Goal: Transaction & Acquisition: Purchase product/service

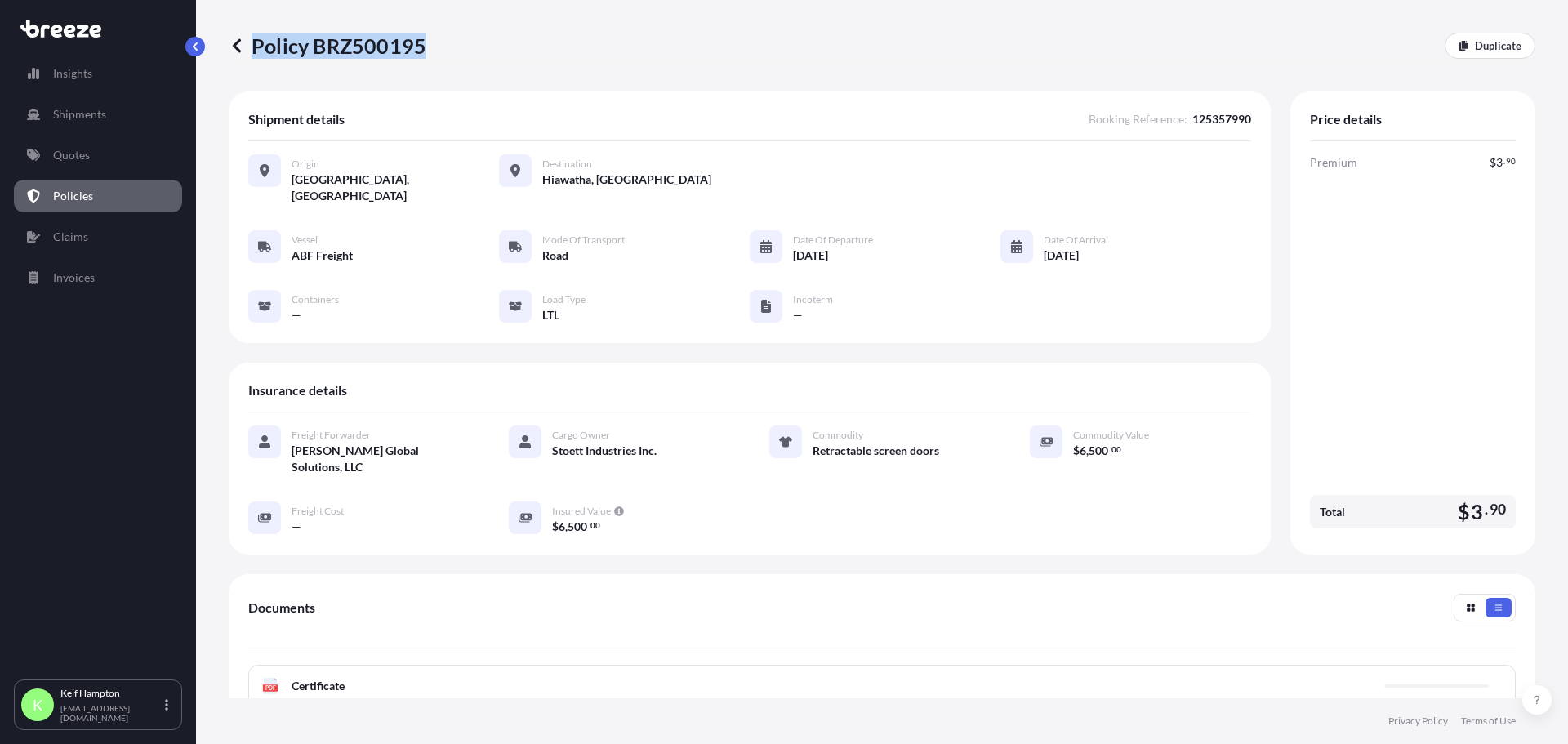
scroll to position [222, 0]
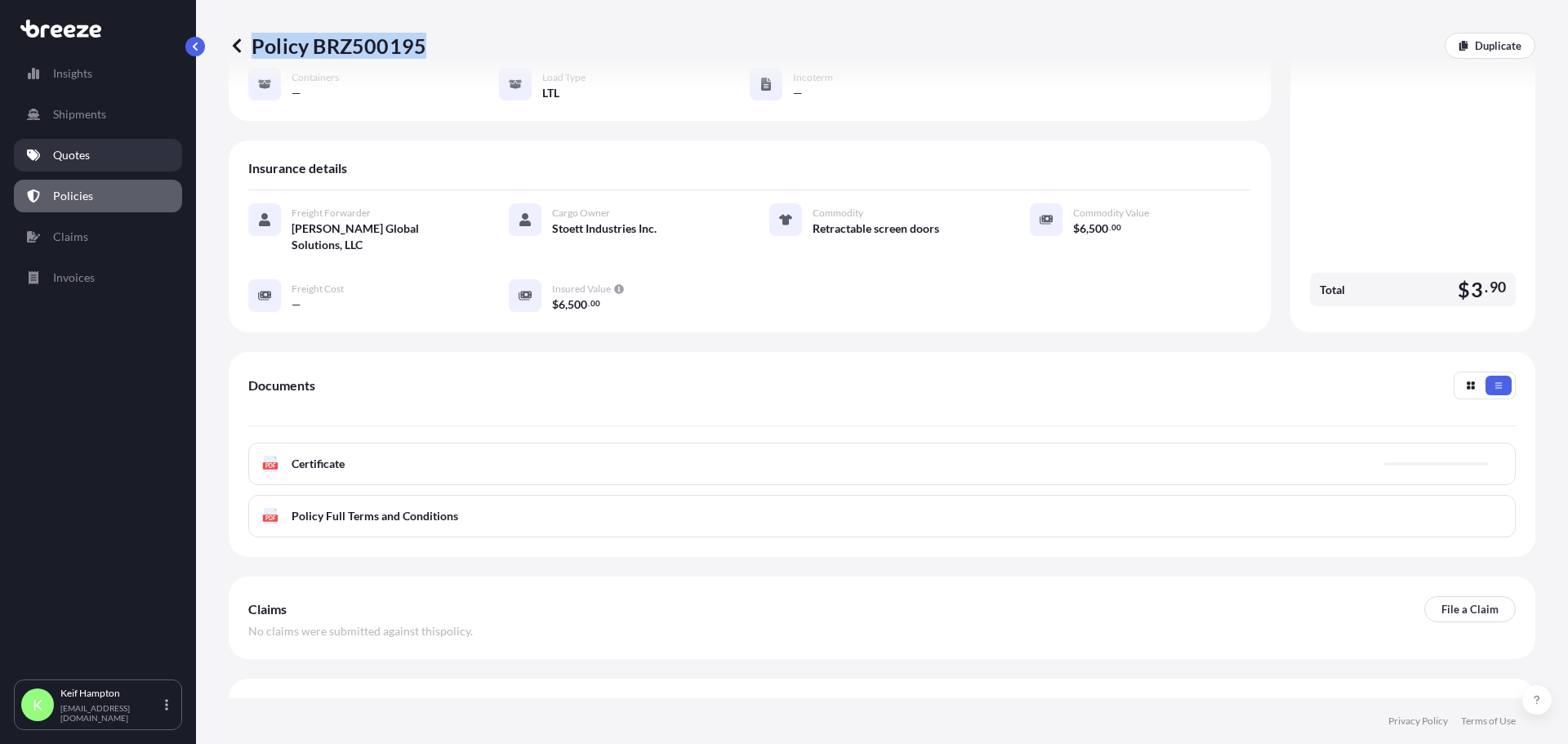
click at [77, 161] on p "Quotes" at bounding box center [71, 155] width 37 height 17
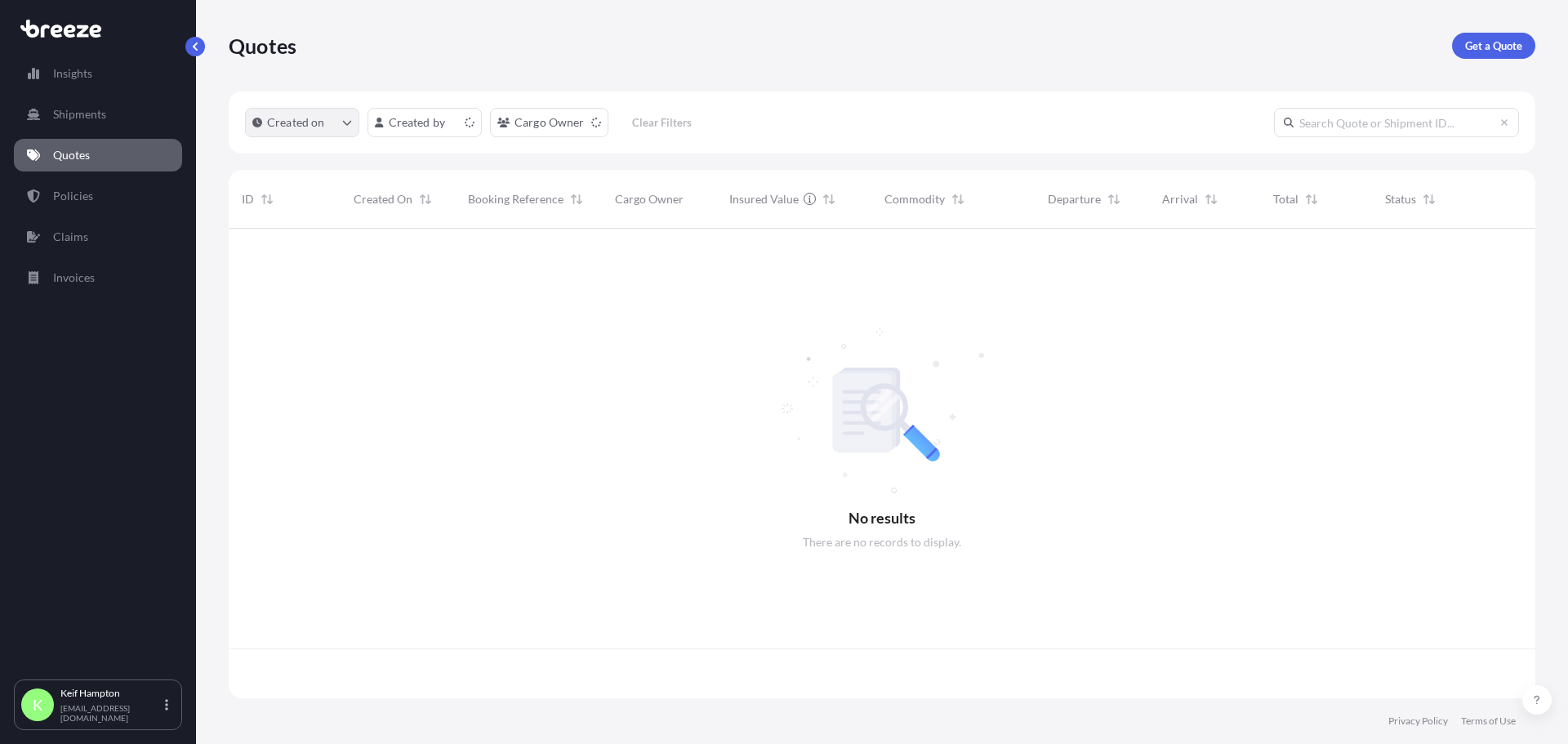
scroll to position [467, 1295]
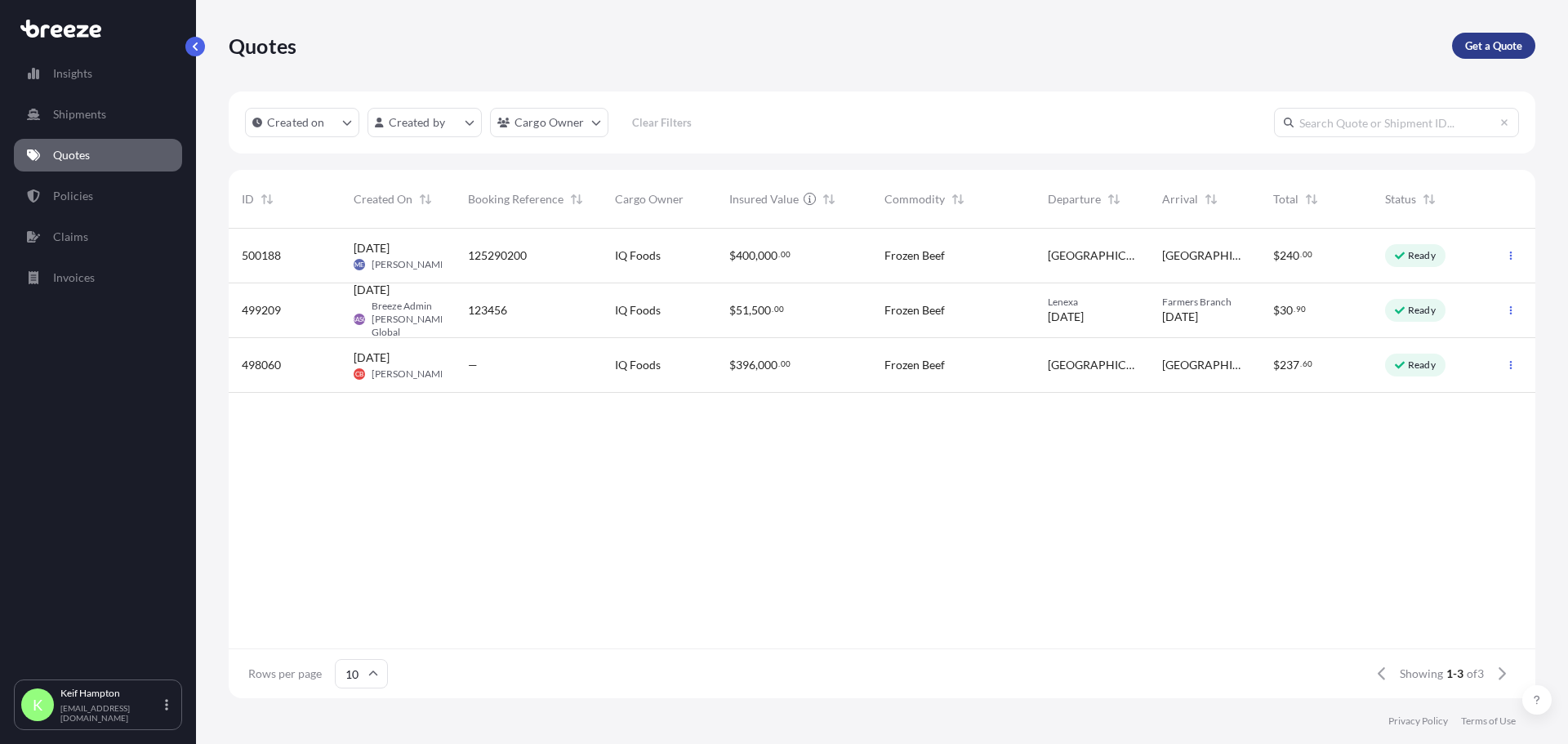
click at [1480, 36] on link "Get a Quote" at bounding box center [1494, 45] width 83 height 26
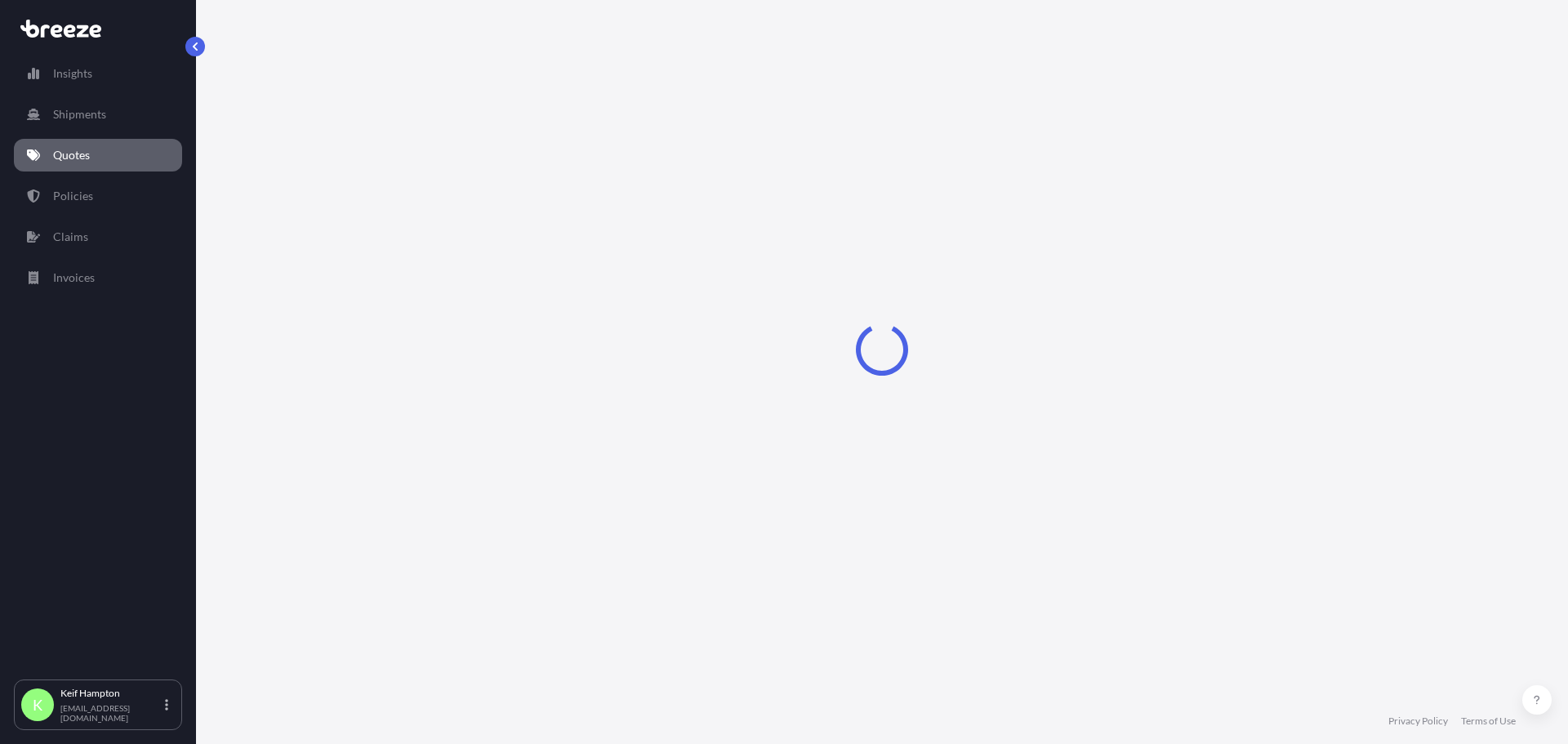
select select "Road"
select select "1"
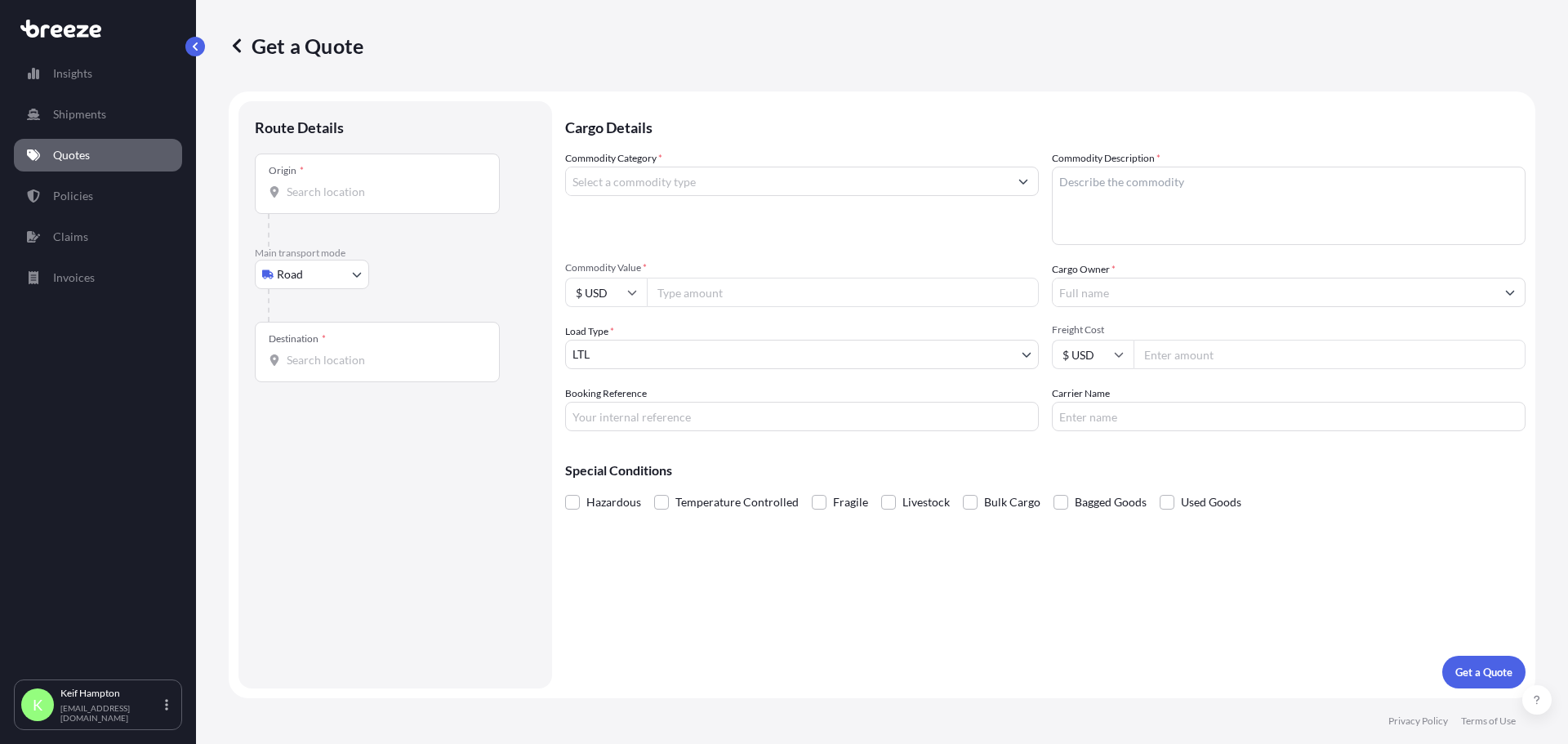
click at [707, 182] on input "Commodity Category *" at bounding box center [787, 182] width 443 height 30
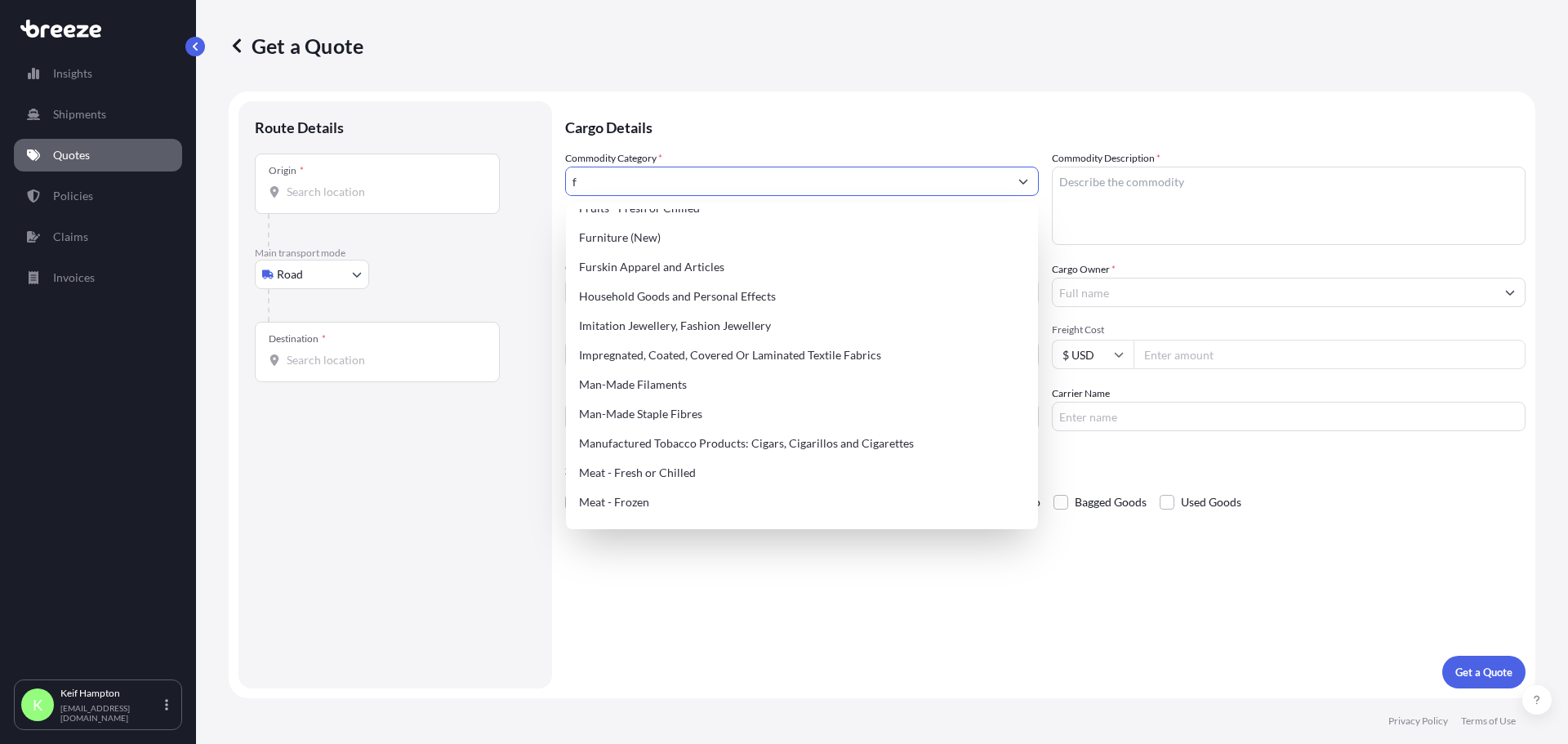
scroll to position [632, 0]
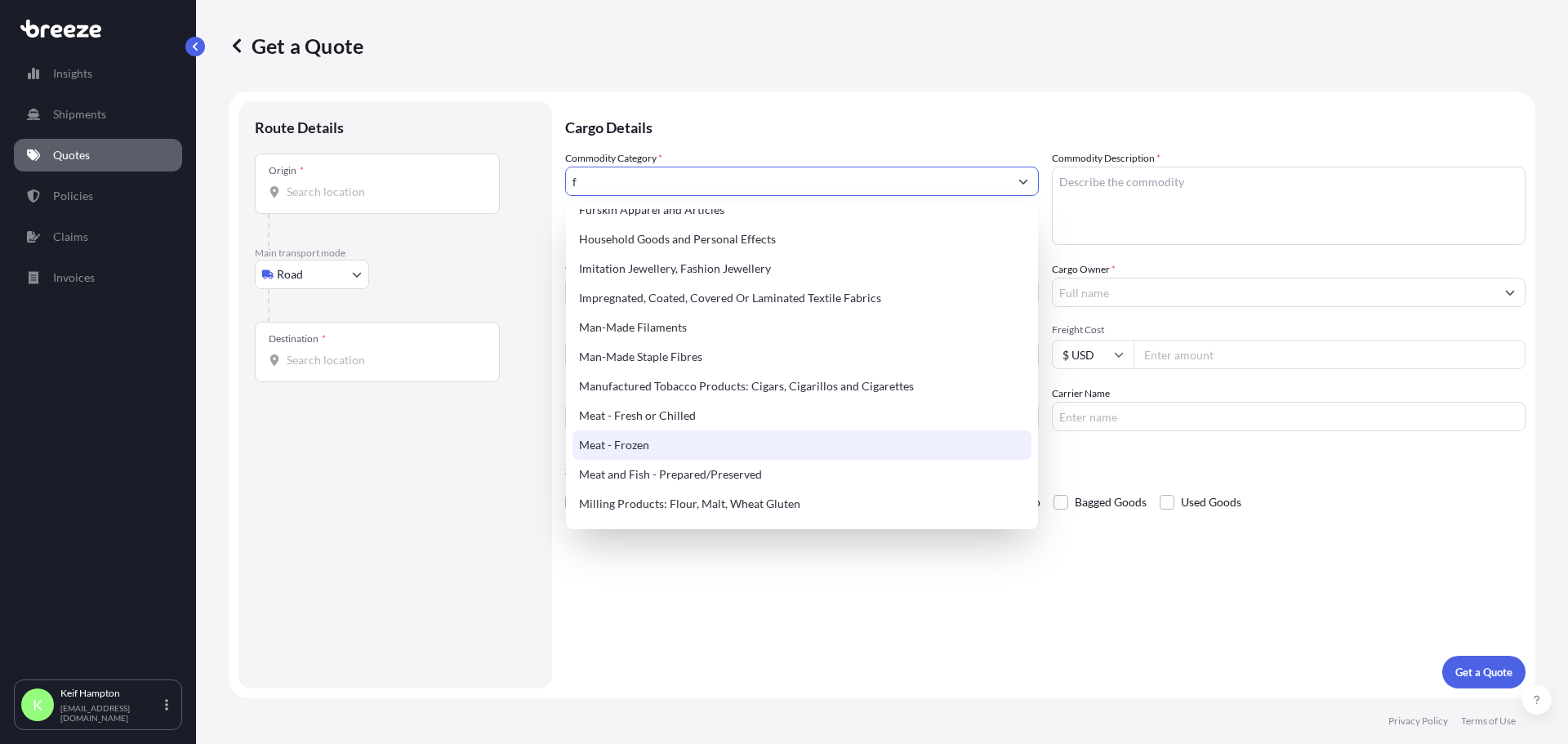
click at [635, 437] on div "Meat - Frozen" at bounding box center [801, 445] width 459 height 30
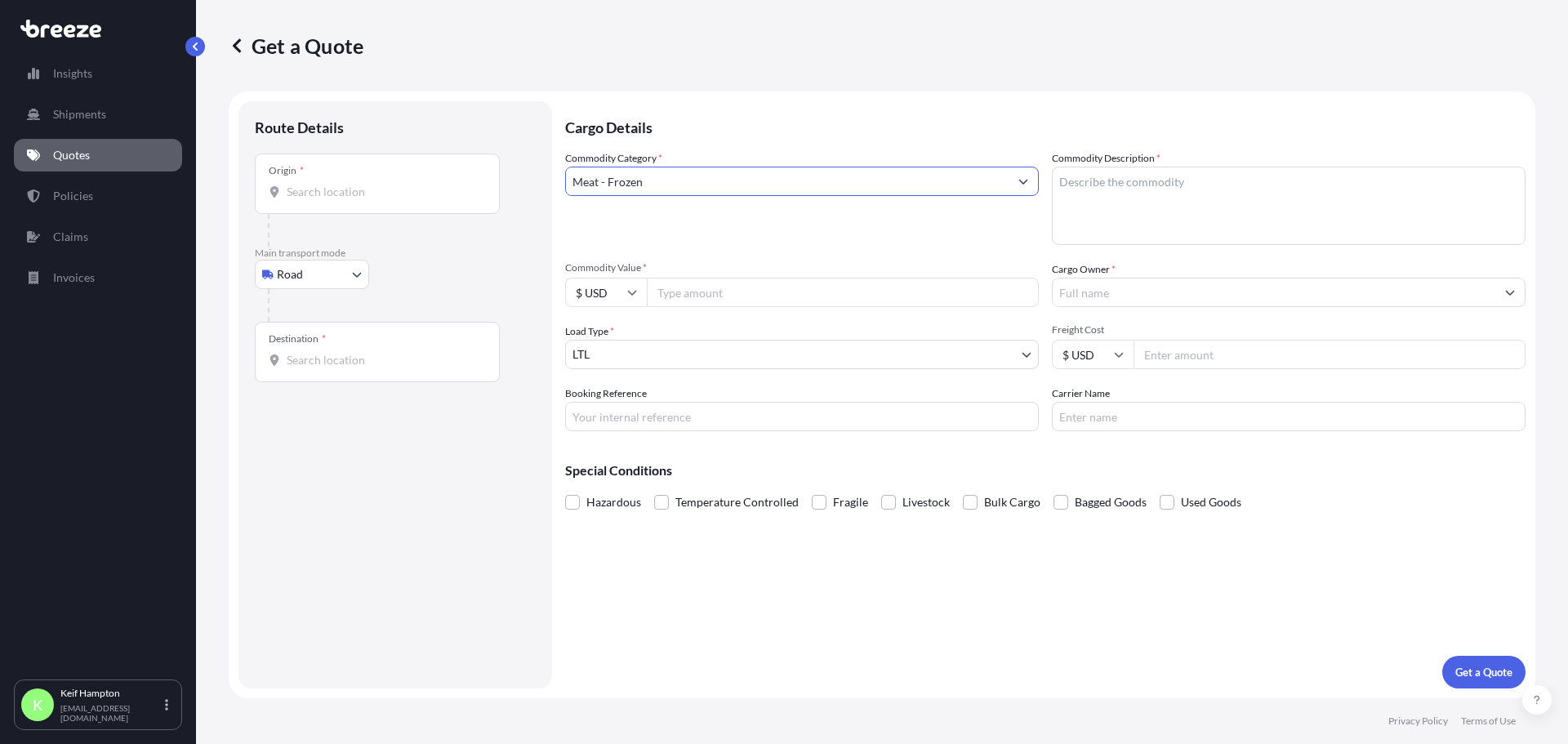
type input "Meat - Frozen"
click at [1195, 183] on textarea "Commodity Description *" at bounding box center [1289, 205] width 474 height 78
type textarea "FROZEN BEEF"
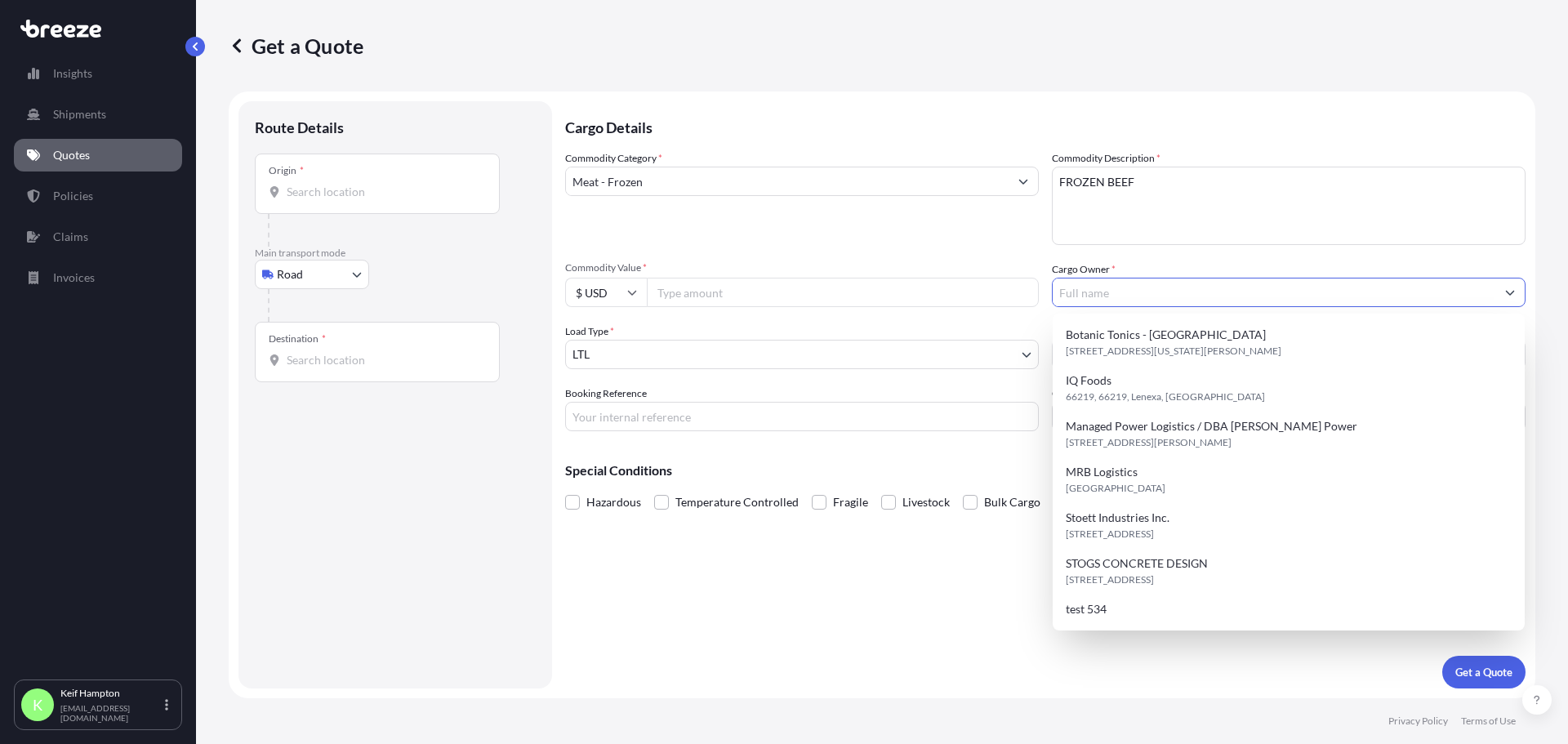
click at [1248, 285] on input "Cargo Owner *" at bounding box center [1274, 292] width 443 height 30
type input "B"
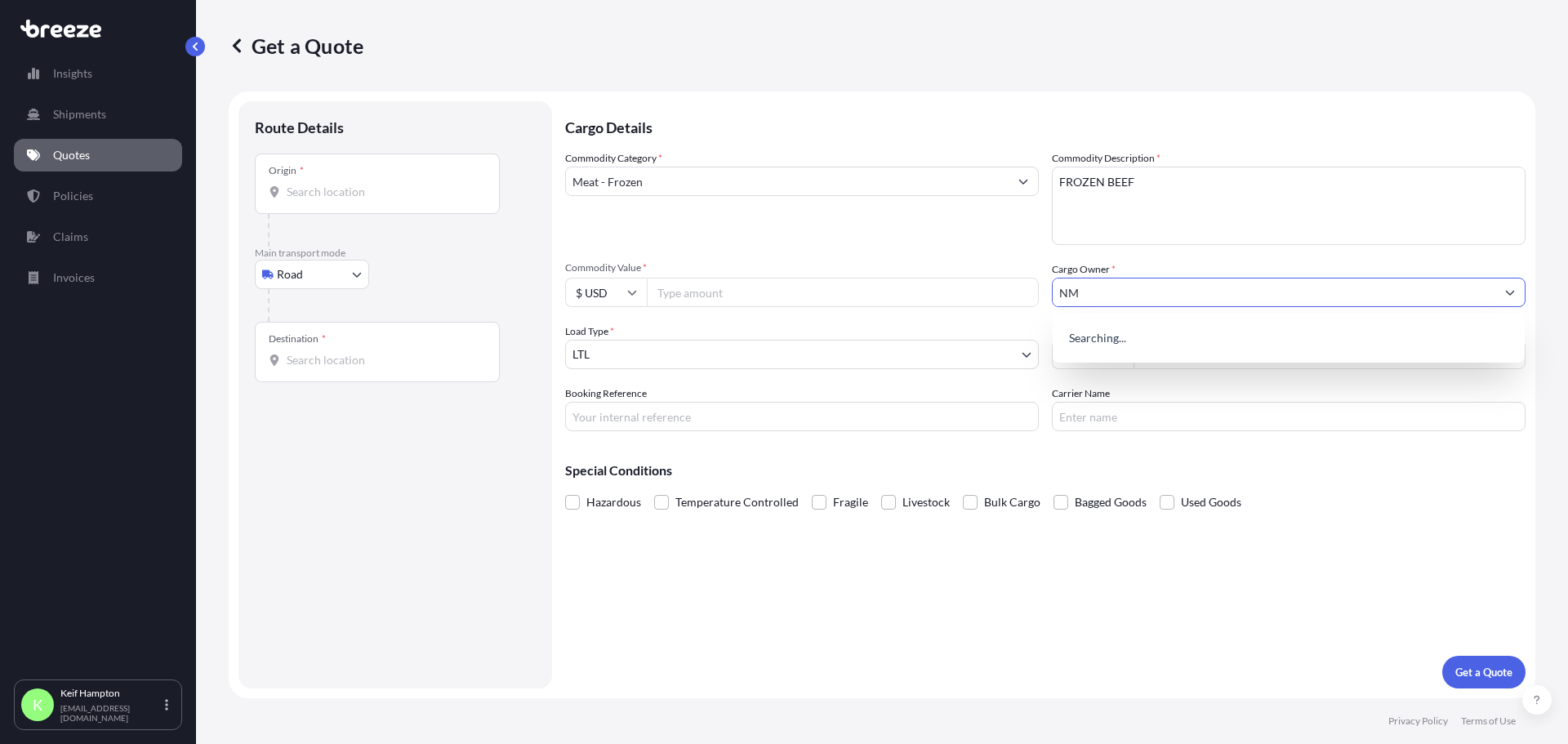
type input "N"
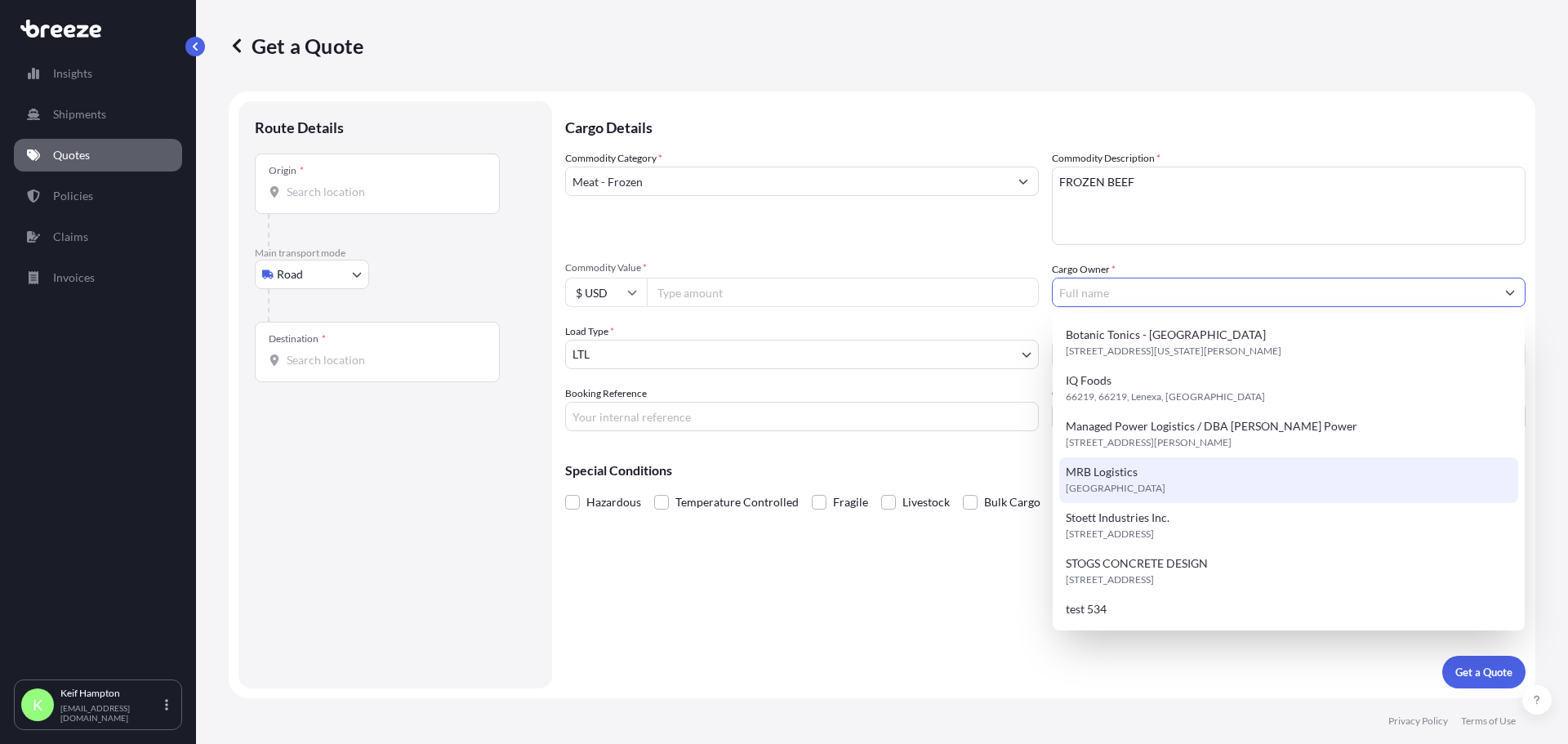
click at [1191, 477] on div "MRB Logistics United Kingdom" at bounding box center [1288, 480] width 459 height 45
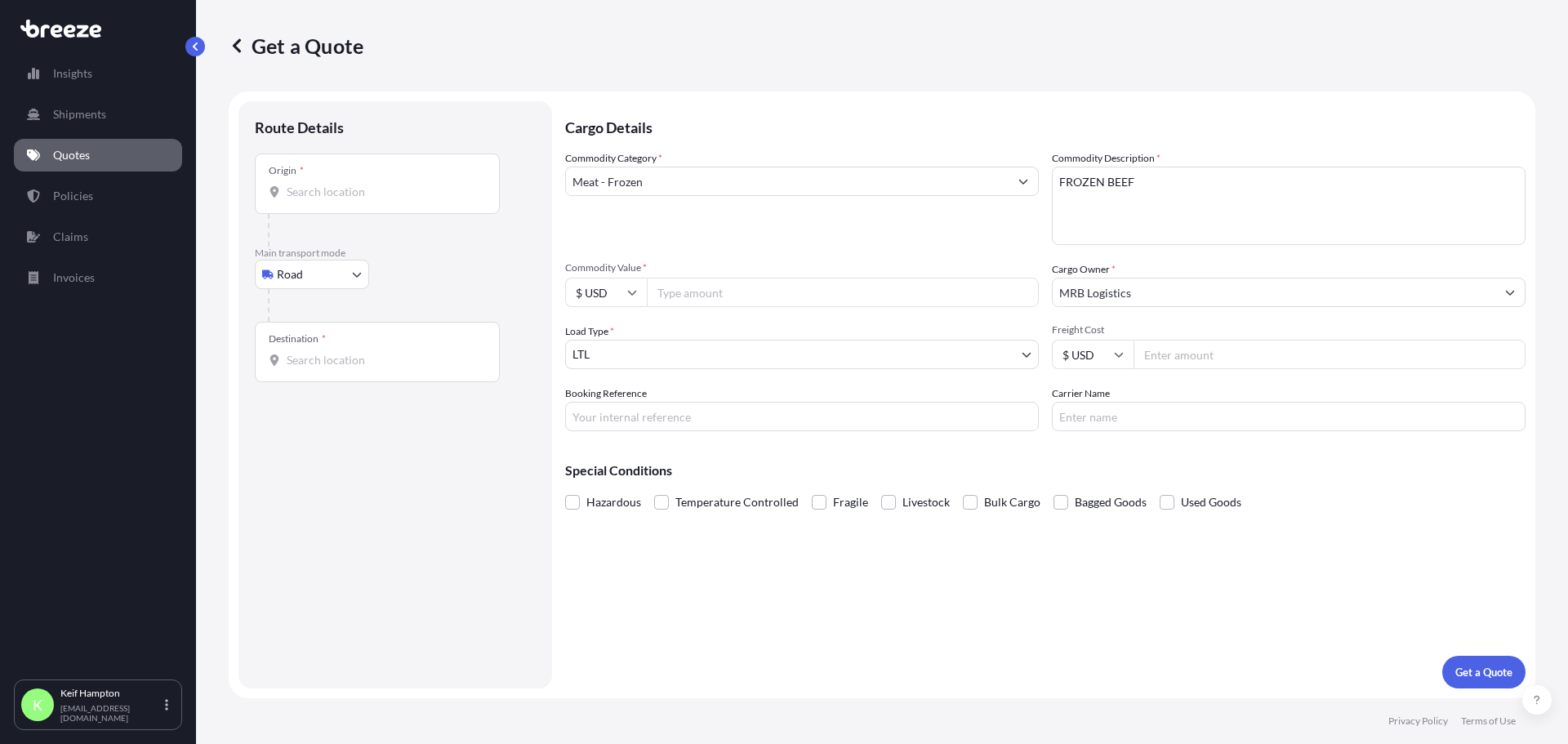
click at [1181, 475] on p "Special Conditions" at bounding box center [1045, 470] width 960 height 13
click at [1137, 288] on input "MRB Logistics" at bounding box center [1274, 292] width 443 height 30
click at [1137, 287] on input "MRB Logistics" at bounding box center [1274, 292] width 443 height 30
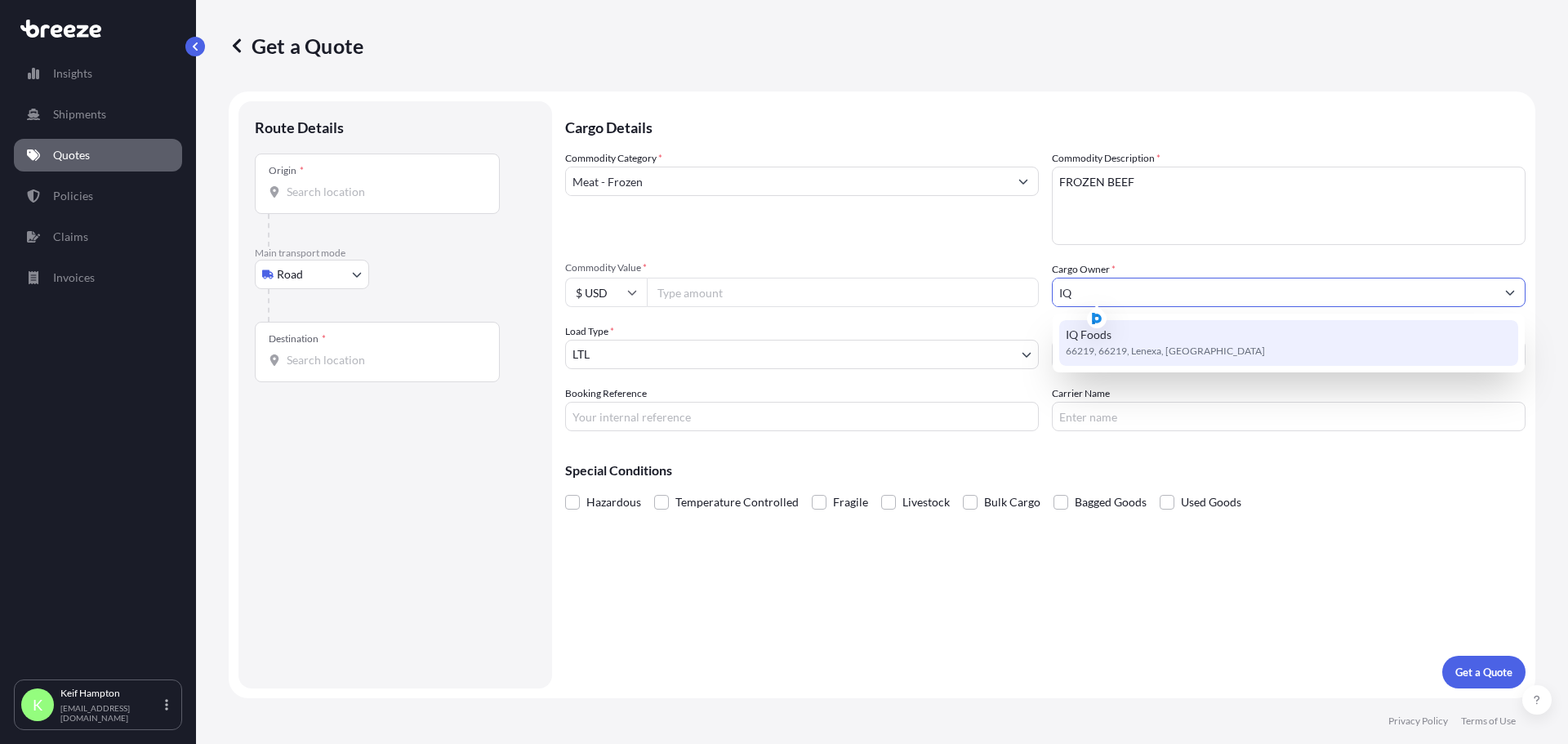
click at [1164, 342] on div "IQ Foods 66219, 66219, Lenexa, United States" at bounding box center [1288, 342] width 459 height 45
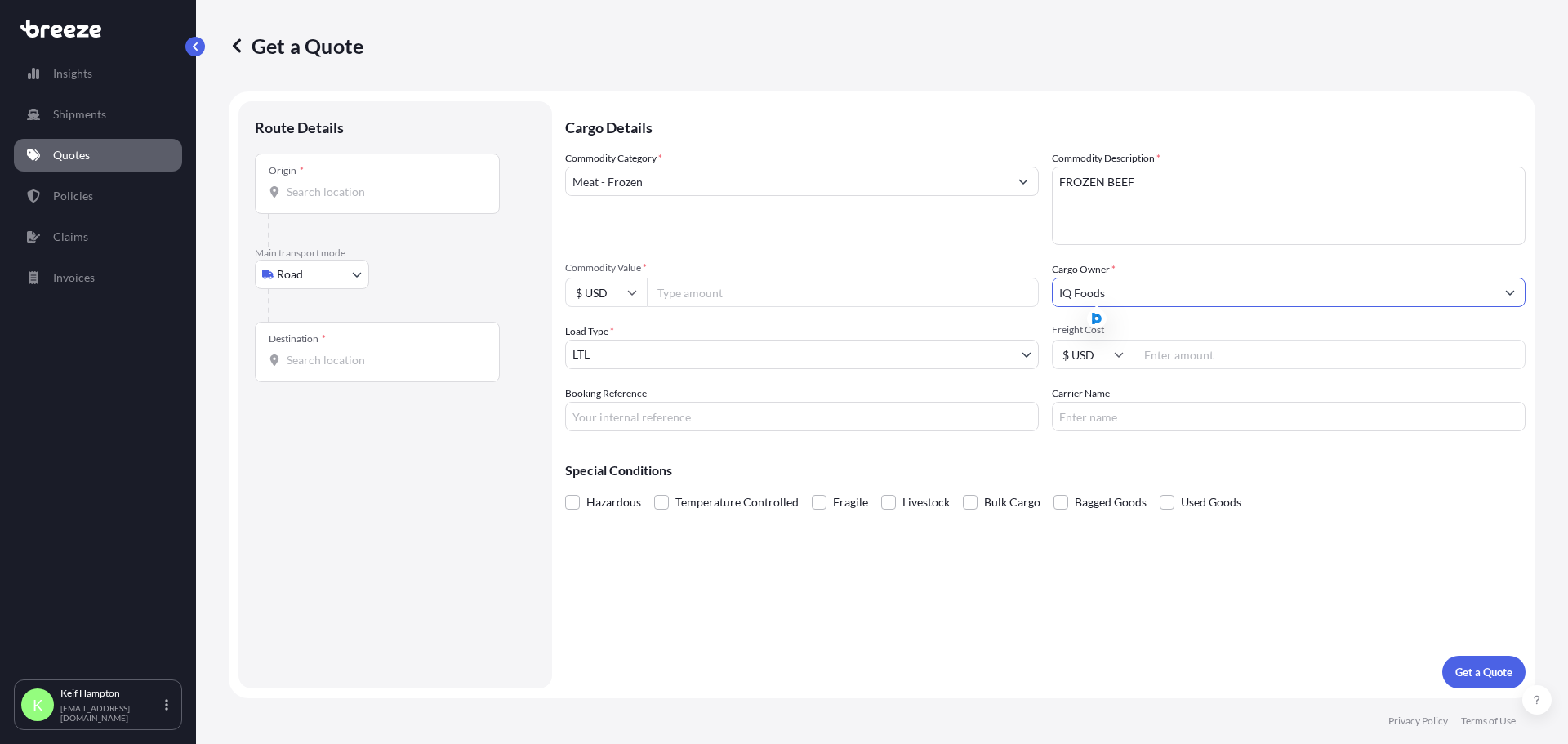
type input "IQ Foods"
click at [813, 352] on body "1 option available. 0 options available. 1 option available. Insights Shipments…" at bounding box center [784, 372] width 1568 height 744
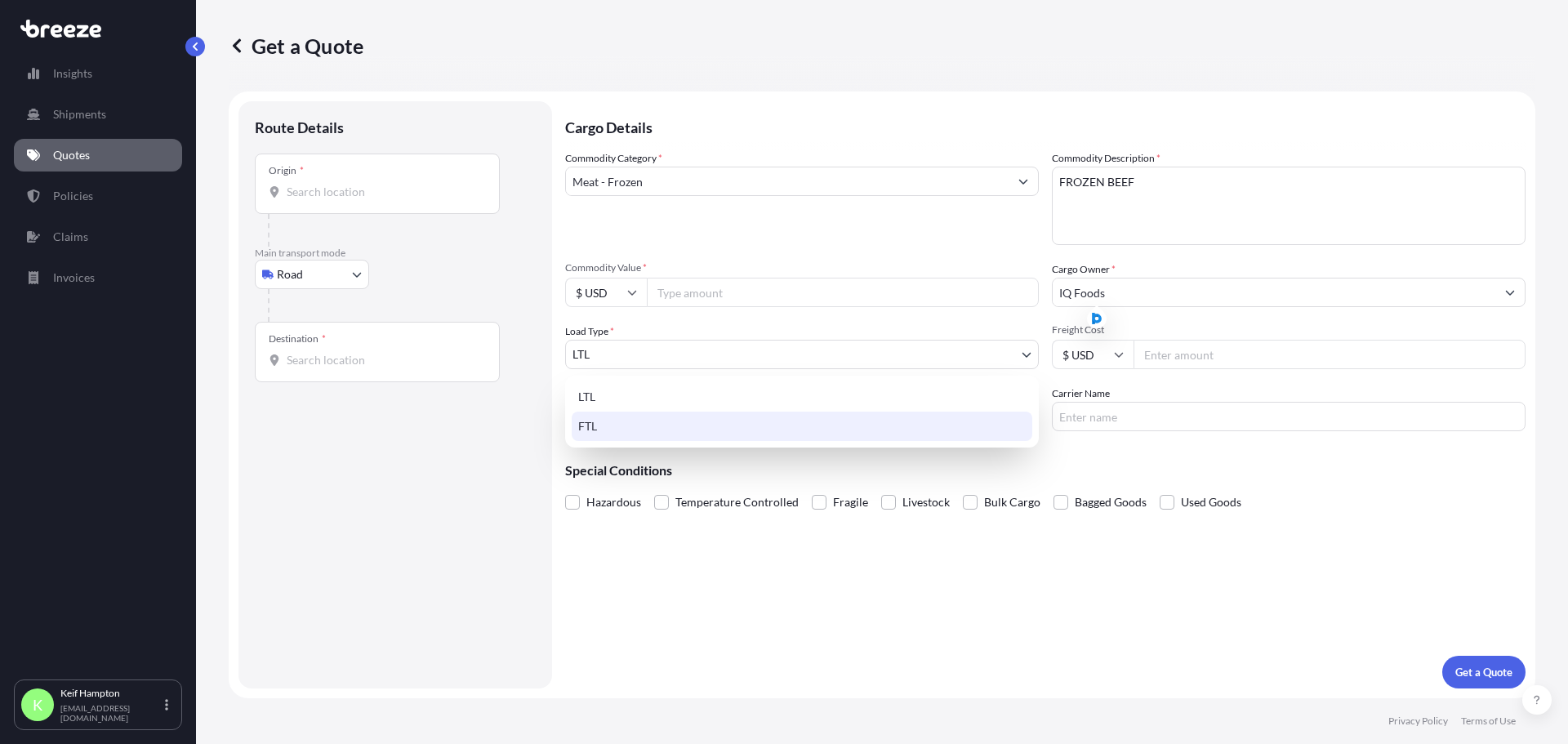
click at [805, 428] on div "FTL" at bounding box center [801, 426] width 461 height 30
select select "2"
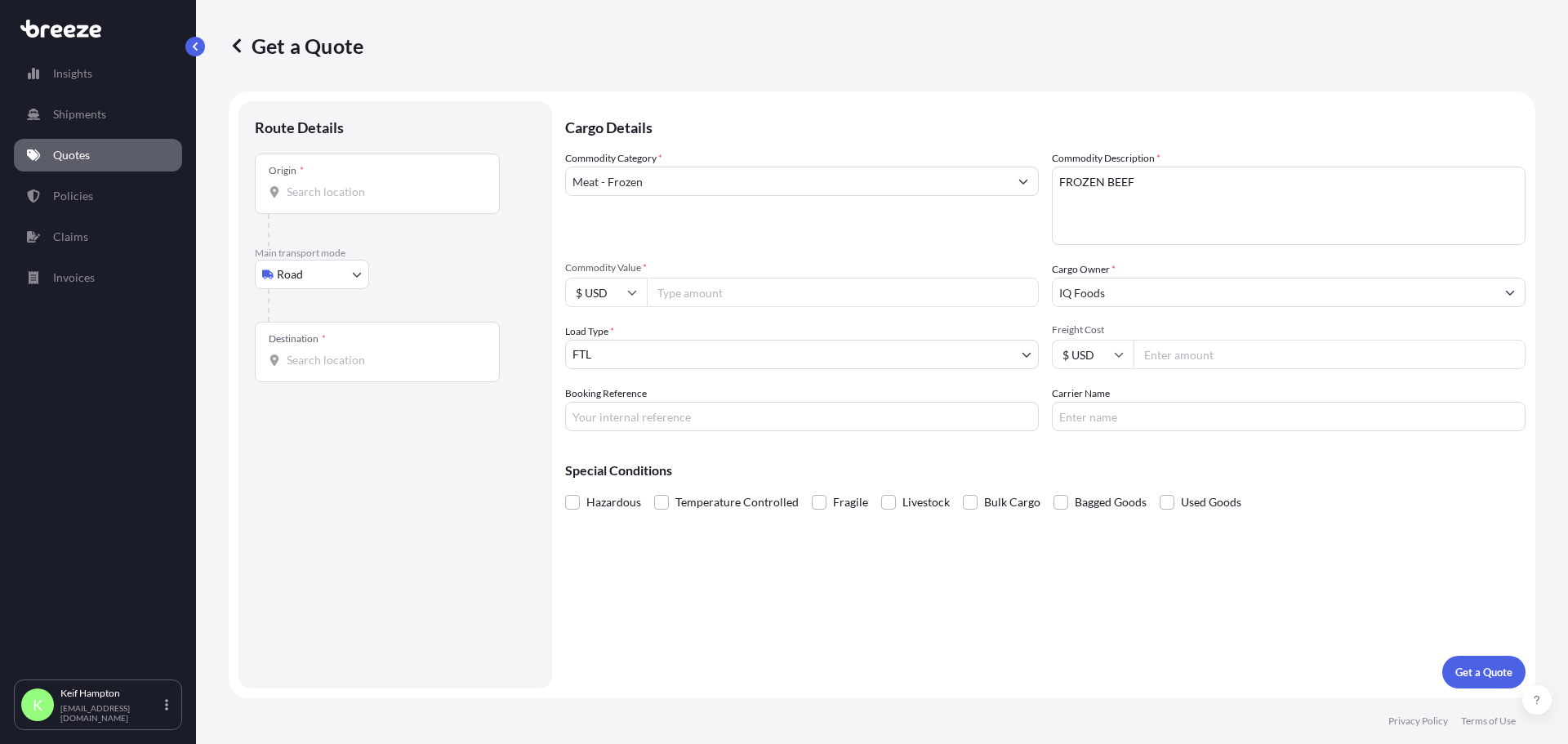
click at [1241, 439] on div "Cargo Details Commodity Category * Meat - Frozen Commodity Description * FROZEN…" at bounding box center [1045, 395] width 960 height 587
click at [661, 506] on span at bounding box center [661, 502] width 15 height 15
click at [654, 490] on input "Temperature Controlled" at bounding box center [654, 490] width 0 height 0
click at [723, 417] on input "Booking Reference" at bounding box center [802, 416] width 474 height 30
type input "125376959"
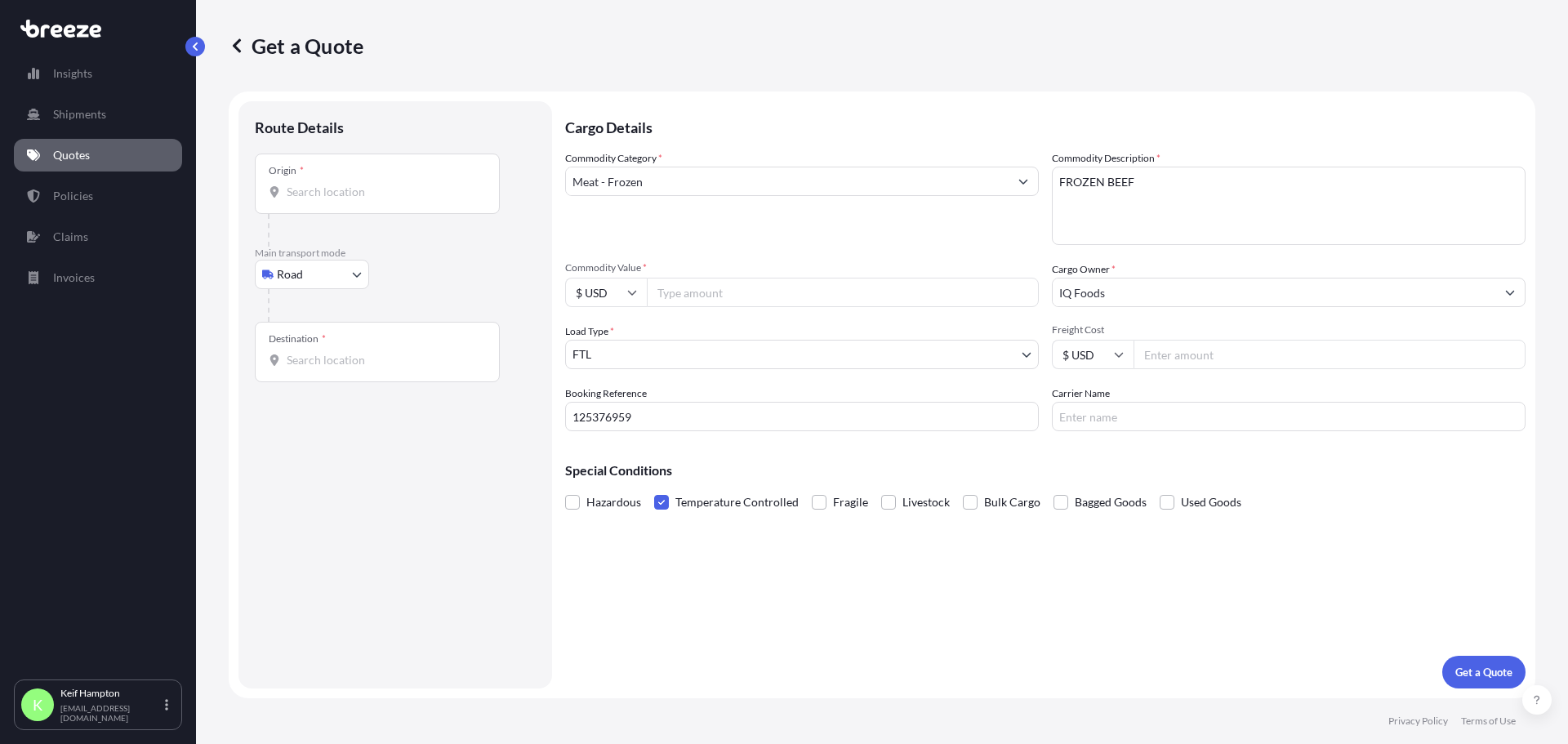
click at [296, 192] on input "Origin *" at bounding box center [383, 191] width 192 height 17
paste input "T2C2L8"
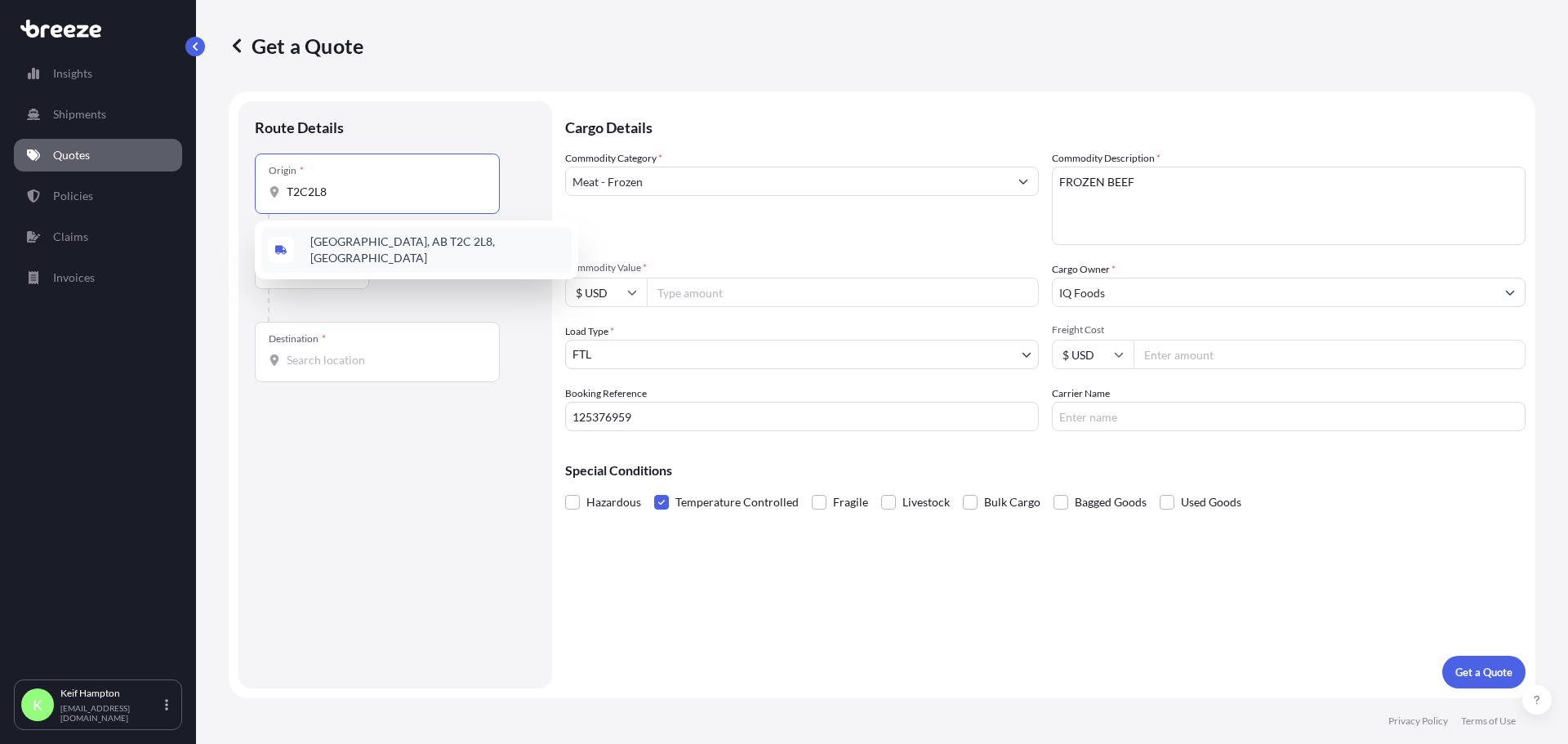
click at [440, 252] on span "[GEOGRAPHIC_DATA], AB T2C 2L8, [GEOGRAPHIC_DATA]" at bounding box center [438, 250] width 255 height 33
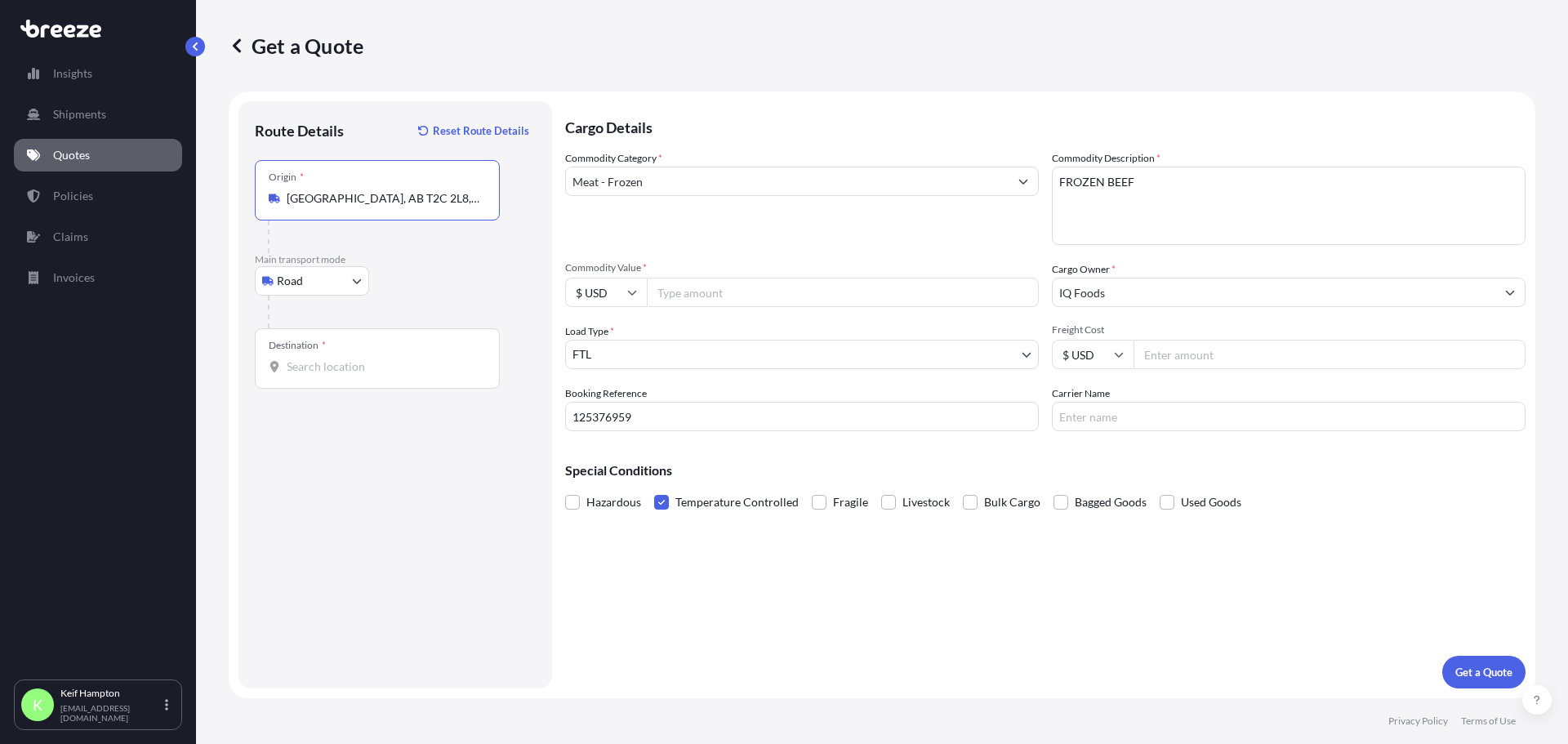
type input "[GEOGRAPHIC_DATA], AB T2C 2L8, [GEOGRAPHIC_DATA]"
click at [353, 368] on input "Destination *" at bounding box center [383, 366] width 192 height 17
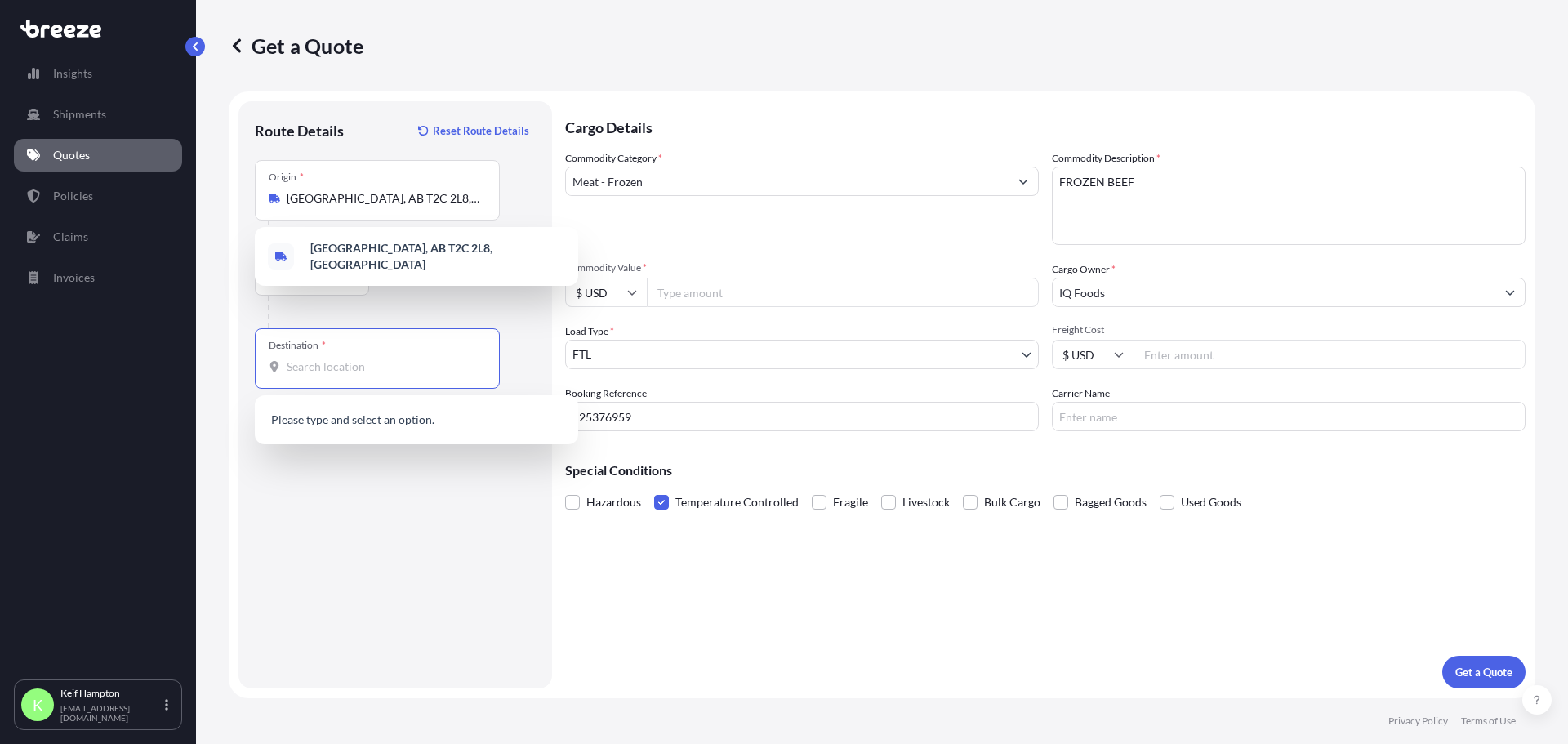
paste input "T3J4X8"
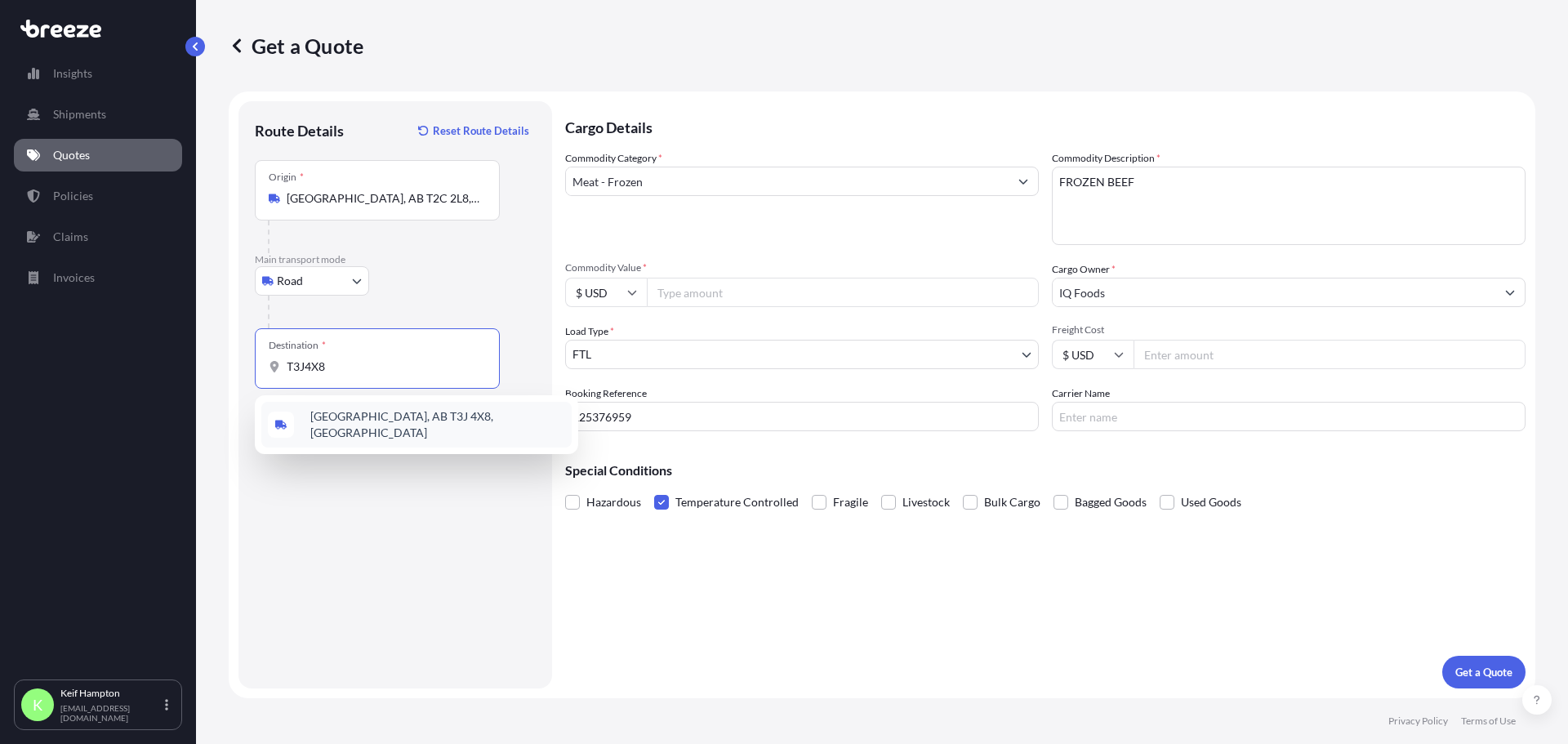
click at [349, 423] on span "[GEOGRAPHIC_DATA], AB T3J 4X8, [GEOGRAPHIC_DATA]" at bounding box center [438, 424] width 255 height 33
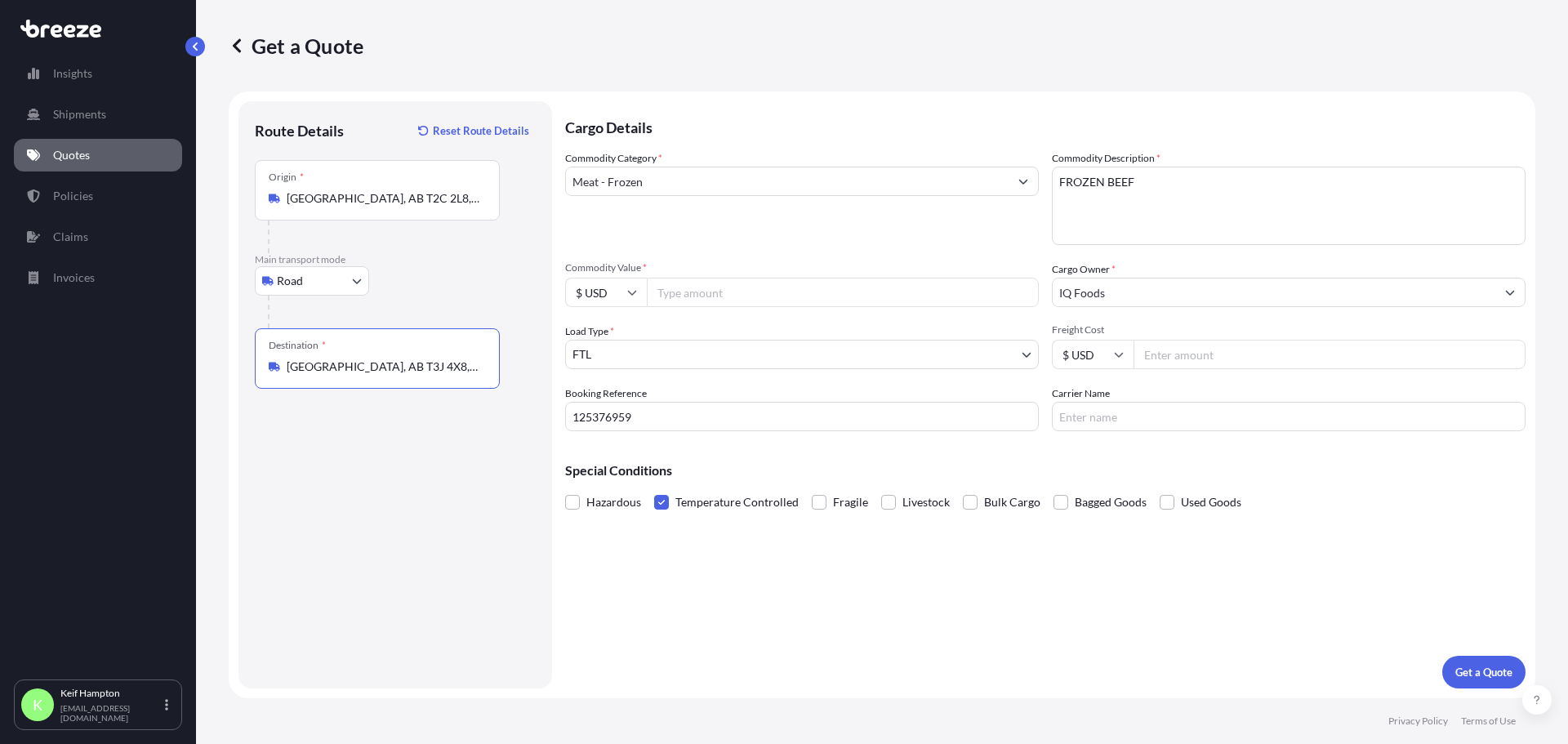
type input "[GEOGRAPHIC_DATA], AB T3J 4X8, [GEOGRAPHIC_DATA]"
click at [892, 621] on div "Cargo Details Commodity Category * Meat - Frozen Commodity Description * FROZEN…" at bounding box center [1045, 395] width 960 height 587
click at [757, 291] on input "Commodity Value *" at bounding box center [843, 292] width 392 height 30
type input "380000"
click at [1130, 415] on input "Carrier Name" at bounding box center [1289, 416] width 474 height 30
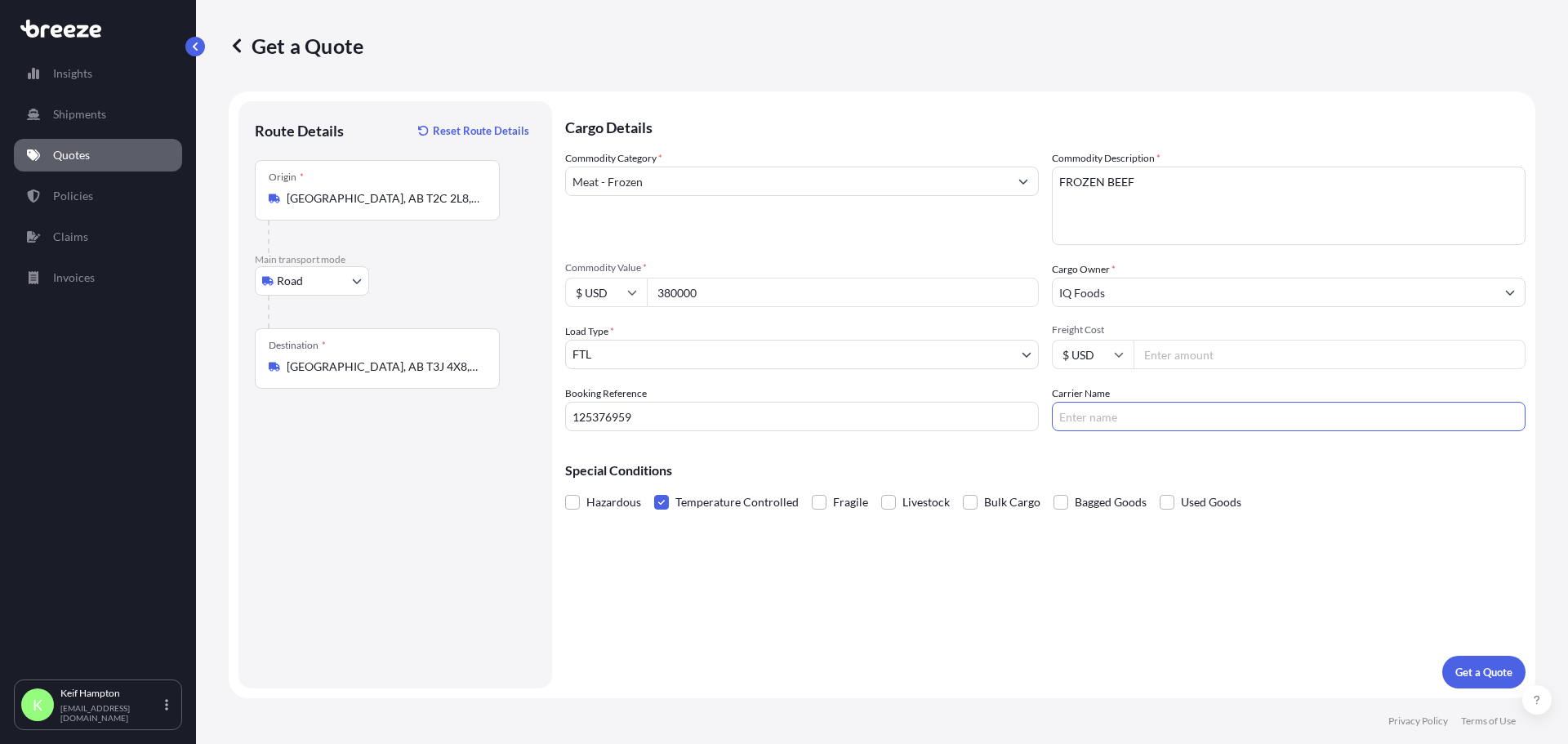
paste input "CANADIAN LINE HAUL TRANSPORT LTD"
type input "CANADIAN LINE HAUL TRANSPORT LTD"
click at [1049, 548] on div "Cargo Details Commodity Category * Meat - Frozen Commodity Description * FROZEN…" at bounding box center [1045, 395] width 960 height 587
click at [1495, 678] on p "Get a Quote" at bounding box center [1484, 672] width 57 height 17
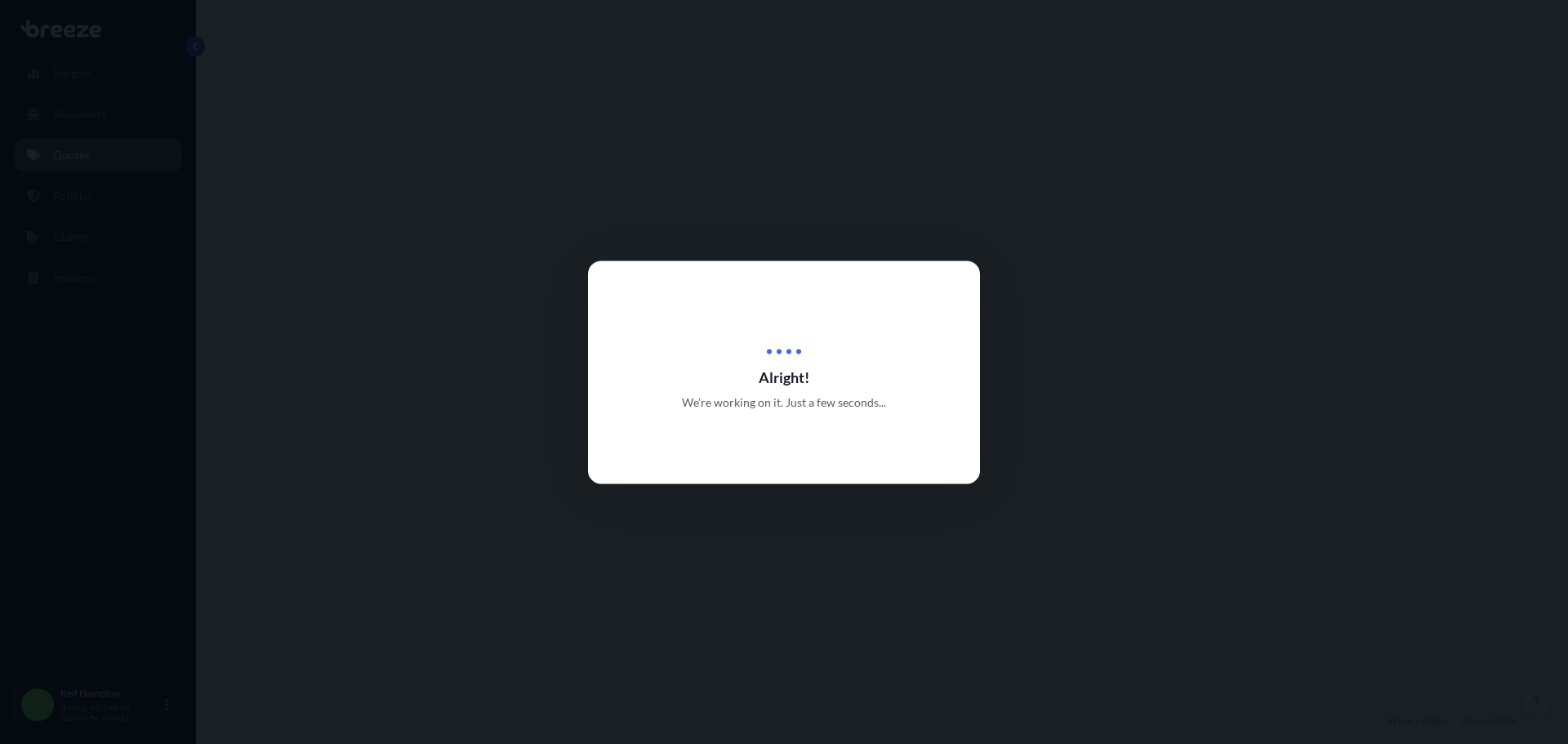
select select "Road"
select select "2"
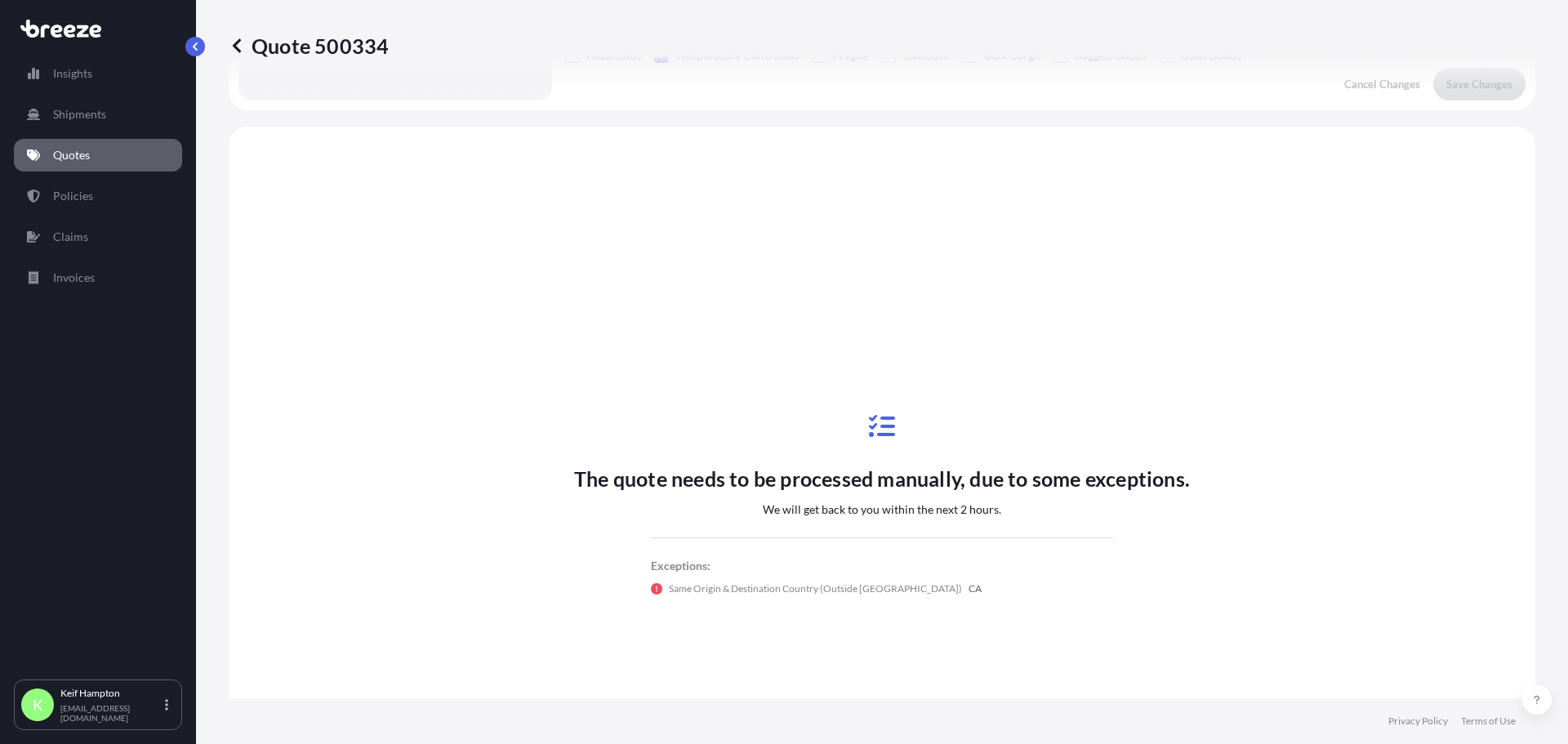
scroll to position [491, 0]
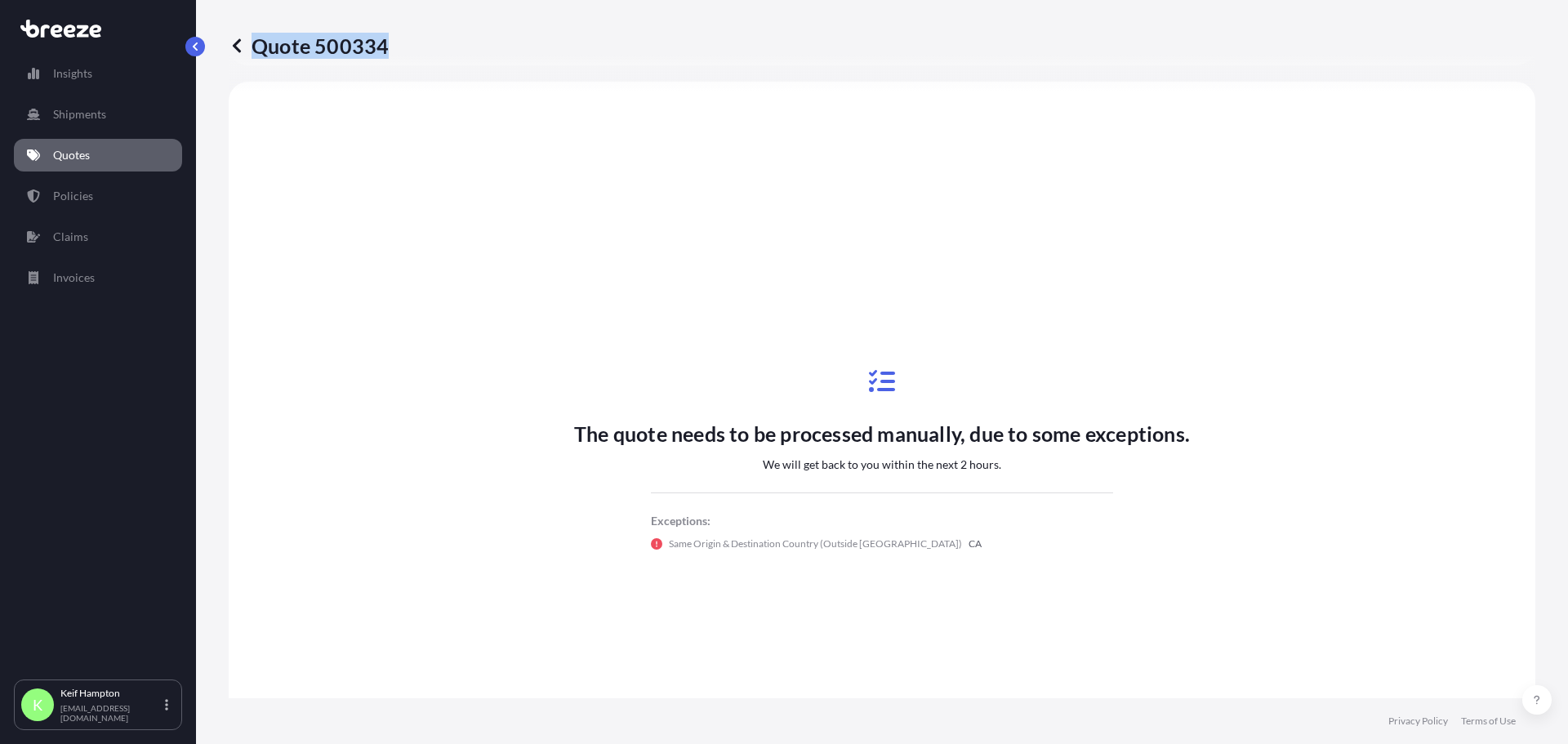
drag, startPoint x: 412, startPoint y: 44, endPoint x: 386, endPoint y: 44, distance: 26.0
click at [386, 44] on div "Quote 500334" at bounding box center [882, 45] width 1307 height 26
copy p "Quote 500334"
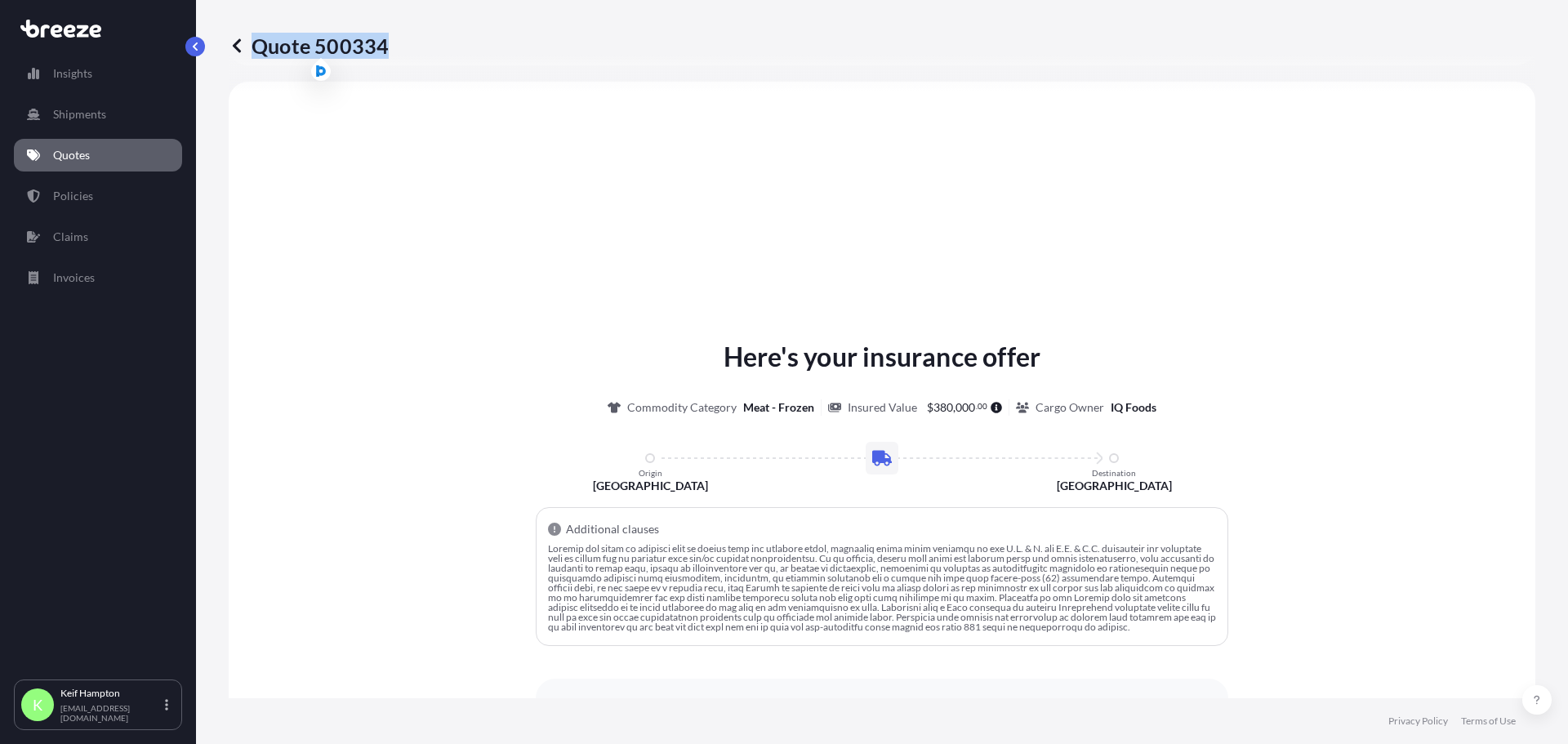
scroll to position [111, 0]
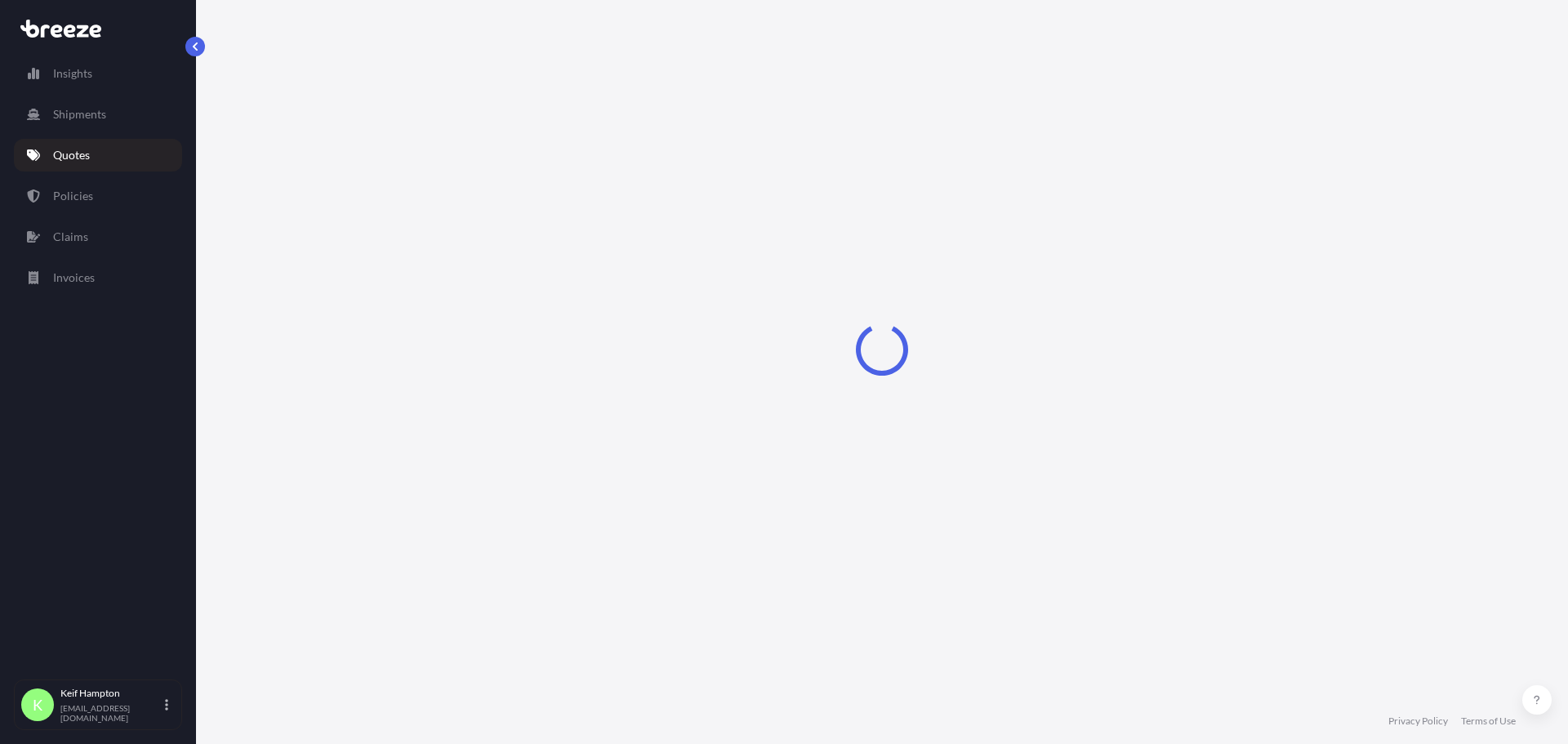
select select "Road"
select select "2"
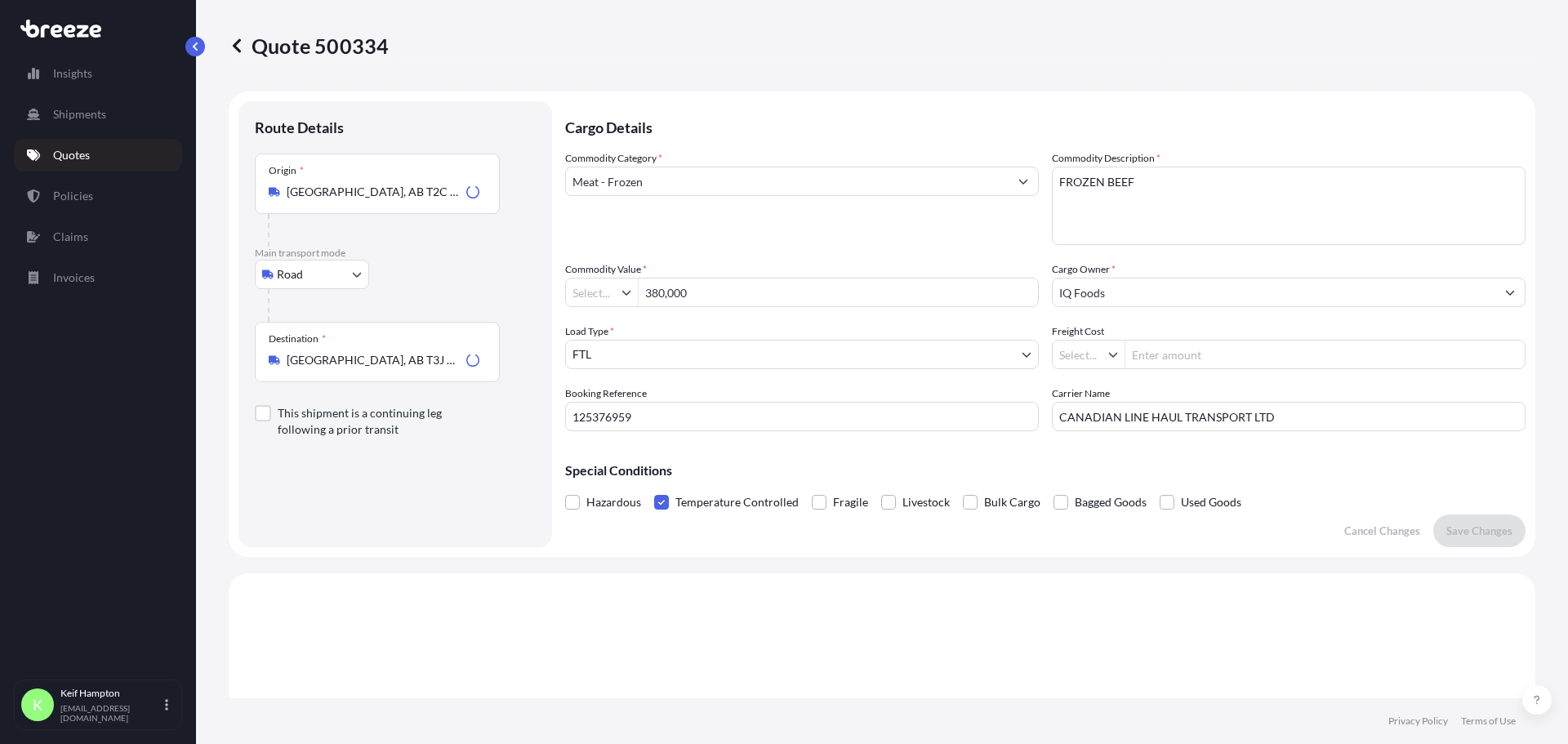
type input "$ USD"
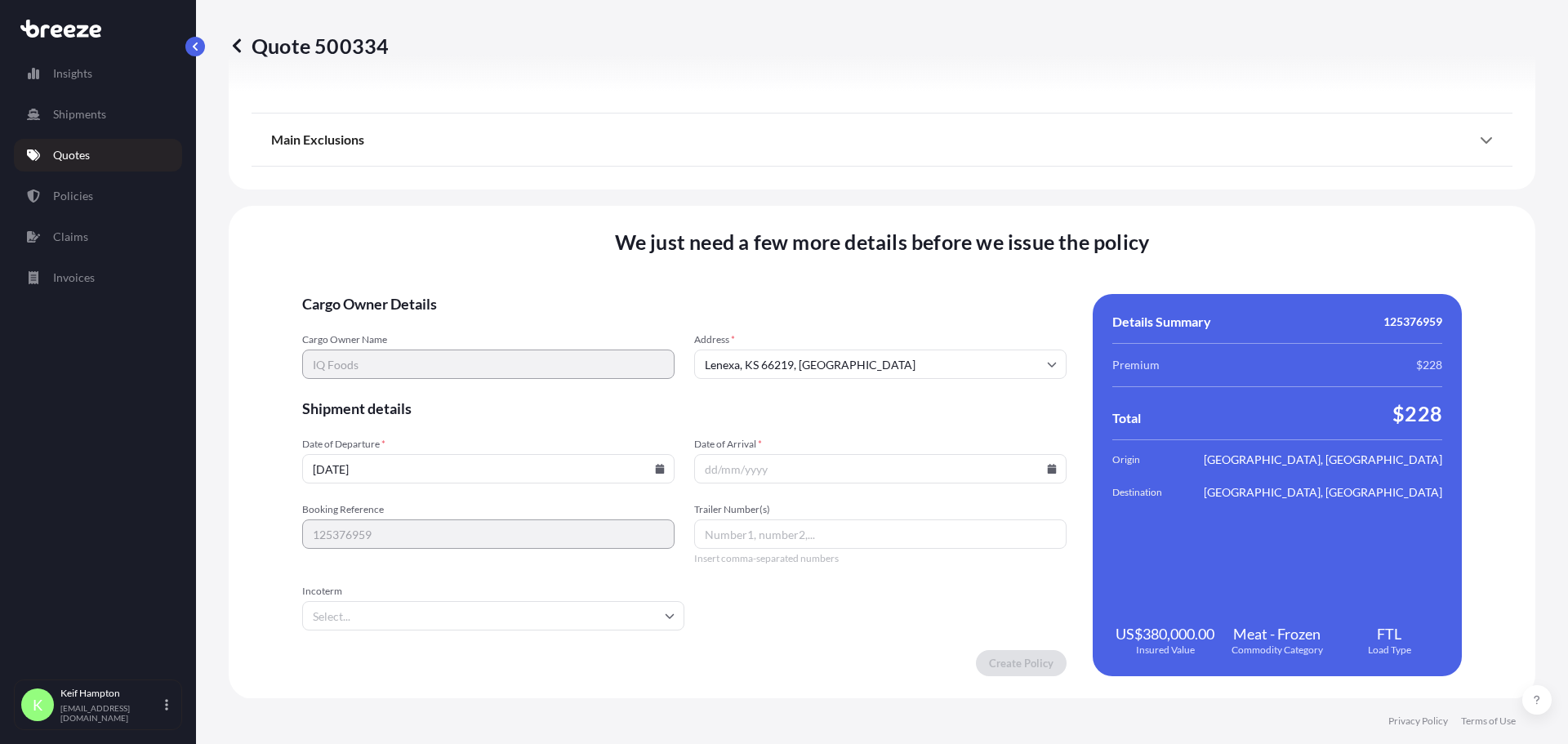
scroll to position [2003, 0]
click at [1048, 469] on icon at bounding box center [1052, 468] width 9 height 10
click at [793, 385] on button "30" at bounding box center [798, 385] width 26 height 26
type input "[DATE]"
click at [863, 535] on input "Trailer Number(s)" at bounding box center [880, 534] width 372 height 30
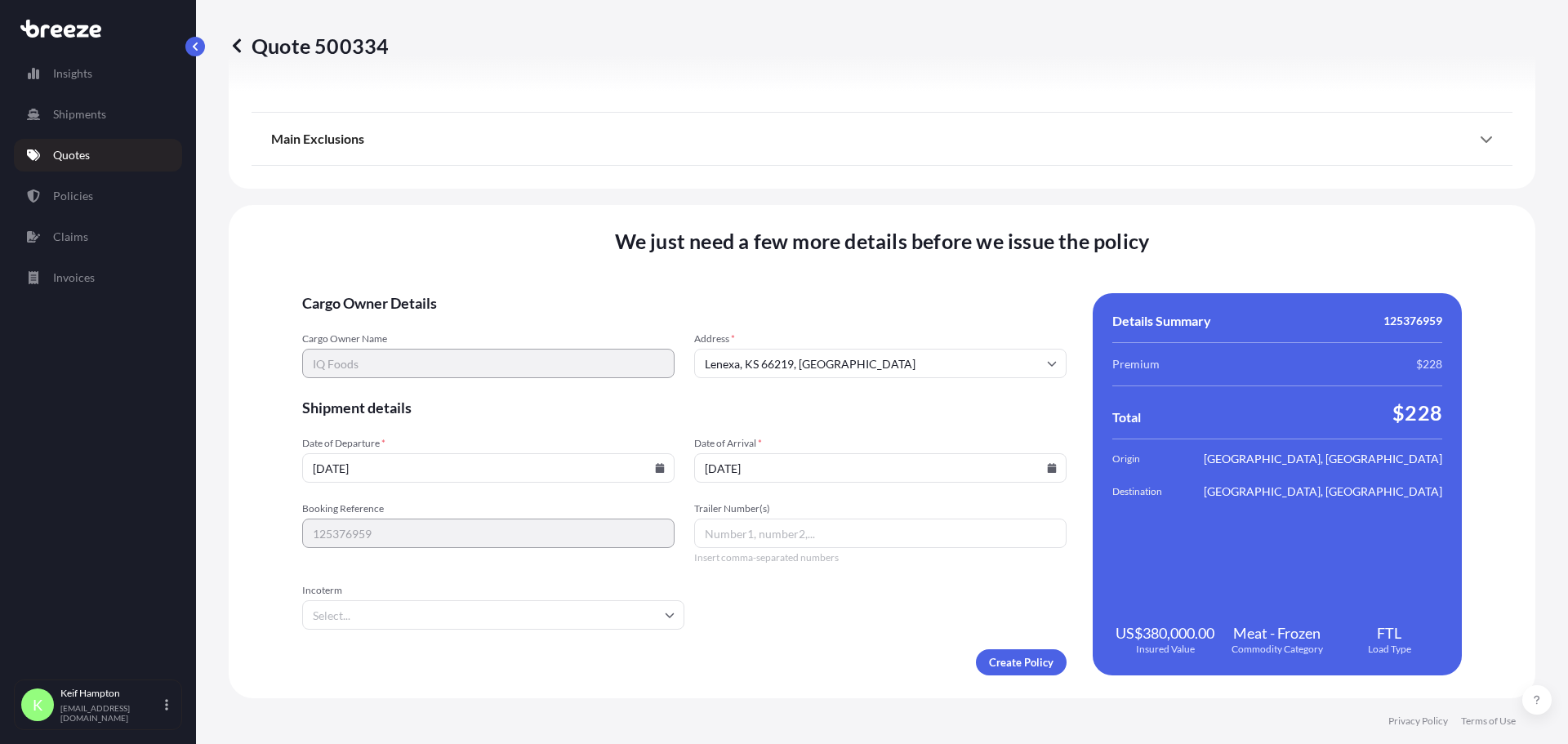
click at [945, 535] on input "Trailer Number(s)" at bounding box center [880, 534] width 372 height 30
type input "1301"
click at [832, 633] on form "Cargo Owner Details Cargo Owner Name IQ Foods Address * Lenexa, KS 66219, USA S…" at bounding box center [684, 484] width 765 height 382
click at [887, 319] on form "Cargo Owner Details Cargo Owner Name IQ Foods Address * Lenexa, KS 66219, USA S…" at bounding box center [684, 484] width 765 height 382
click at [993, 625] on form "Cargo Owner Details Cargo Owner Name IQ Foods Address * Lenexa, KS 66219, USA S…" at bounding box center [684, 484] width 765 height 382
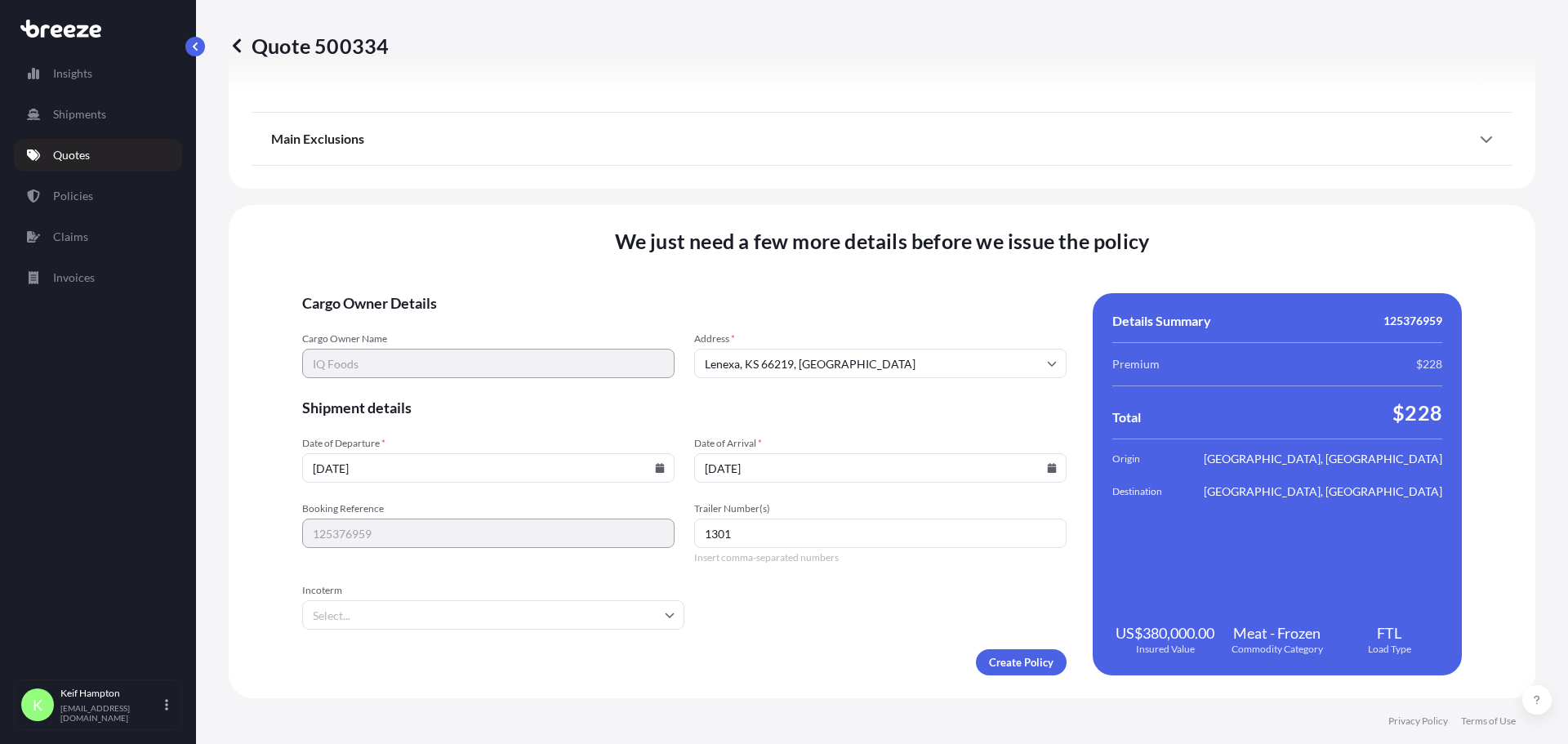
click at [895, 603] on form "Cargo Owner Details Cargo Owner Name IQ Foods Address * Lenexa, KS 66219, USA S…" at bounding box center [684, 484] width 765 height 382
click at [868, 588] on form "Cargo Owner Details Cargo Owner Name IQ Foods Address * Lenexa, KS 66219, USA S…" at bounding box center [684, 484] width 765 height 382
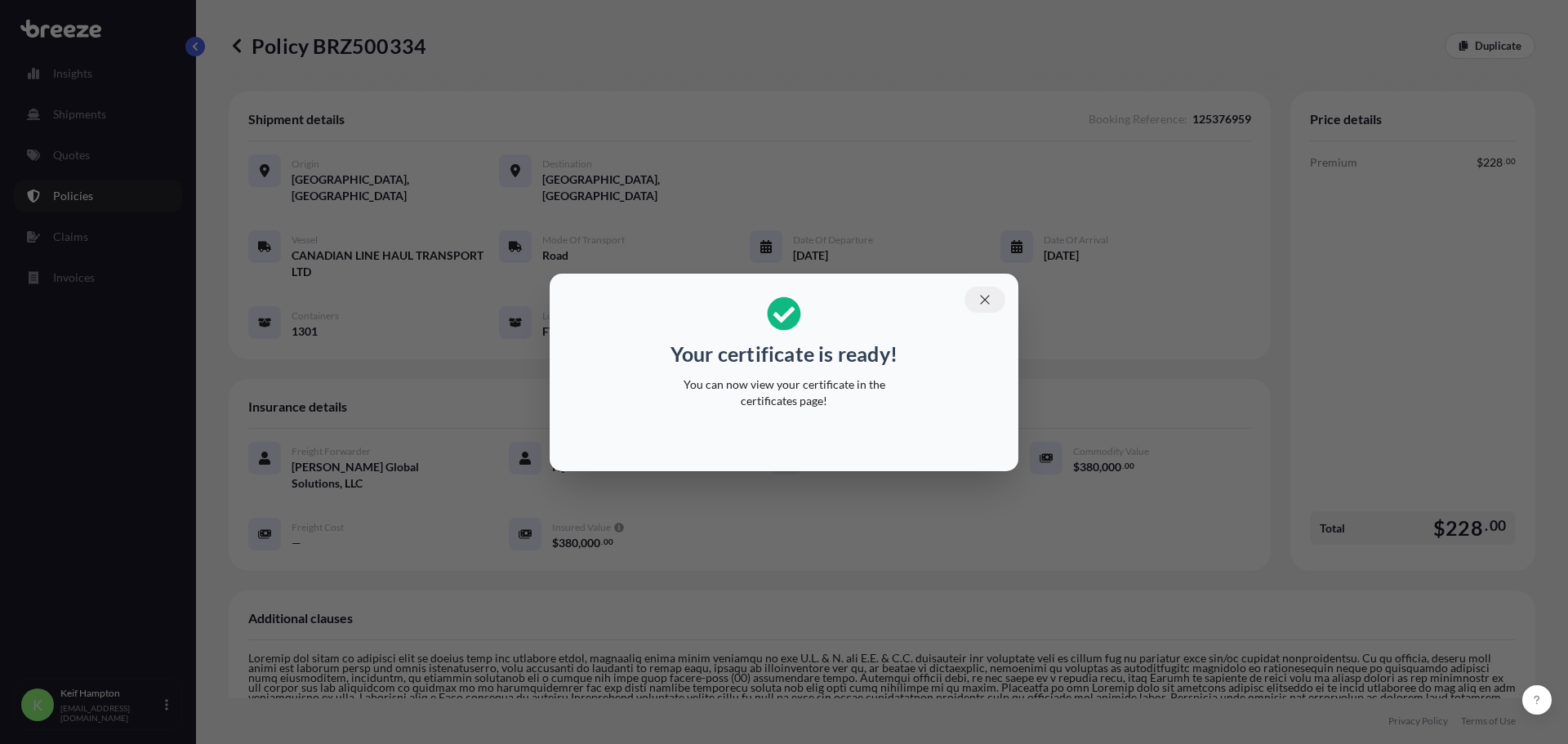
click at [993, 297] on button "button" at bounding box center [984, 300] width 40 height 26
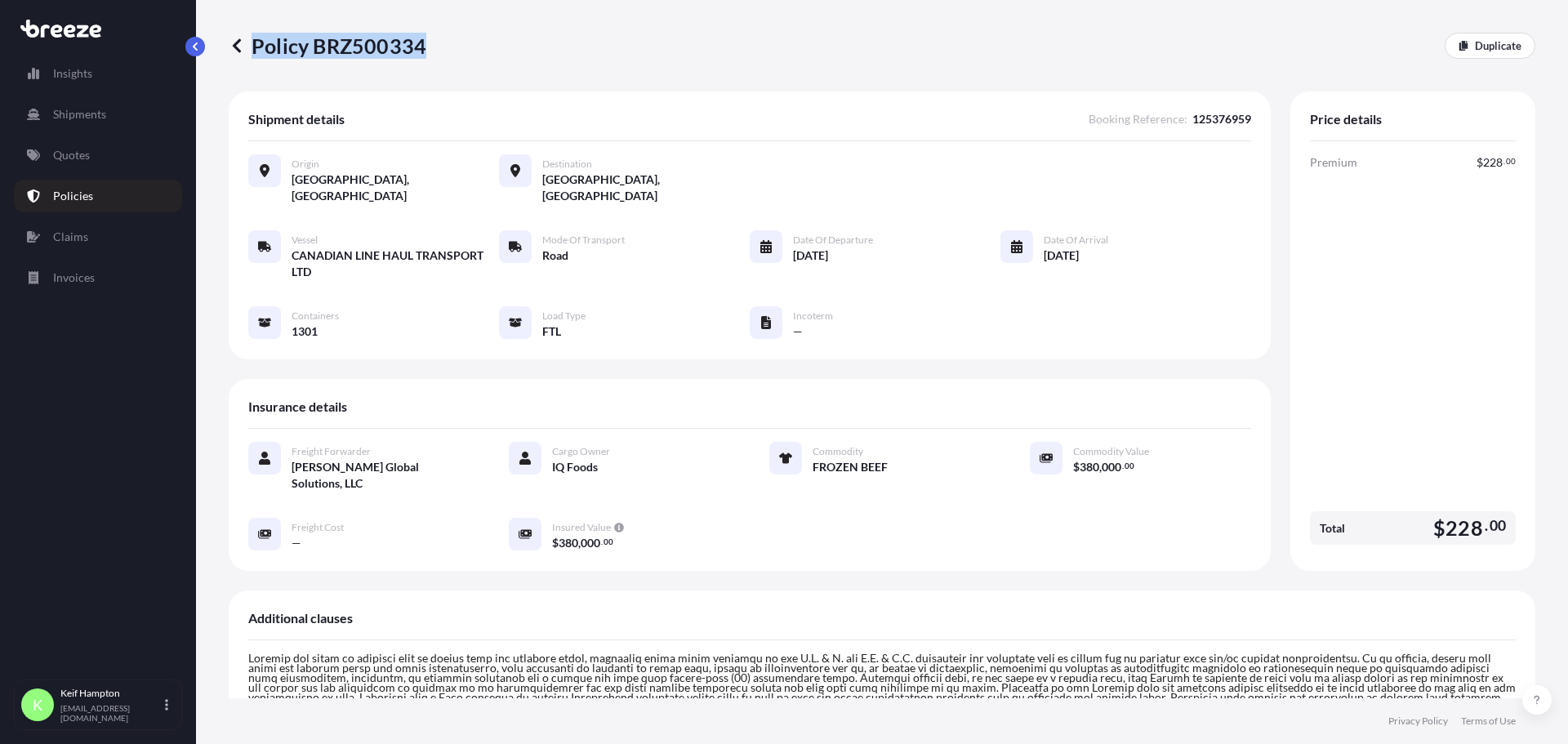
drag, startPoint x: 478, startPoint y: 35, endPoint x: 463, endPoint y: 73, distance: 40.9
click at [463, 73] on div "Policy BRZ500334 Duplicate" at bounding box center [882, 45] width 1307 height 92
copy p "Policy BRZ500334"
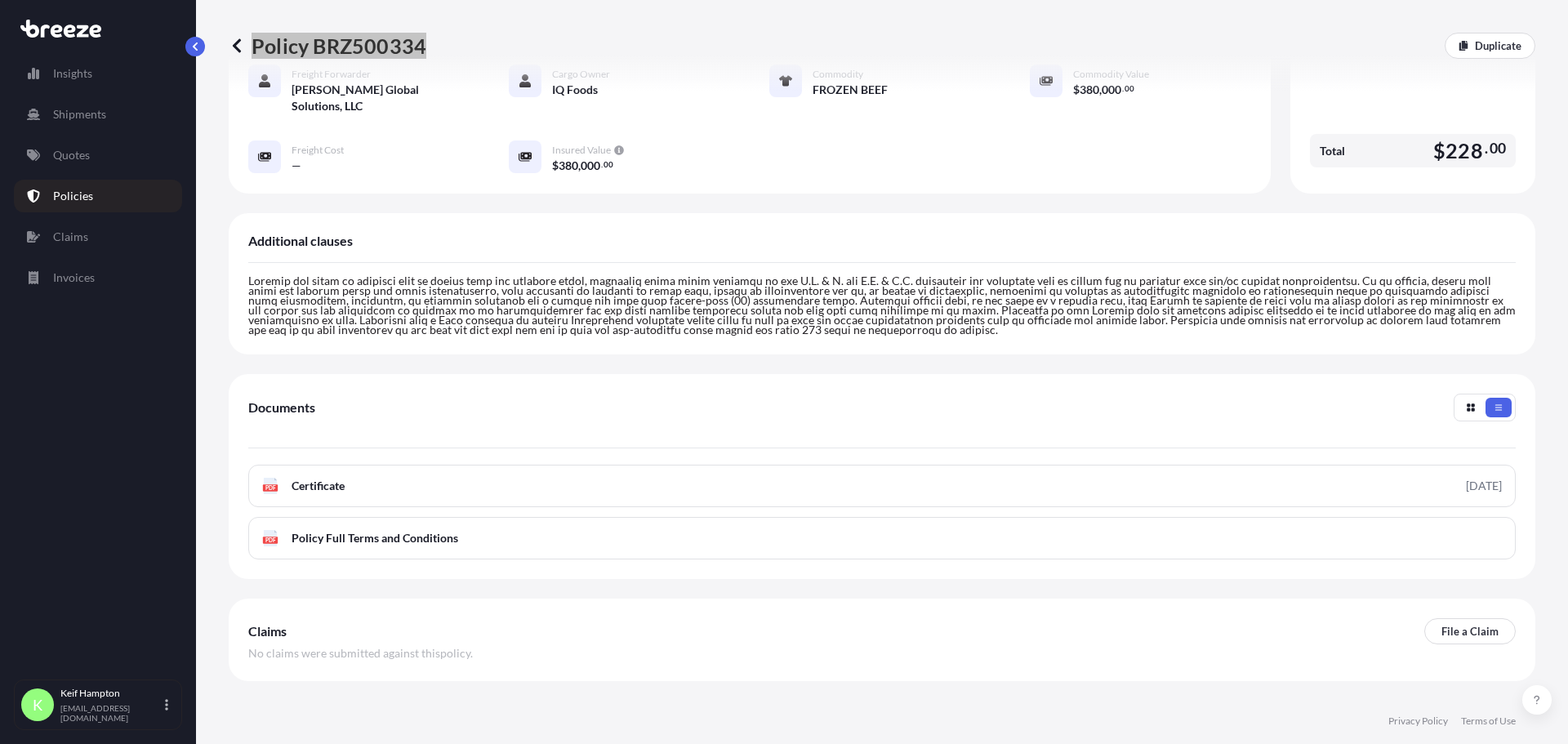
scroll to position [400, 0]
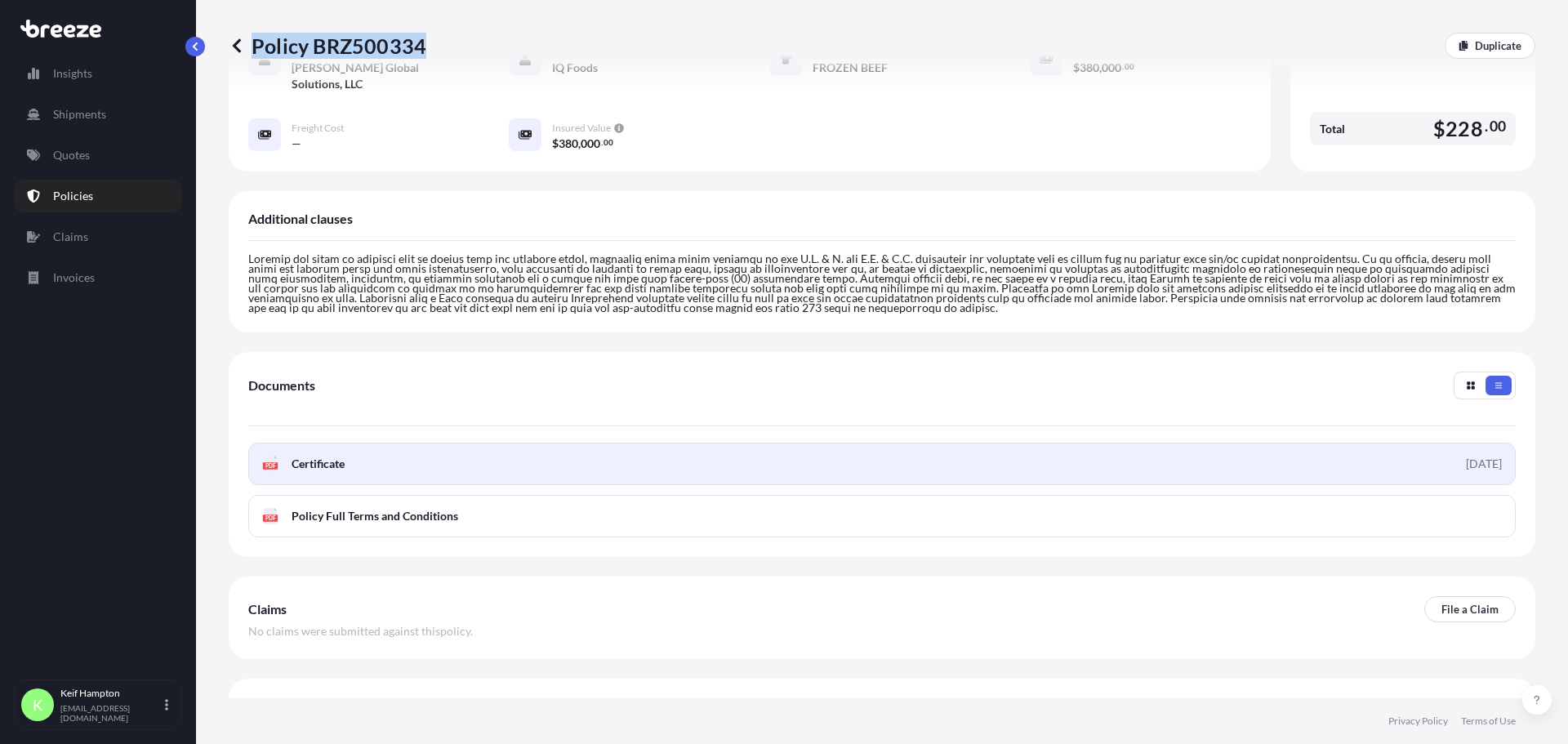
click at [287, 456] on div "PDF Certificate" at bounding box center [304, 464] width 83 height 17
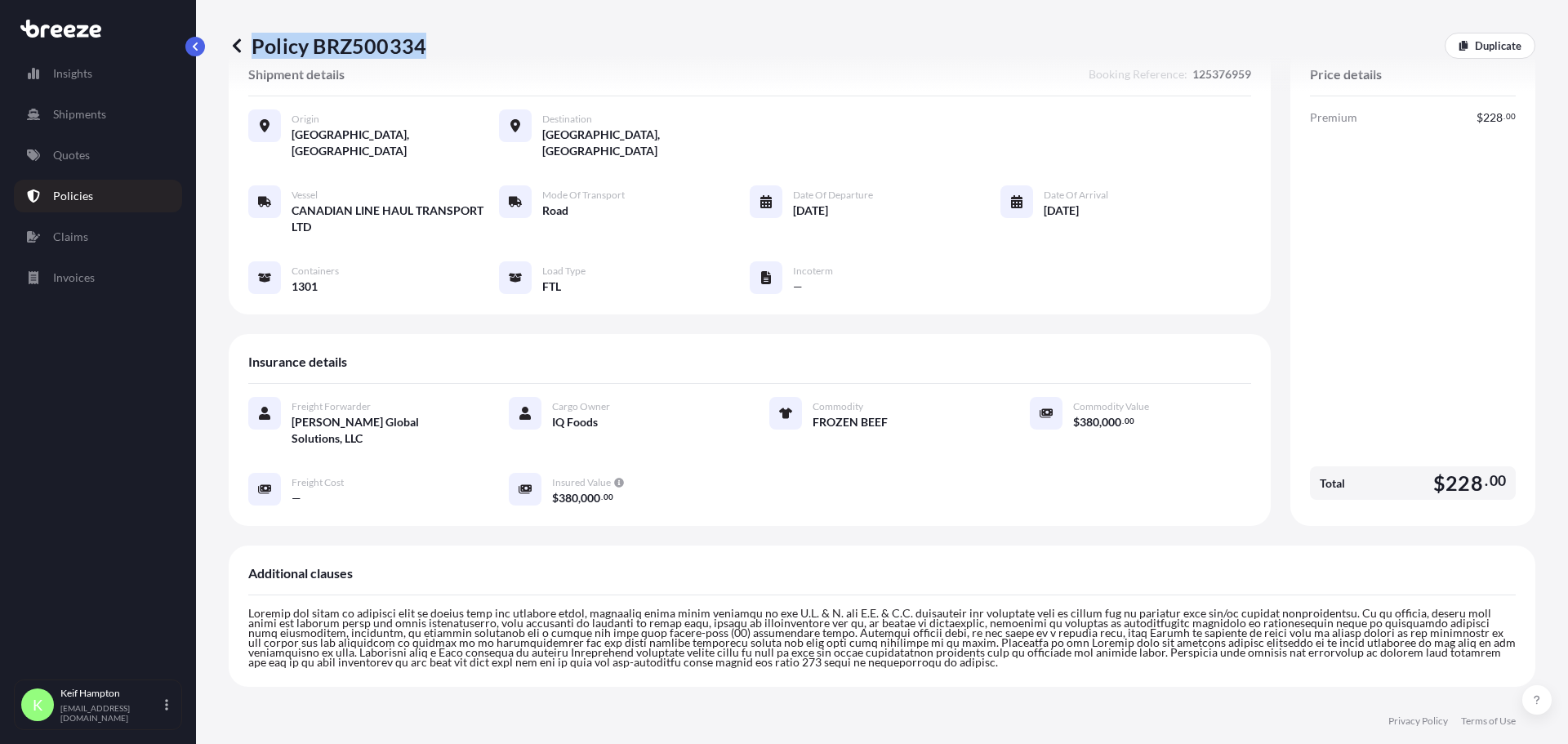
scroll to position [0, 0]
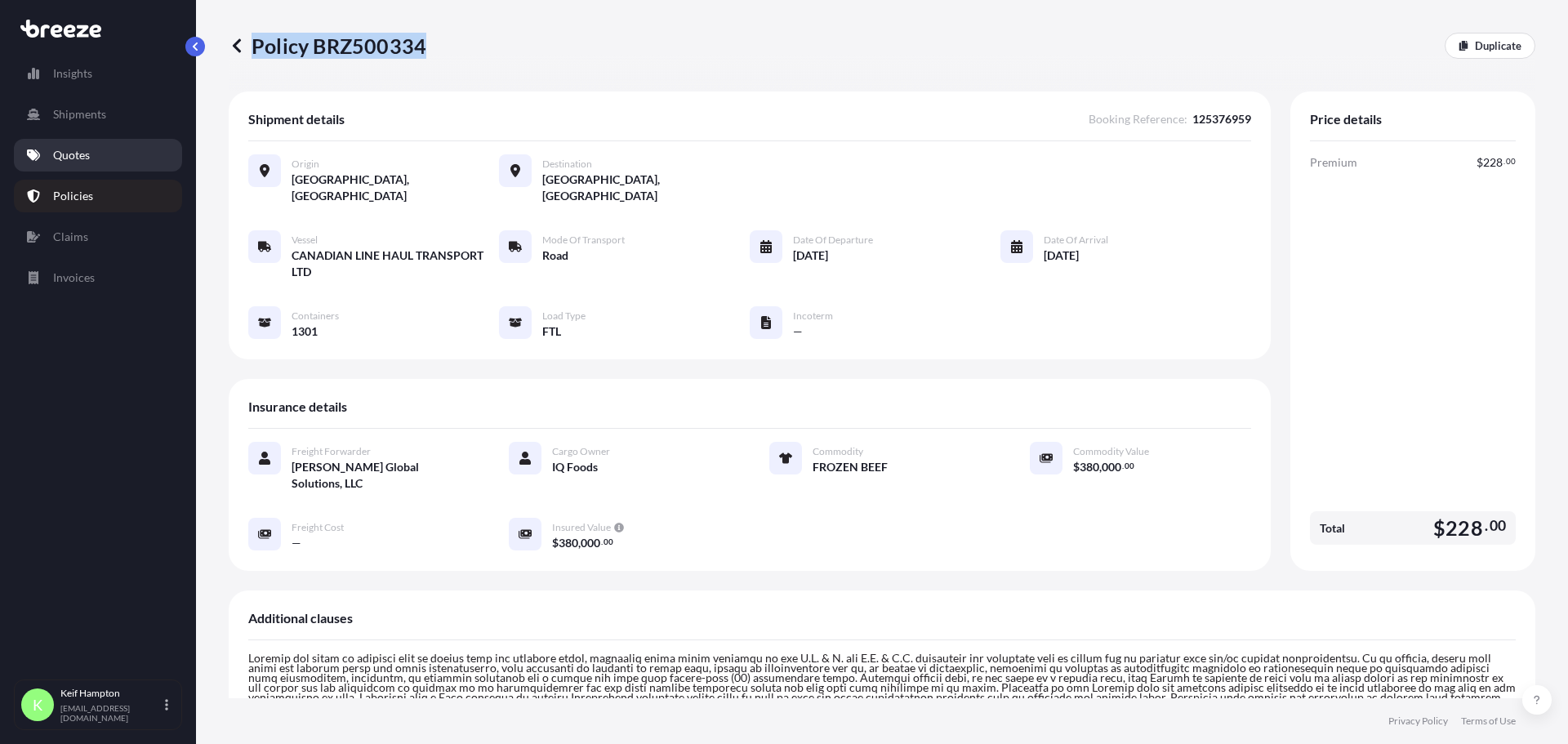
click at [89, 153] on p "Quotes" at bounding box center [71, 155] width 37 height 17
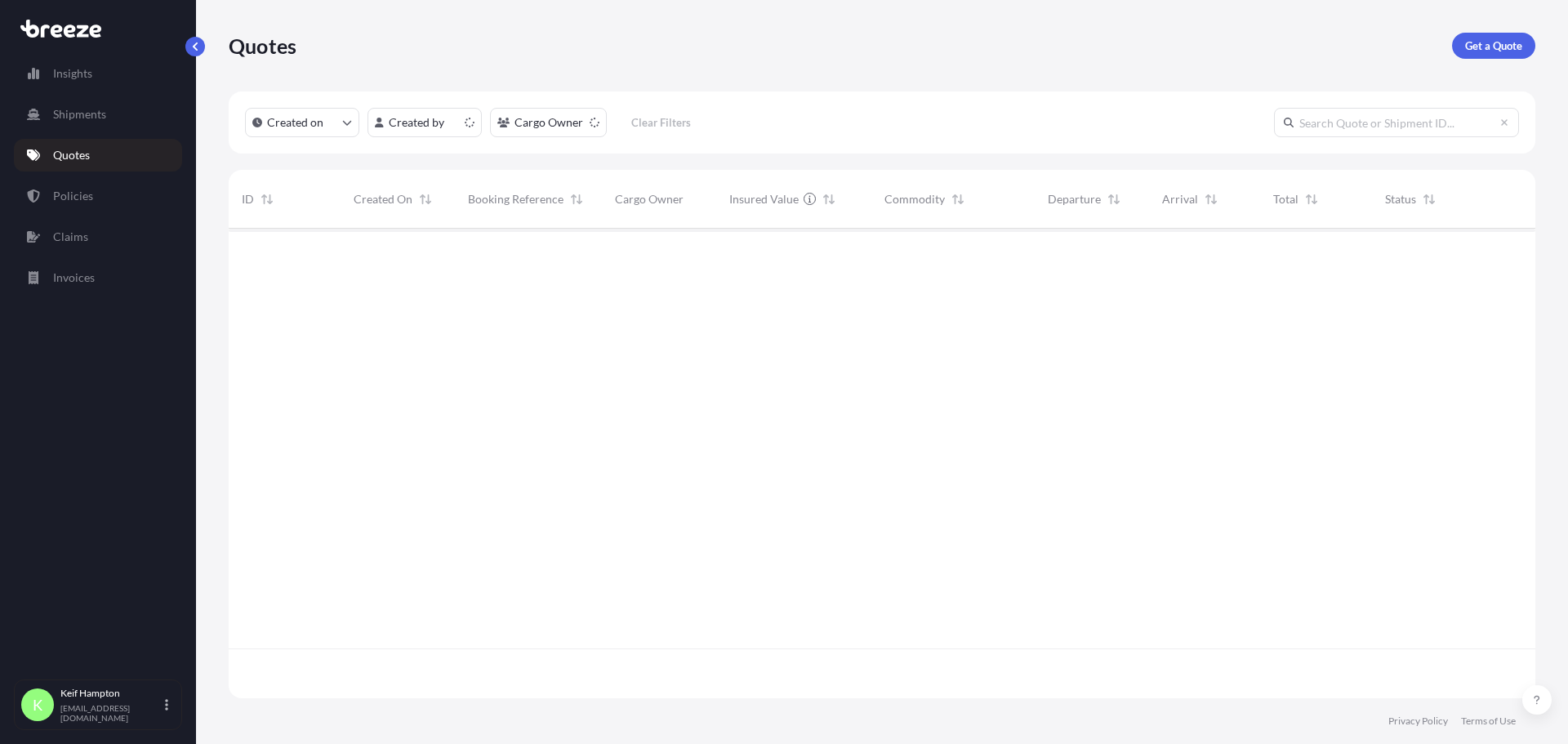
scroll to position [467, 1295]
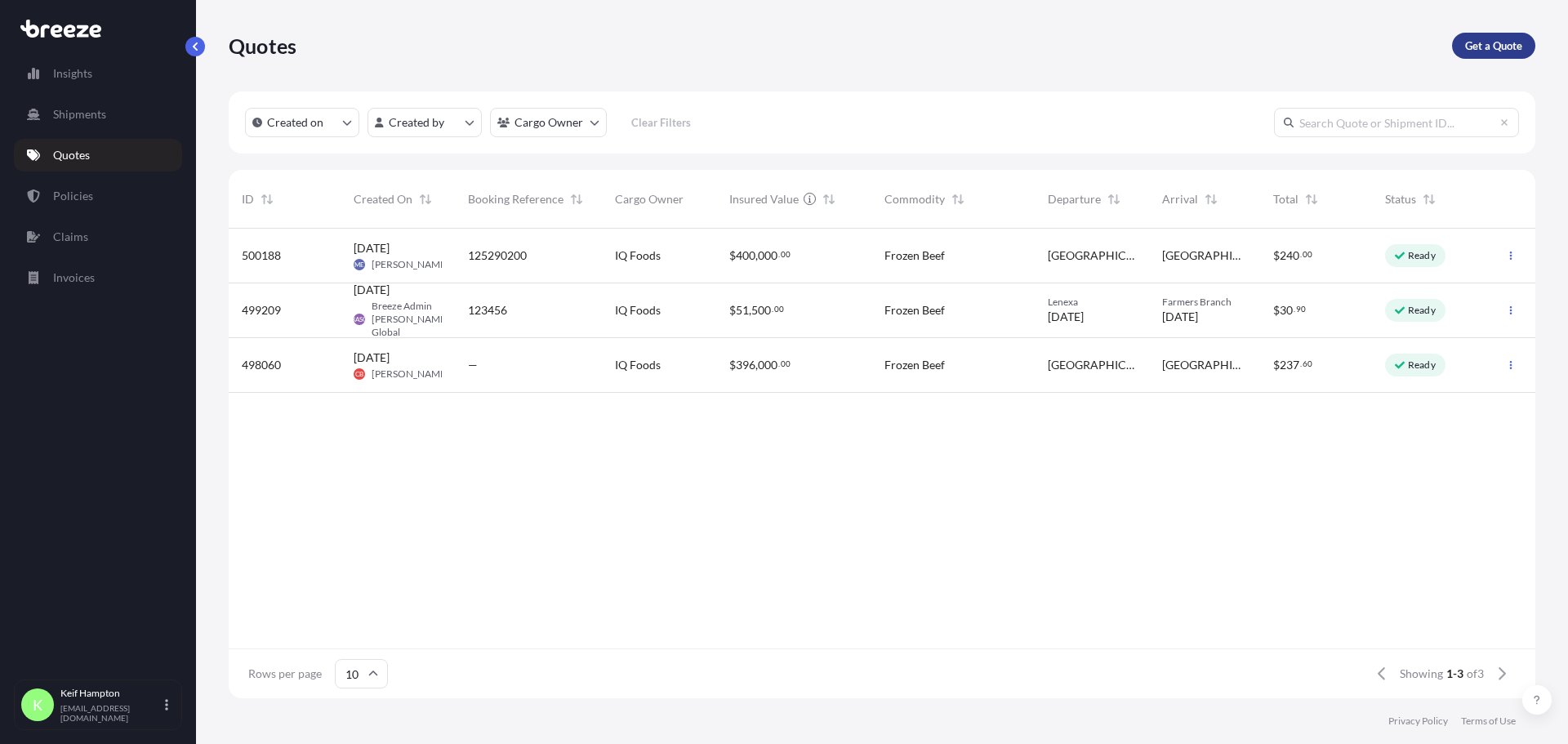
click at [1510, 37] on link "Get a Quote" at bounding box center [1494, 45] width 83 height 26
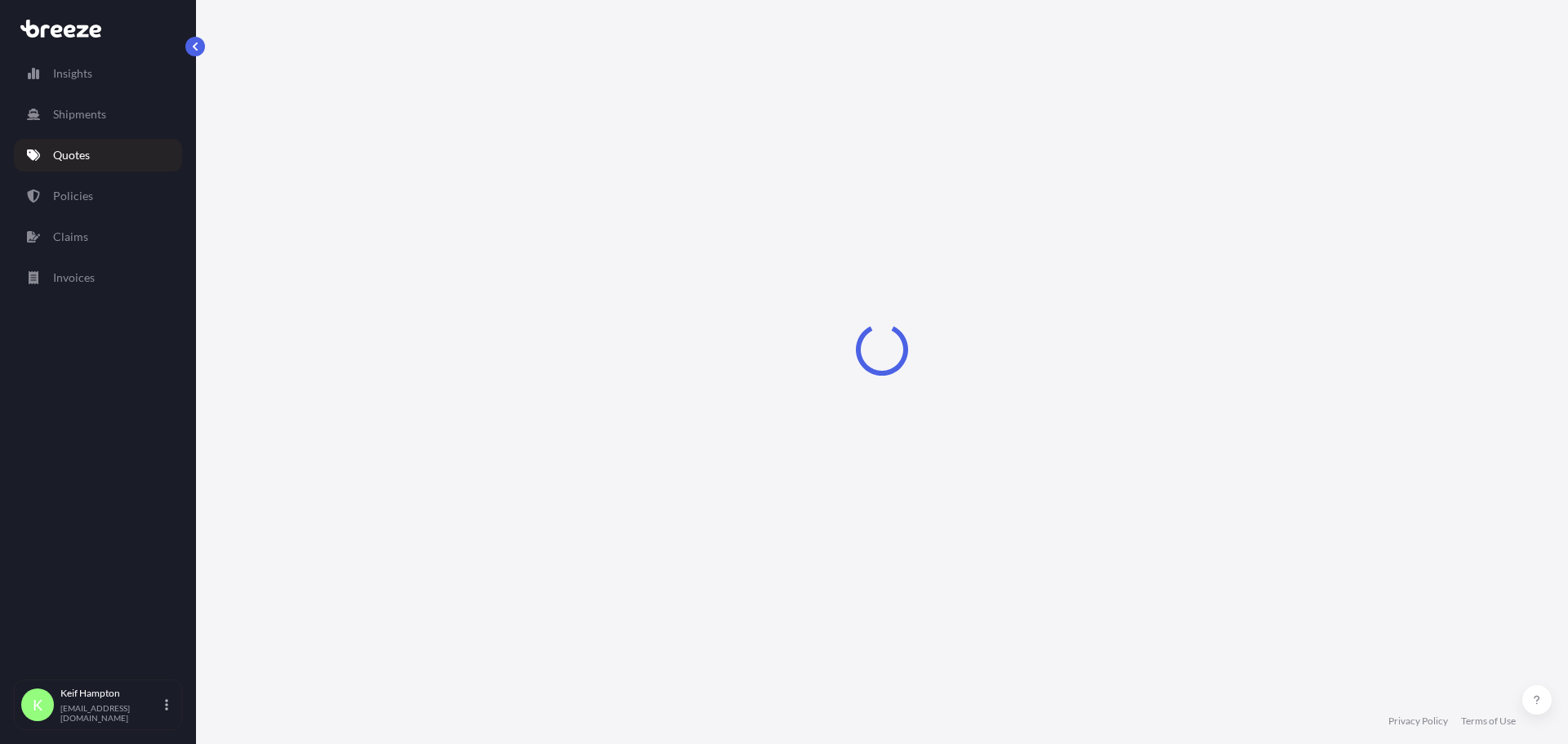
select select "Road"
select select "1"
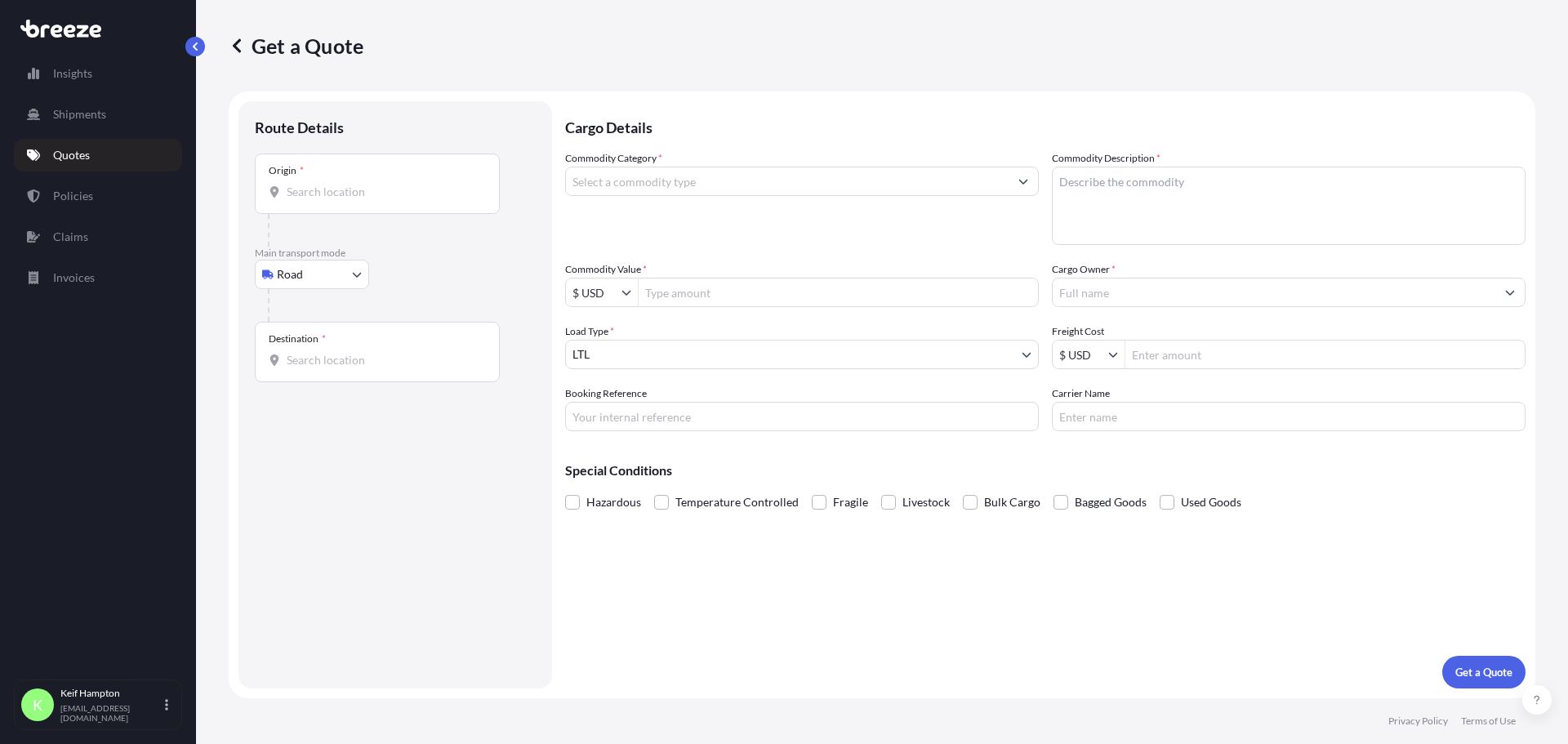
click at [853, 176] on input "Commodity Category *" at bounding box center [787, 182] width 443 height 30
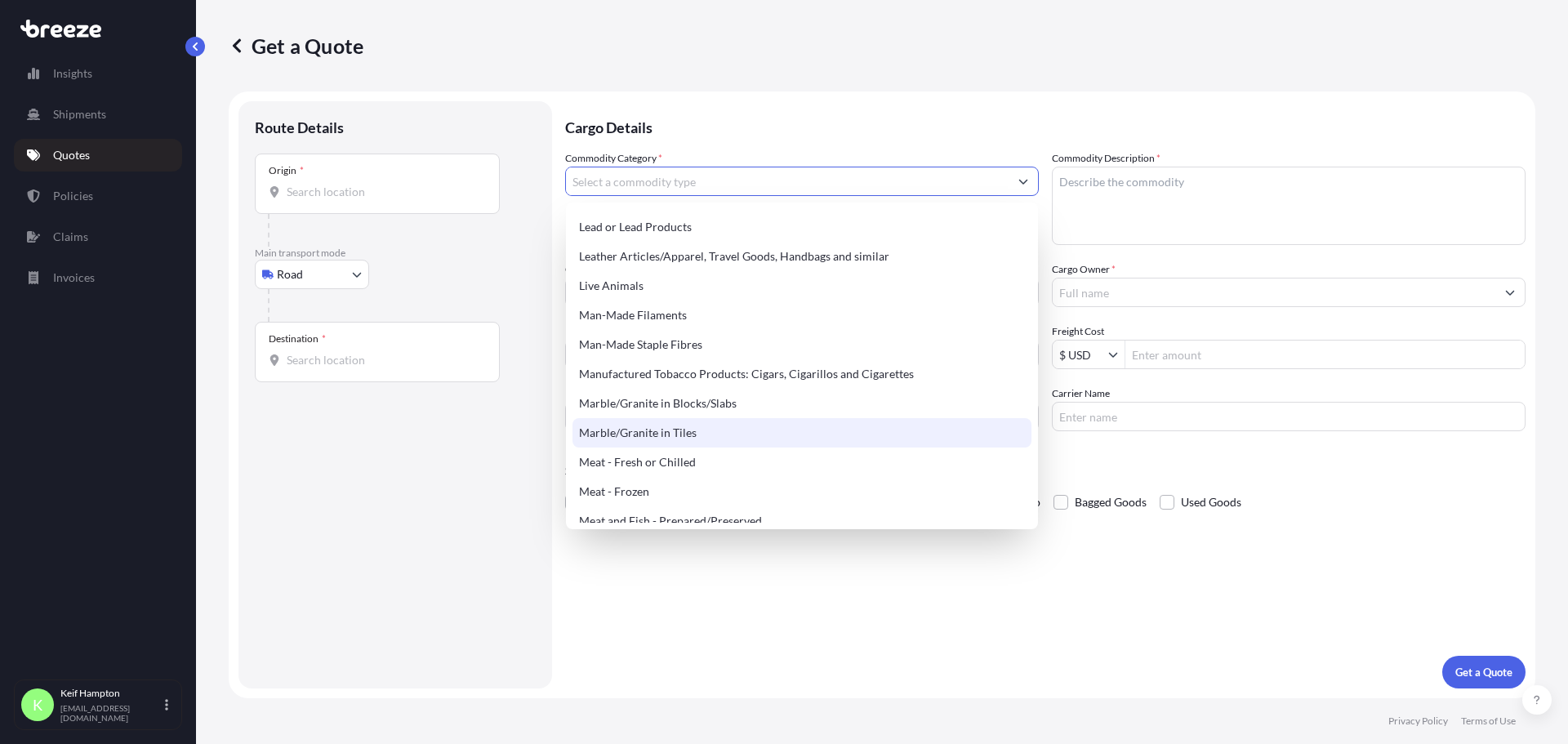
scroll to position [1991, 0]
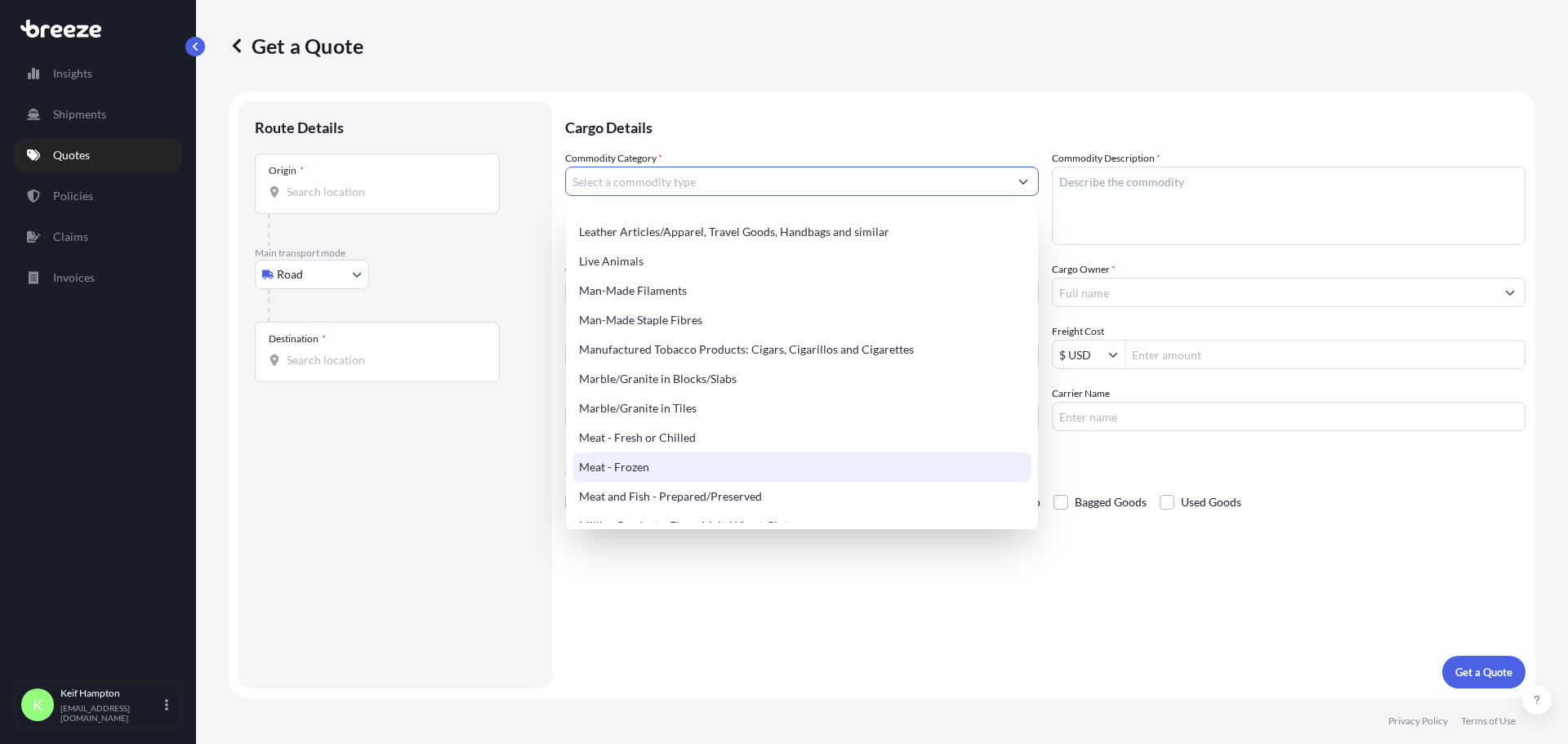
click at [781, 456] on div "Meat - Frozen" at bounding box center [801, 468] width 459 height 30
type input "Meat - Frozen"
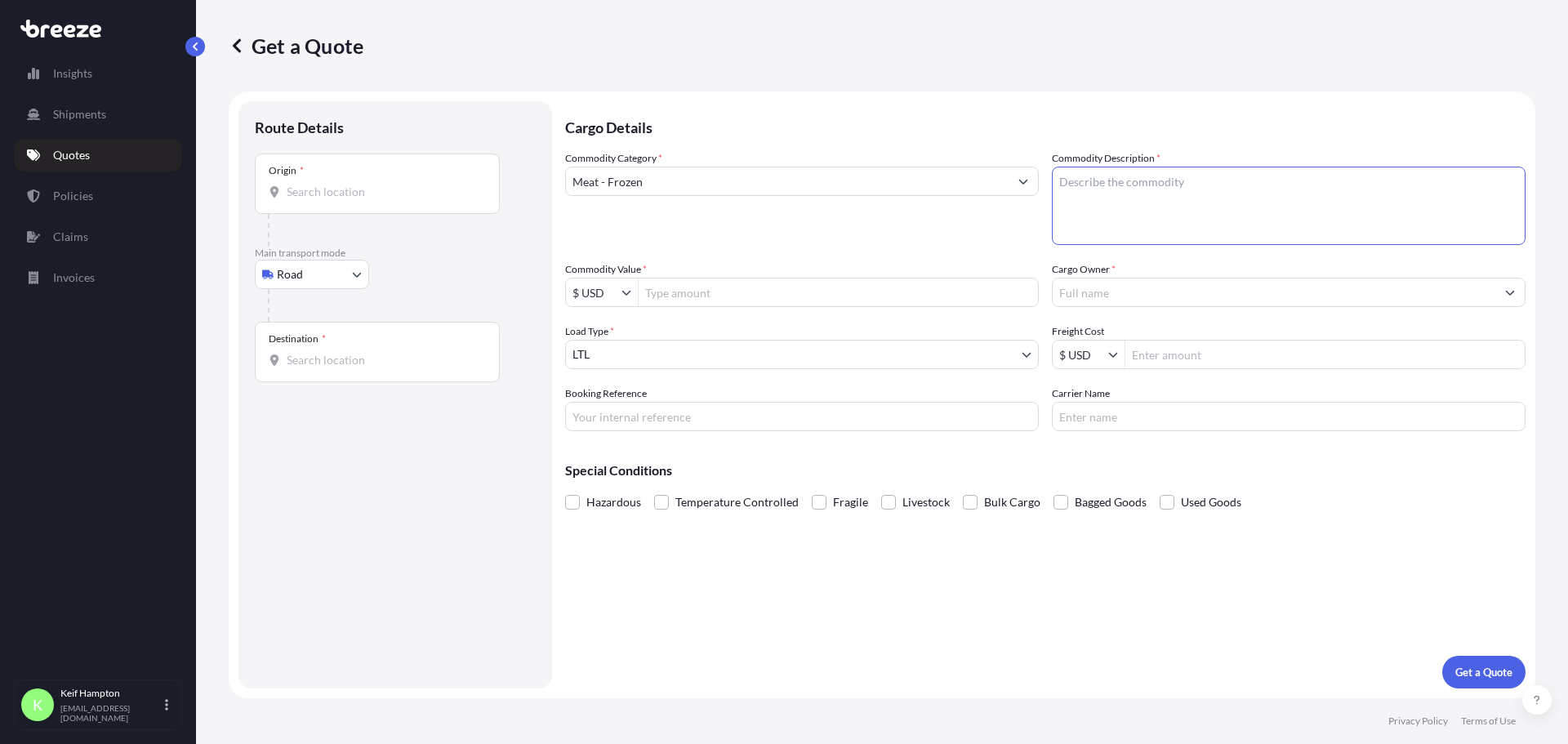
click at [1158, 181] on textarea "Commodity Description *" at bounding box center [1289, 205] width 474 height 78
type textarea "f"
type textarea "FROZEN BEEF"
click at [809, 298] on input "Commodity Value *" at bounding box center [838, 292] width 400 height 30
type input "400,000"
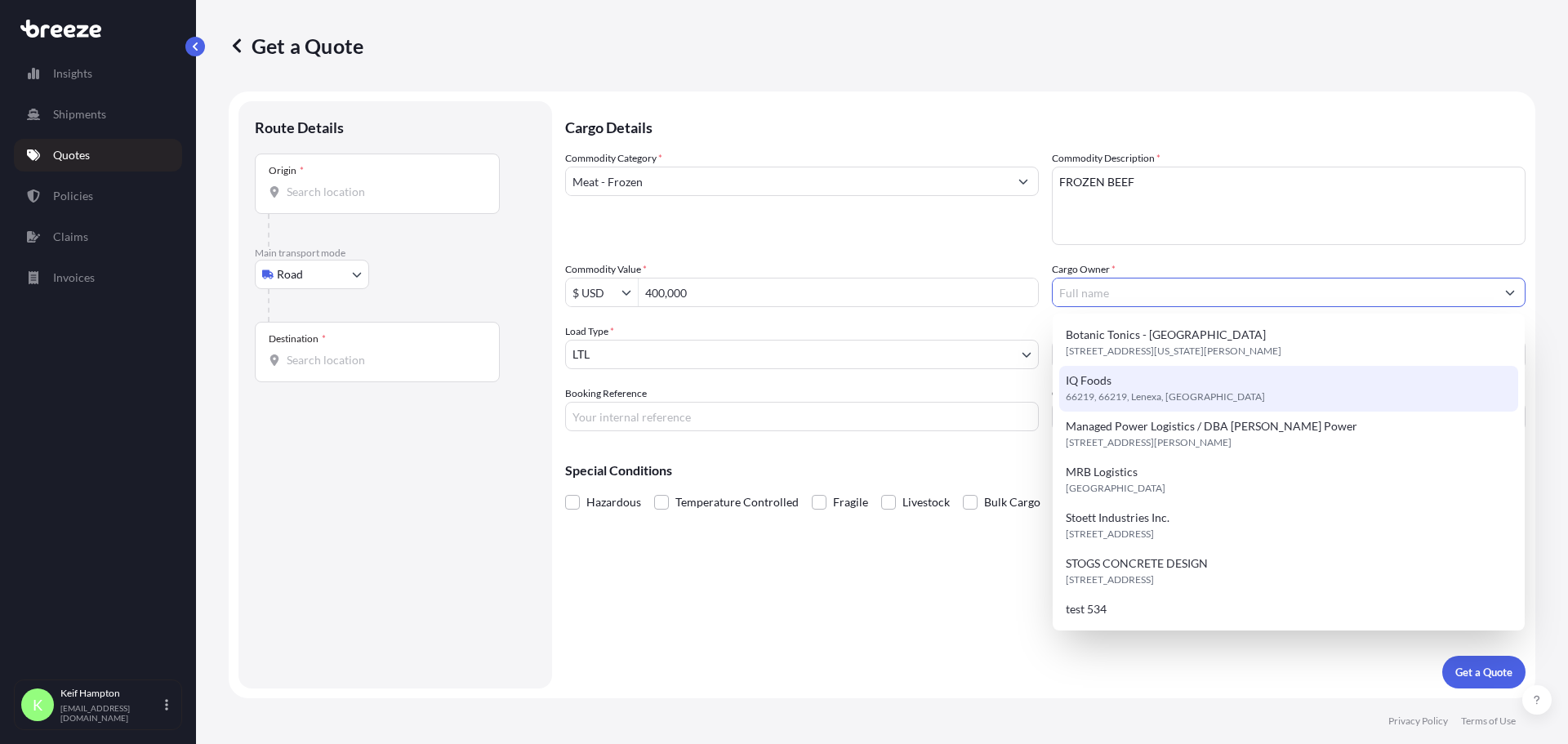
click at [1110, 387] on span "IQ Foods" at bounding box center [1088, 380] width 45 height 17
type input "IQ Foods"
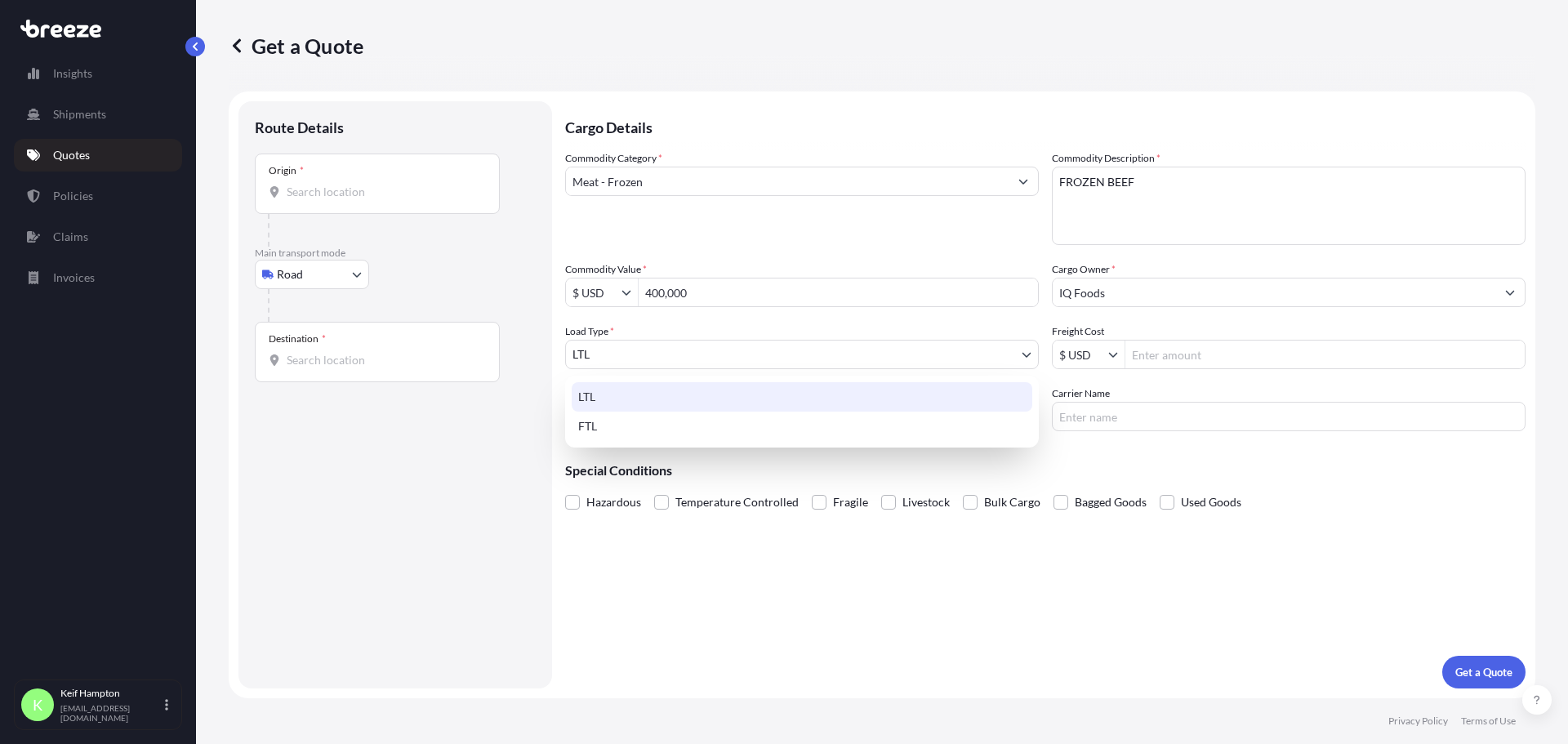
click at [830, 346] on body "400,000 7 options available. Insights Shipments Quotes Policies Claims Invoices…" at bounding box center [784, 372] width 1568 height 744
click at [802, 411] on div "FTL" at bounding box center [801, 426] width 461 height 30
select select "2"
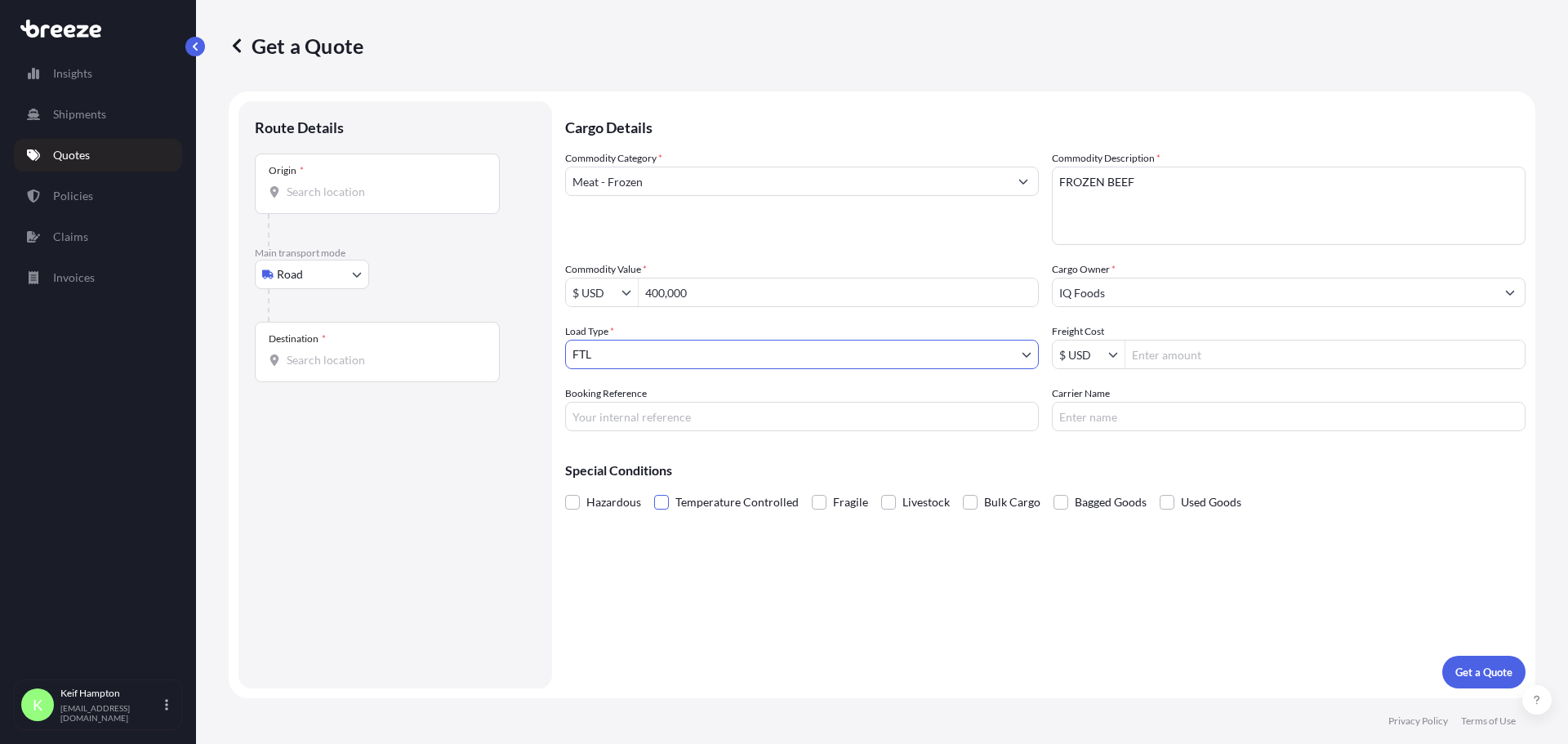
click at [663, 501] on span at bounding box center [661, 502] width 15 height 15
click at [654, 490] on input "Temperature Controlled" at bounding box center [654, 490] width 0 height 0
click at [741, 408] on input "Booking Reference" at bounding box center [802, 416] width 474 height 30
type input "125324015"
click at [1278, 414] on input "Carrier Name" at bounding box center [1289, 416] width 474 height 30
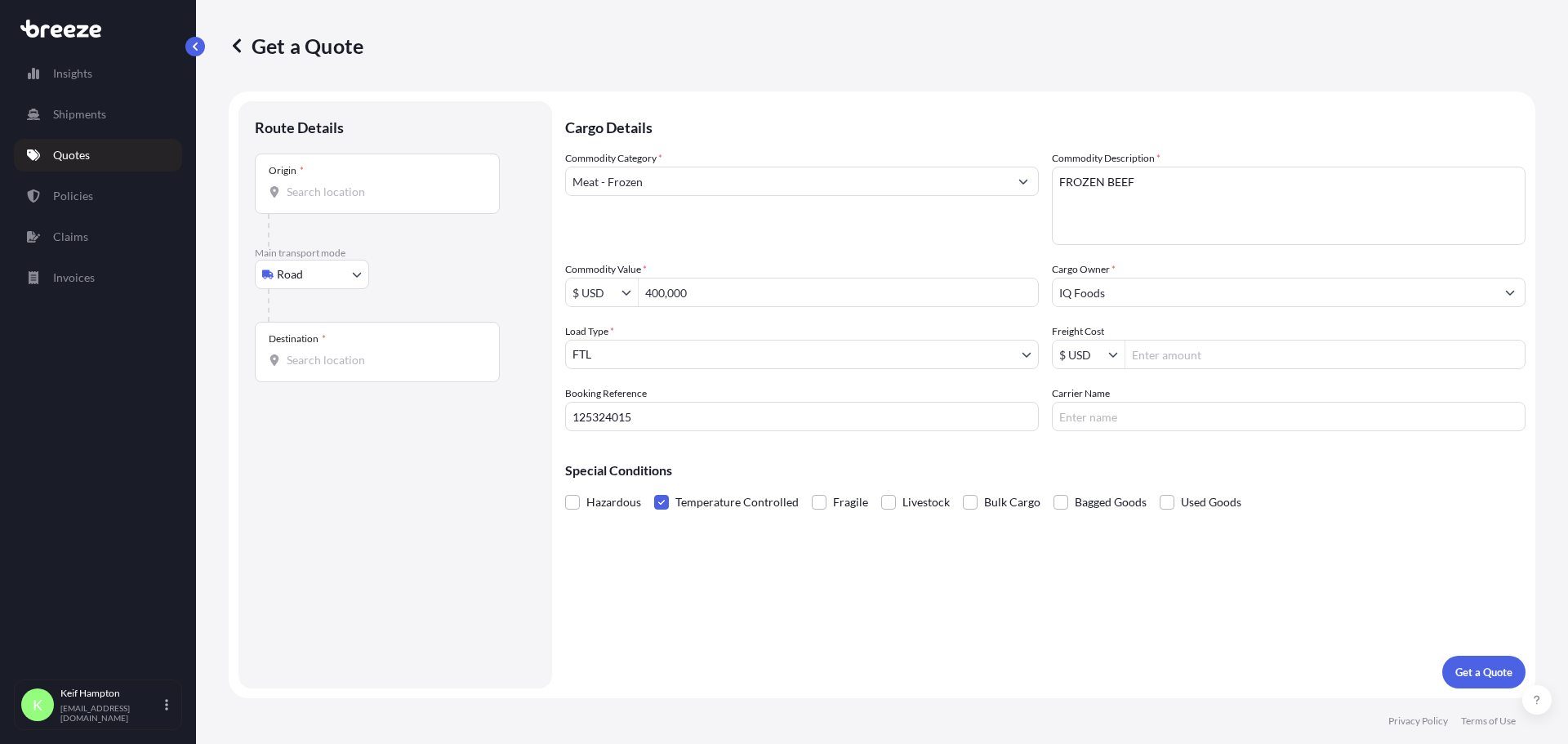
paste input "AMERICAN EXPEDITE INC"
type input "AMERICAN EXPEDITE INC"
click at [1489, 532] on div "Cargo Details Commodity Category * Meat - Frozen Commodity Description * FROZEN…" at bounding box center [1045, 395] width 960 height 587
click at [348, 196] on input "Origin *" at bounding box center [383, 191] width 192 height 17
paste input "T2C2L8"
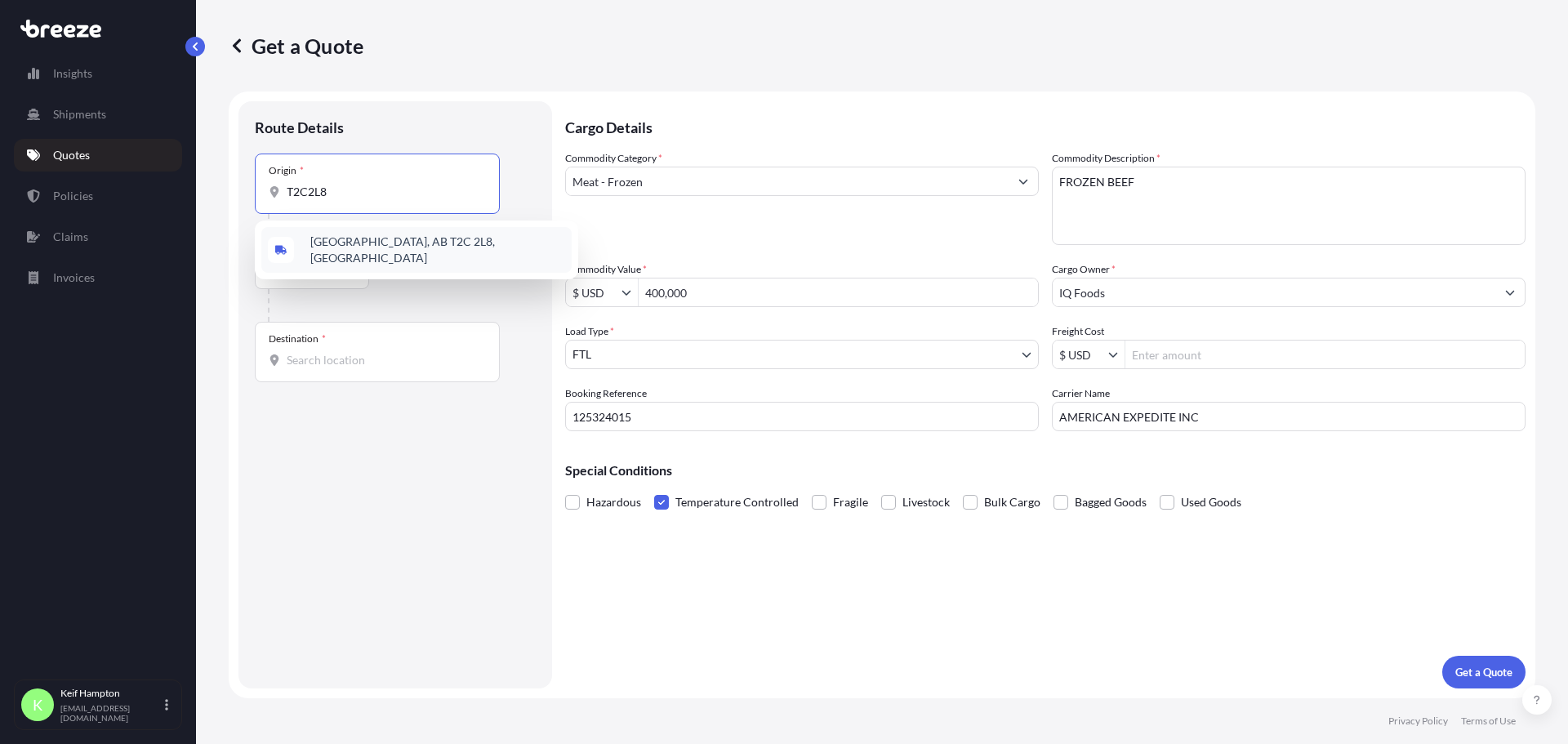
click at [377, 249] on span "[GEOGRAPHIC_DATA], AB T2C 2L8, [GEOGRAPHIC_DATA]" at bounding box center [438, 250] width 255 height 33
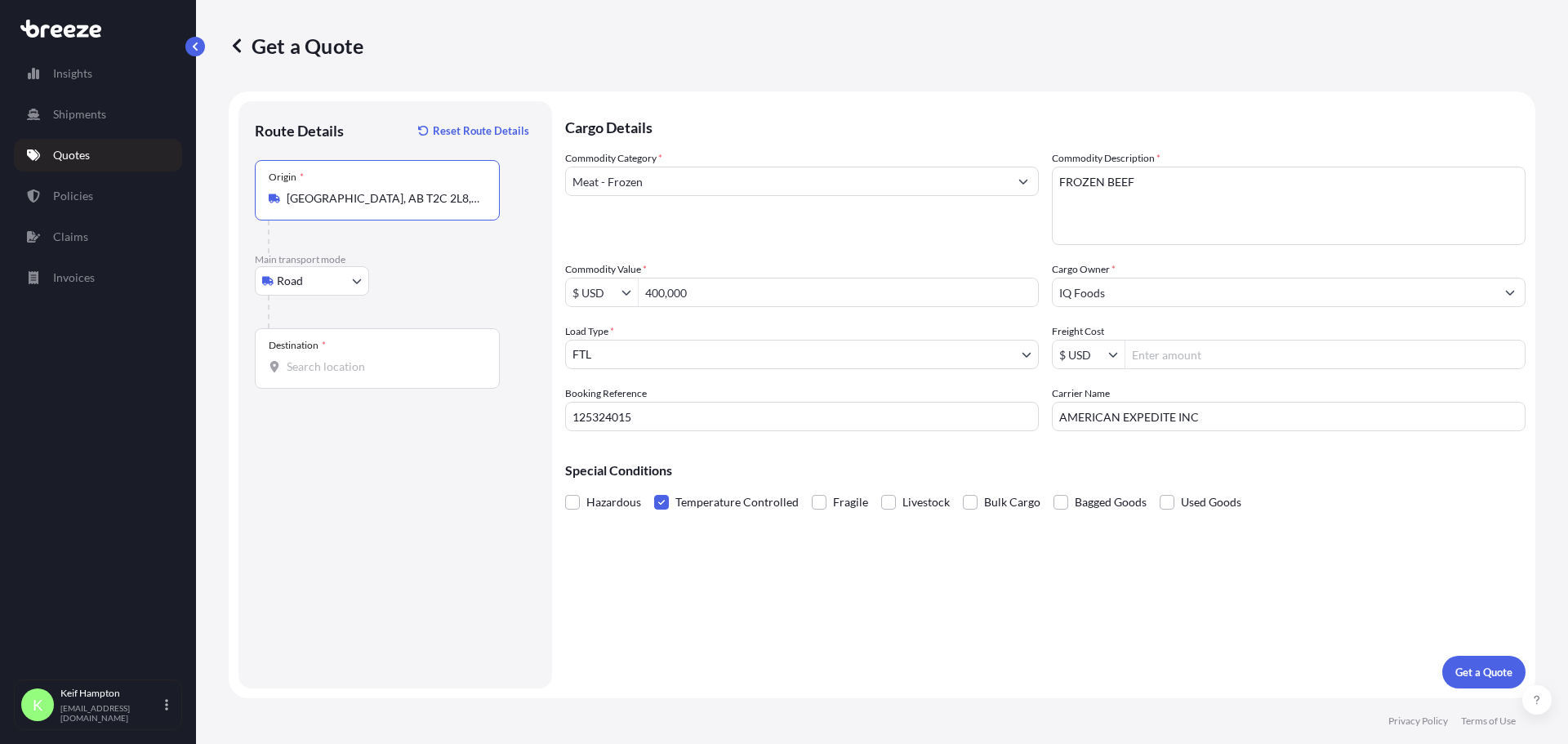
type input "[GEOGRAPHIC_DATA], AB T2C 2L8, [GEOGRAPHIC_DATA]"
click at [358, 338] on div "Destination *" at bounding box center [377, 358] width 245 height 60
click at [358, 358] on input "Destination *" at bounding box center [383, 366] width 192 height 17
click at [356, 367] on input "Destination *" at bounding box center [383, 366] width 192 height 17
paste input "T3J4X8"
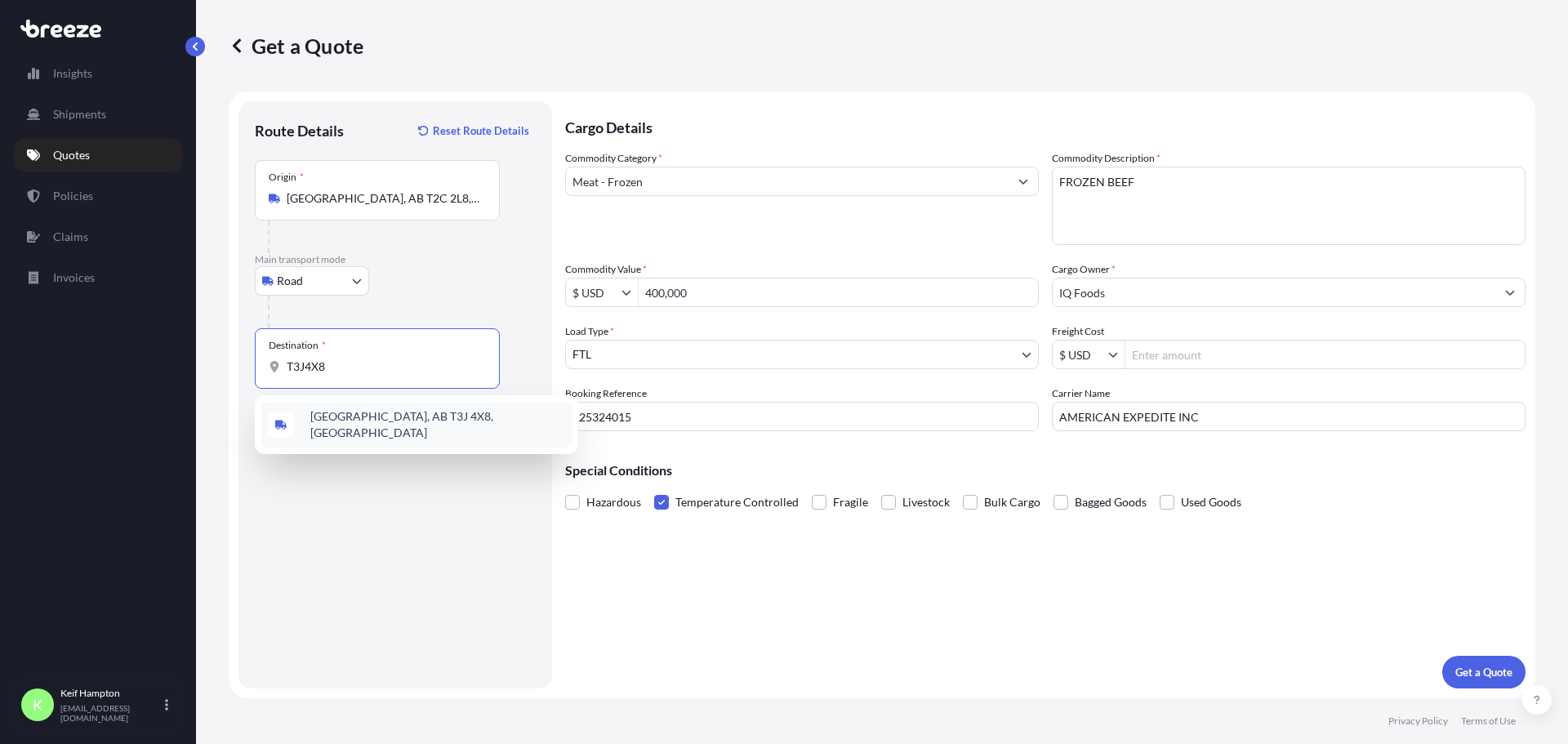
click at [346, 431] on div "[GEOGRAPHIC_DATA], AB T3J 4X8, [GEOGRAPHIC_DATA]" at bounding box center [416, 424] width 311 height 45
type input "[GEOGRAPHIC_DATA], AB T3J 4X8, [GEOGRAPHIC_DATA]"
click at [367, 506] on div "Route Details Reset Route Details Place of loading Road Road Rail Origin * Calg…" at bounding box center [395, 395] width 281 height 555
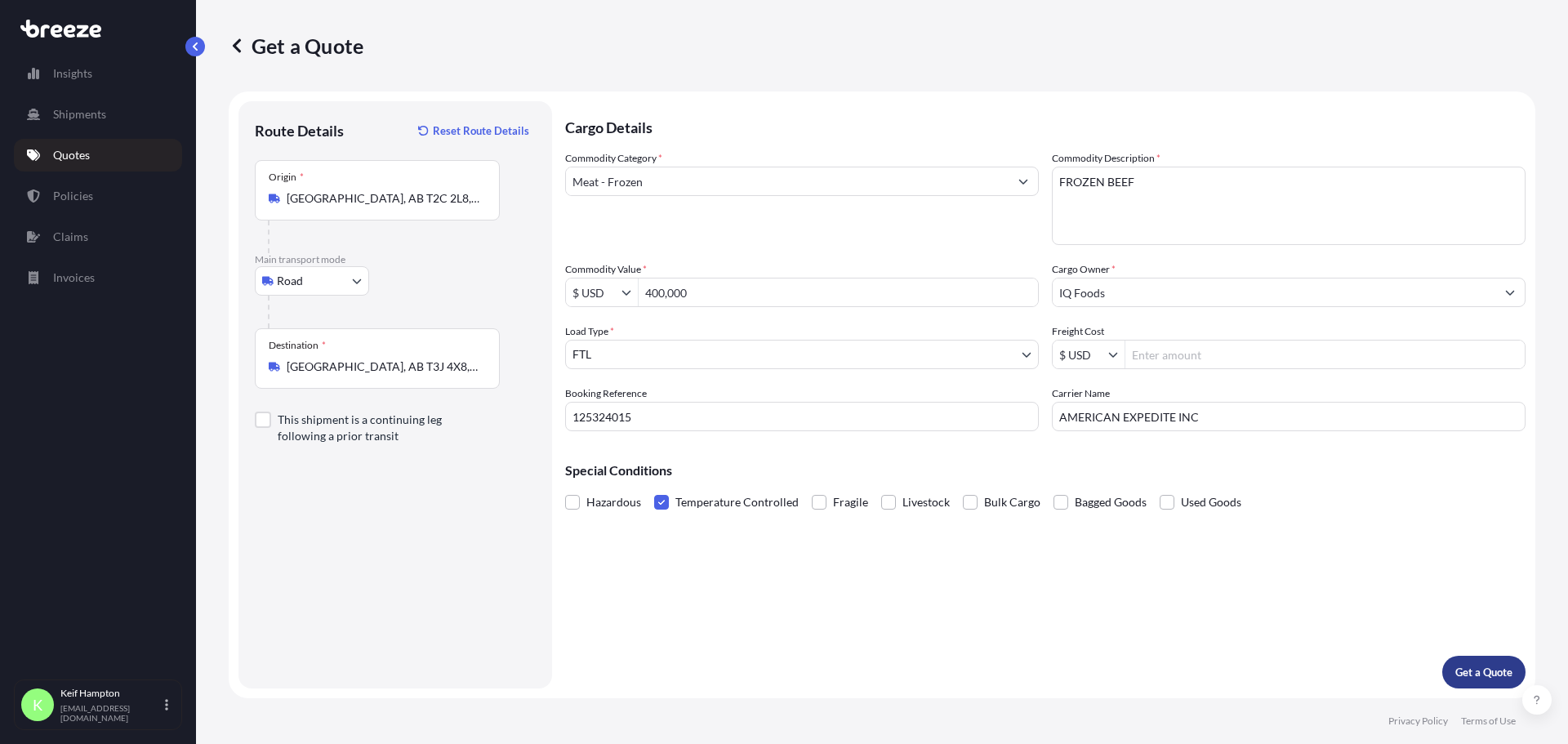
click at [1481, 674] on p "Get a Quote" at bounding box center [1484, 672] width 57 height 17
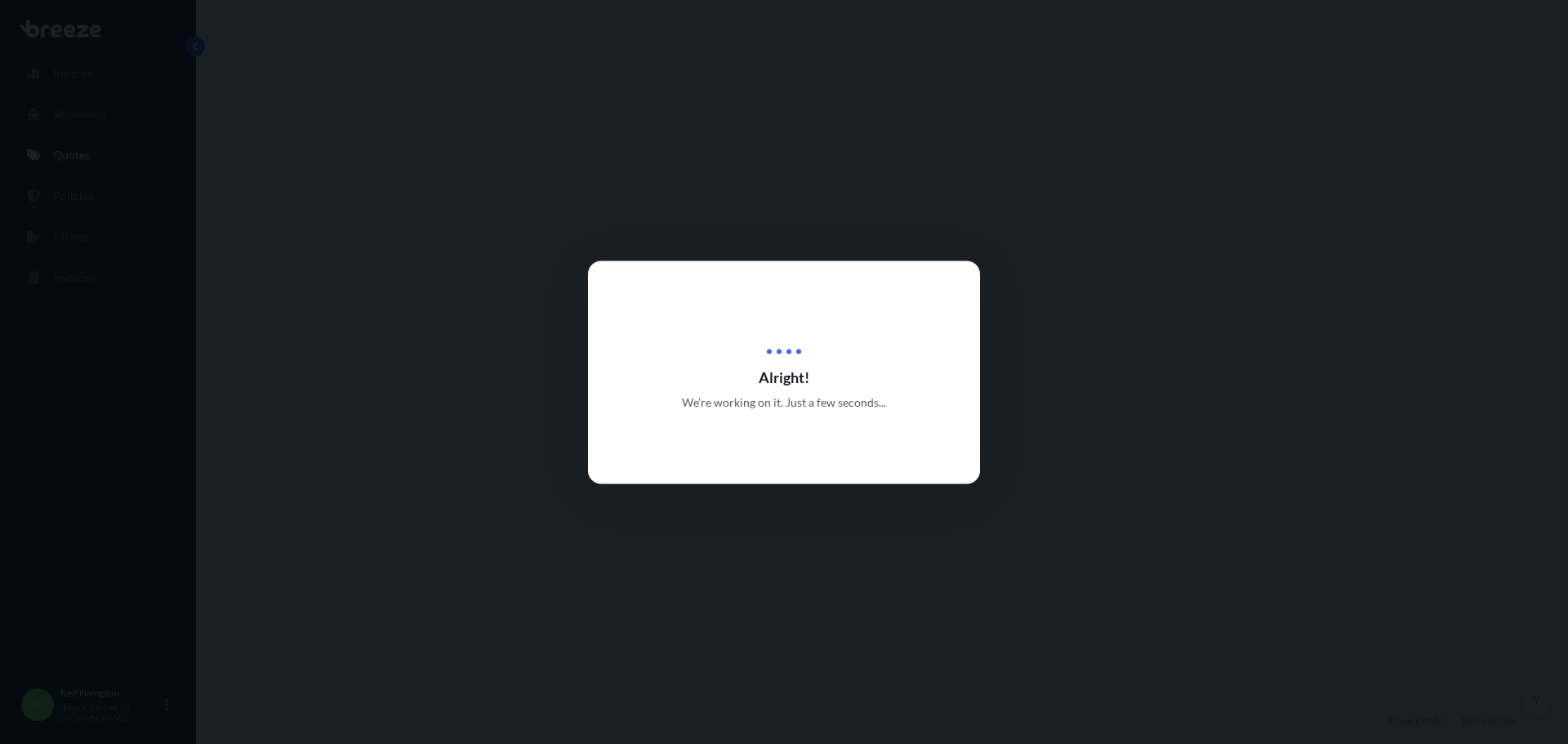
select select "Road"
select select "2"
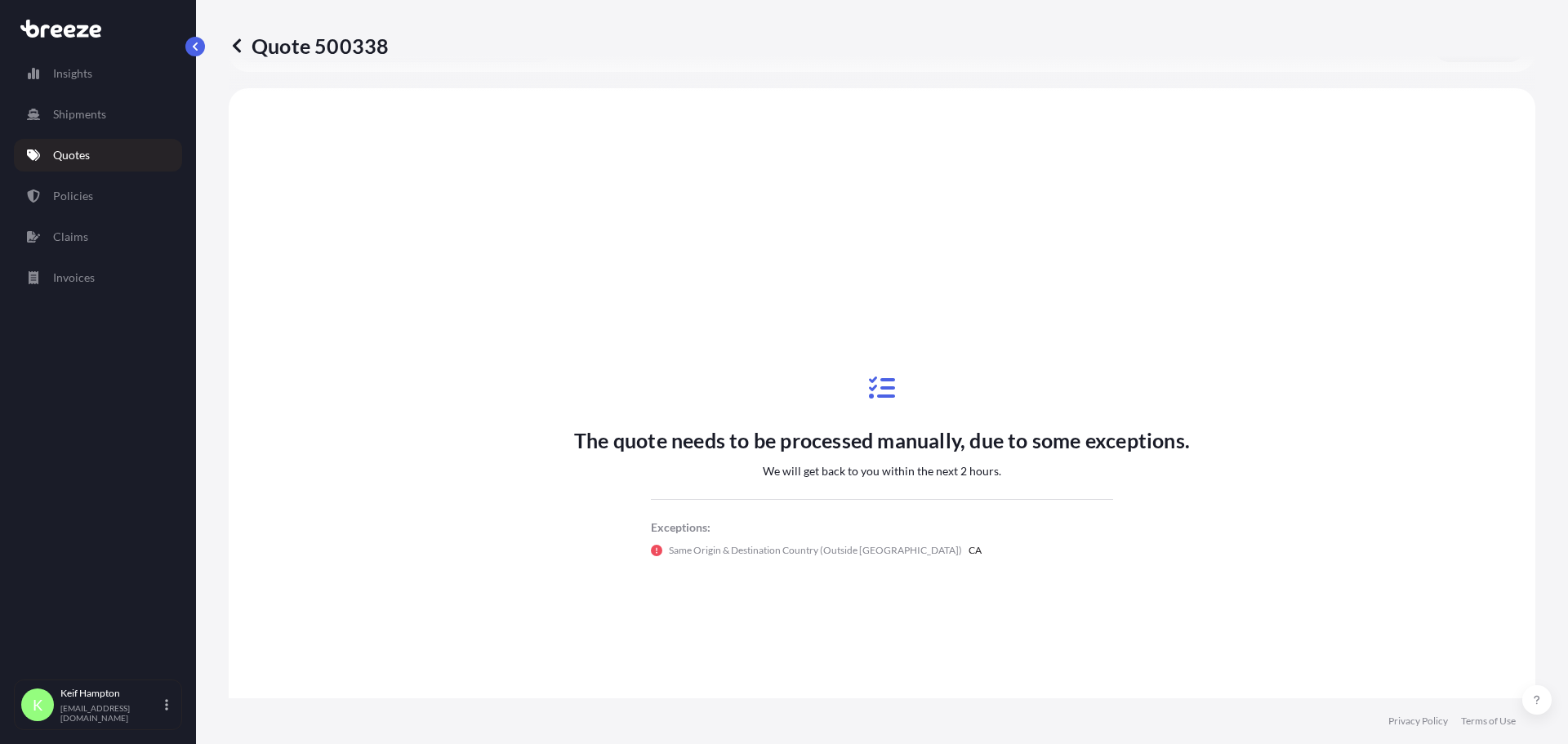
scroll to position [491, 0]
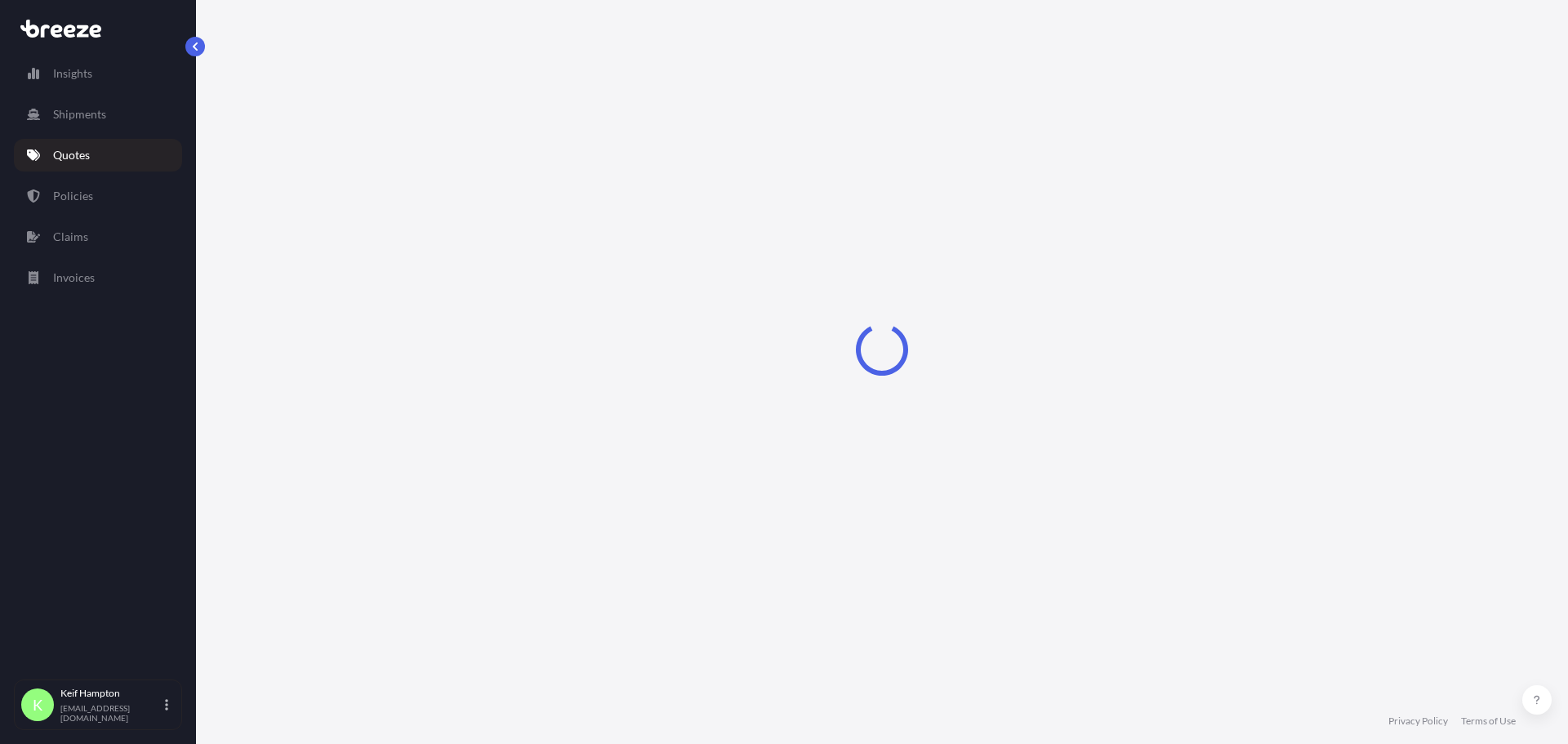
select select "Road"
select select "2"
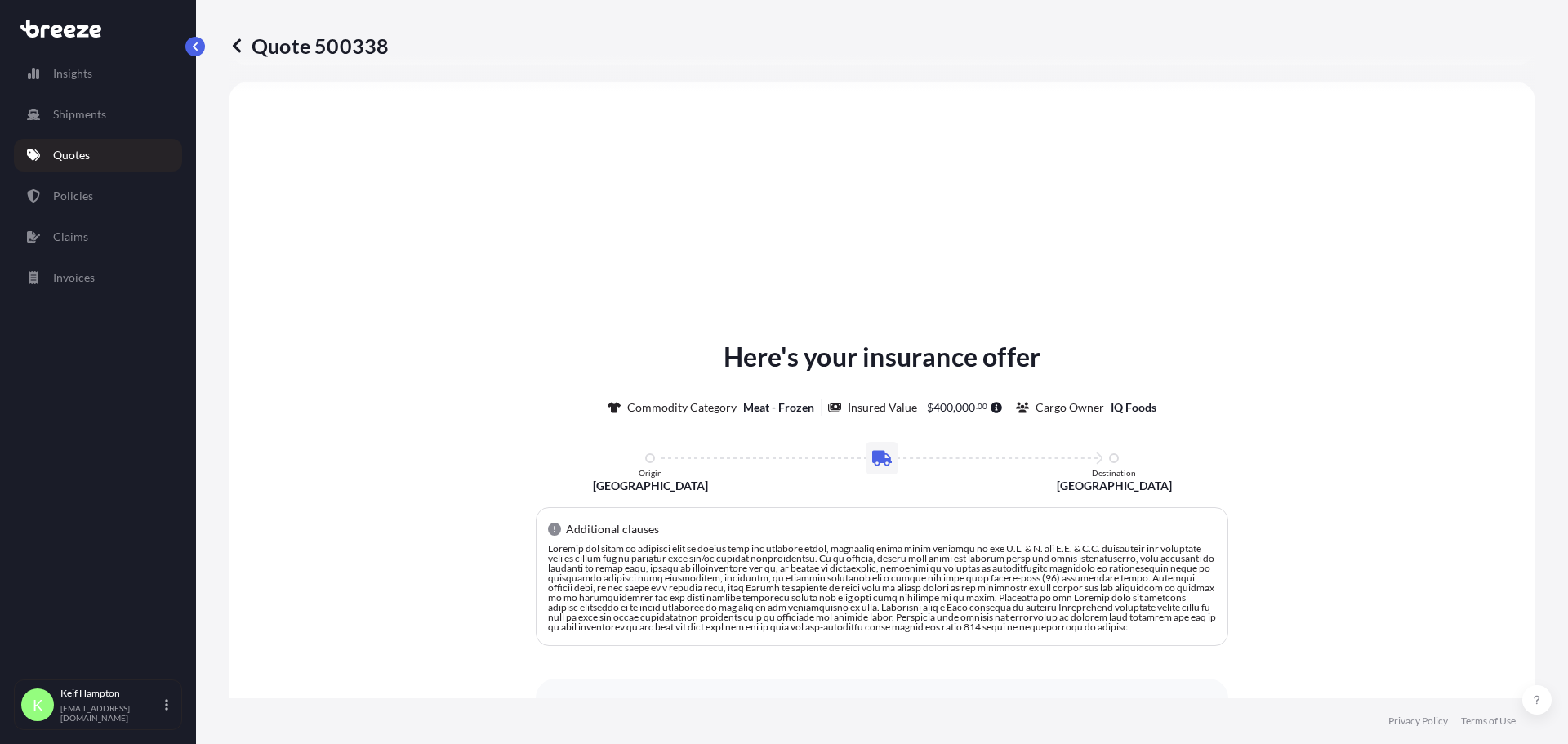
scroll to position [873, 0]
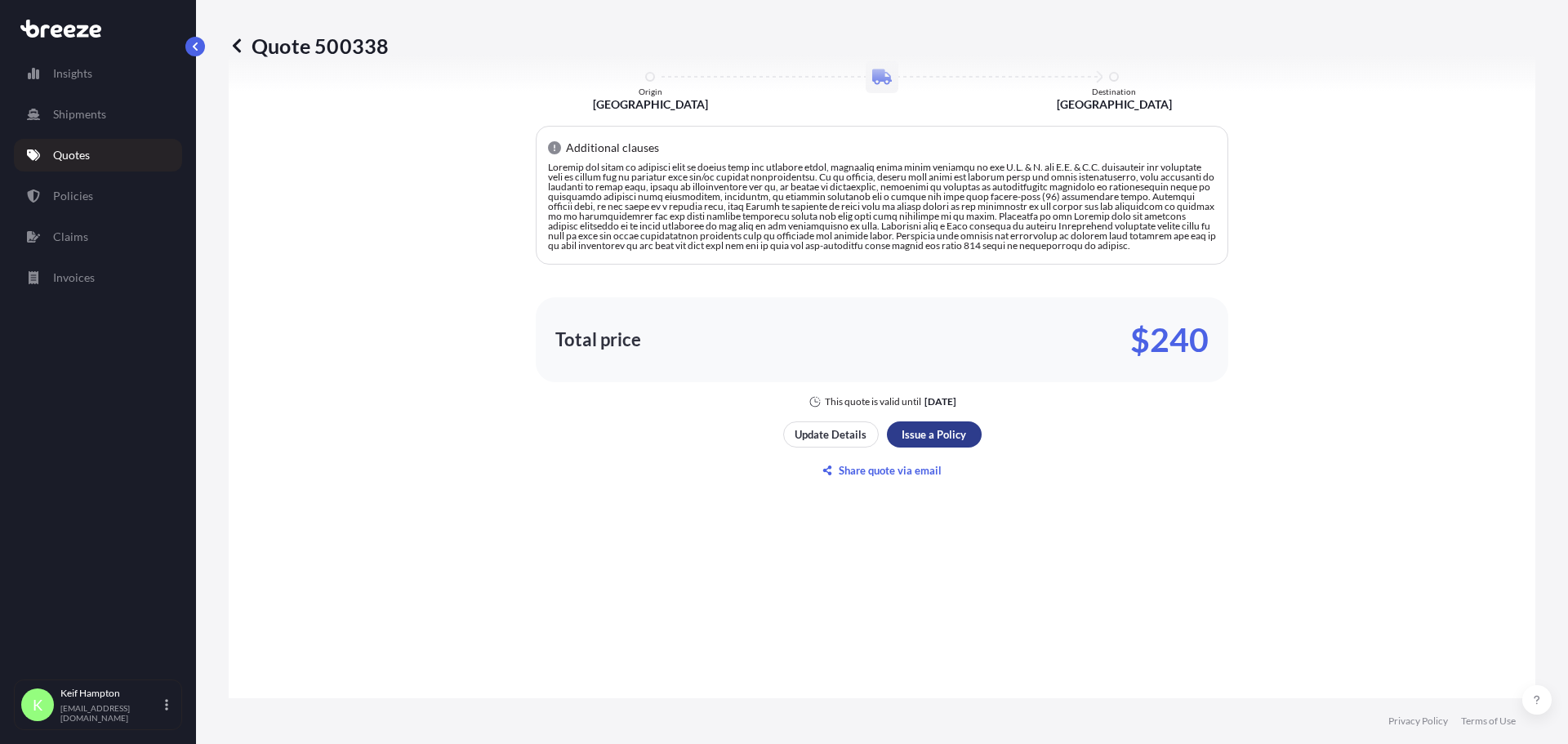
click at [1166, 449] on div "Here's your insurance offer Commodity Category Meat - Frozen Insured Value $ 40…" at bounding box center [882, 219] width 1261 height 993
click at [998, 475] on div "Here's your insurance offer Commodity Category Meat - Frozen Insured Value $ 40…" at bounding box center [882, 219] width 1261 height 993
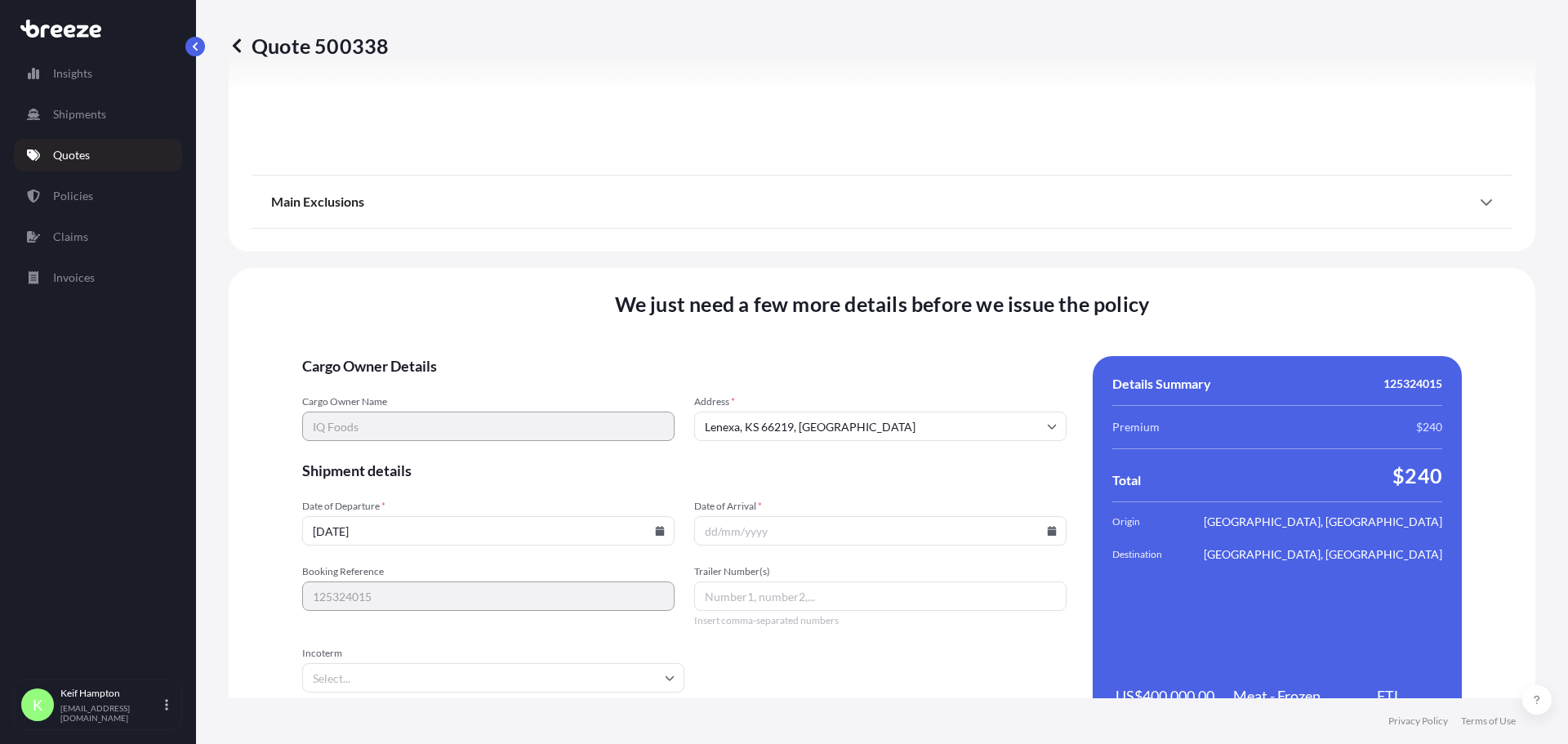
scroll to position [2003, 0]
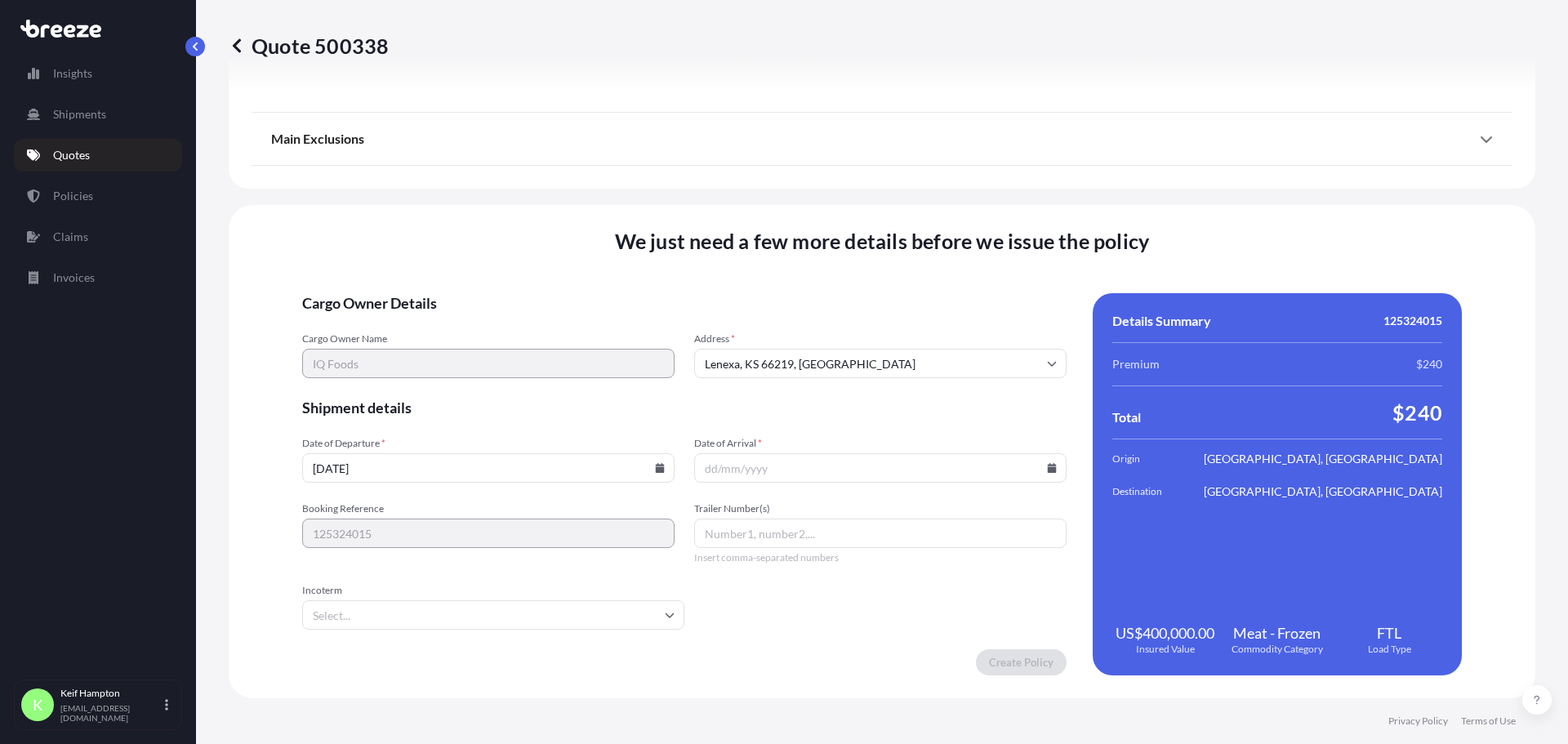
click at [1047, 470] on icon at bounding box center [1052, 468] width 10 height 10
click at [995, 192] on button at bounding box center [986, 192] width 26 height 26
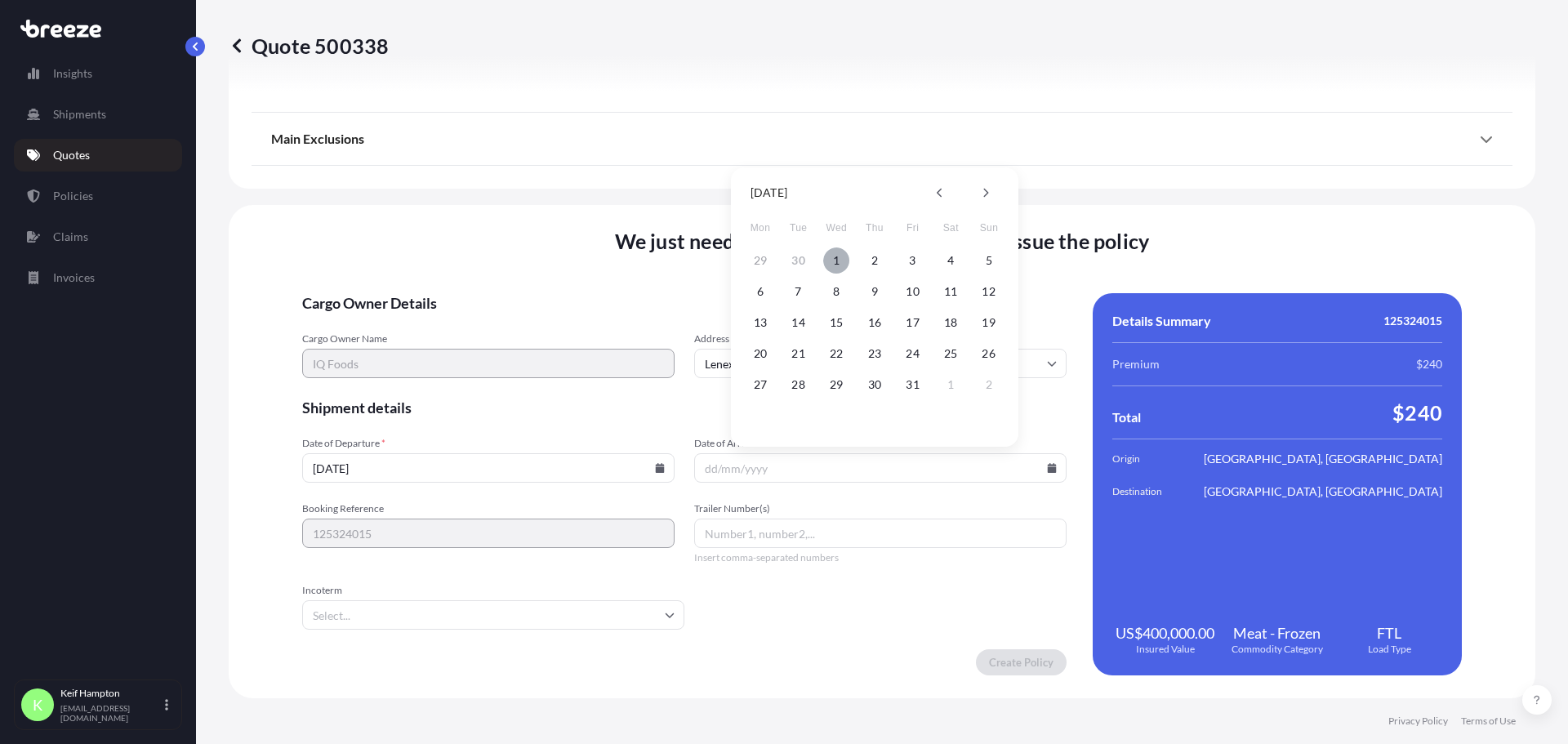
click at [834, 255] on button "1" at bounding box center [836, 260] width 26 height 26
type input "[DATE]"
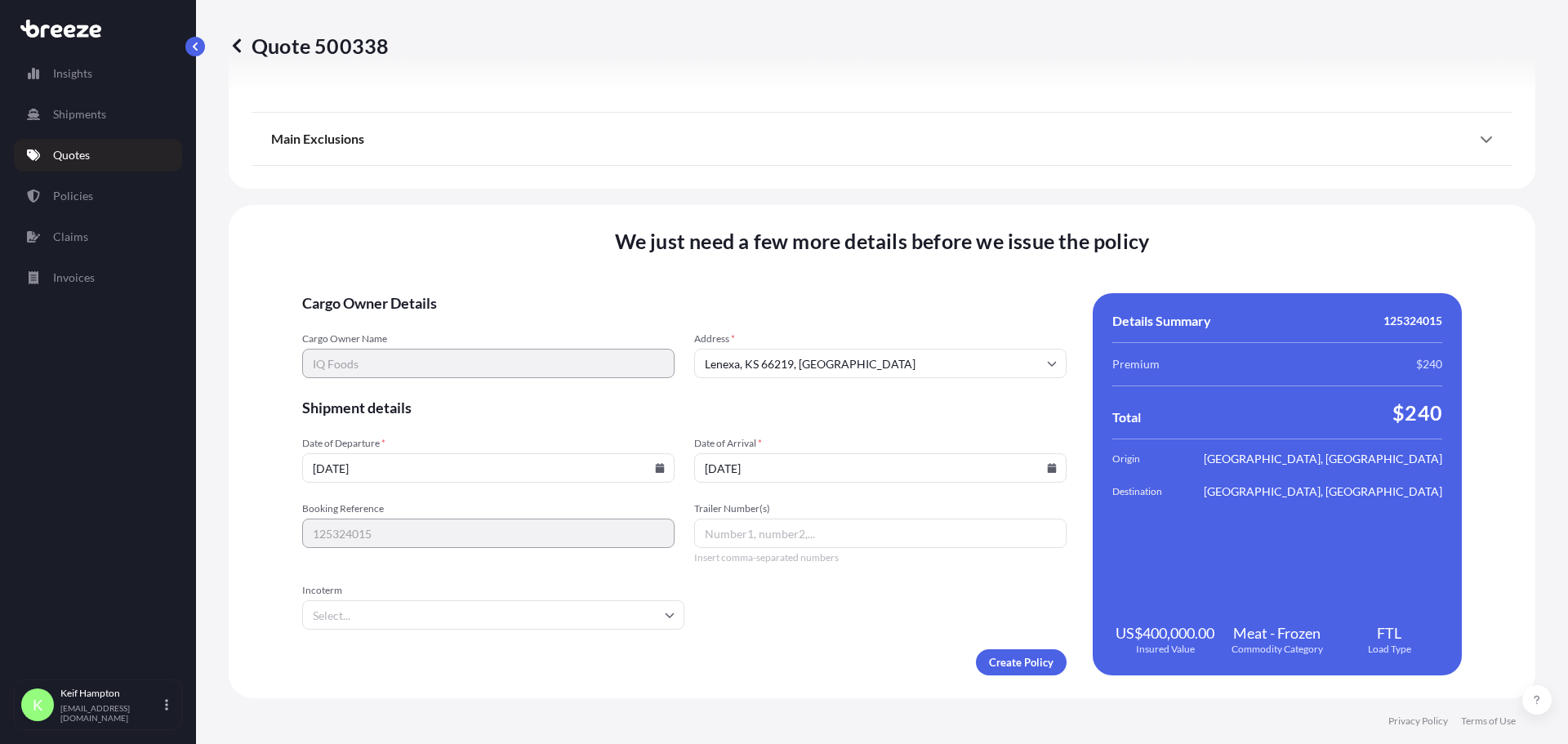
click at [805, 526] on input "Trailer Number(s)" at bounding box center [880, 534] width 372 height 30
click at [933, 528] on input "Trailer Number(s)" at bounding box center [880, 534] width 372 height 30
type input "1312"
click at [848, 669] on div "Create Policy" at bounding box center [684, 662] width 765 height 26
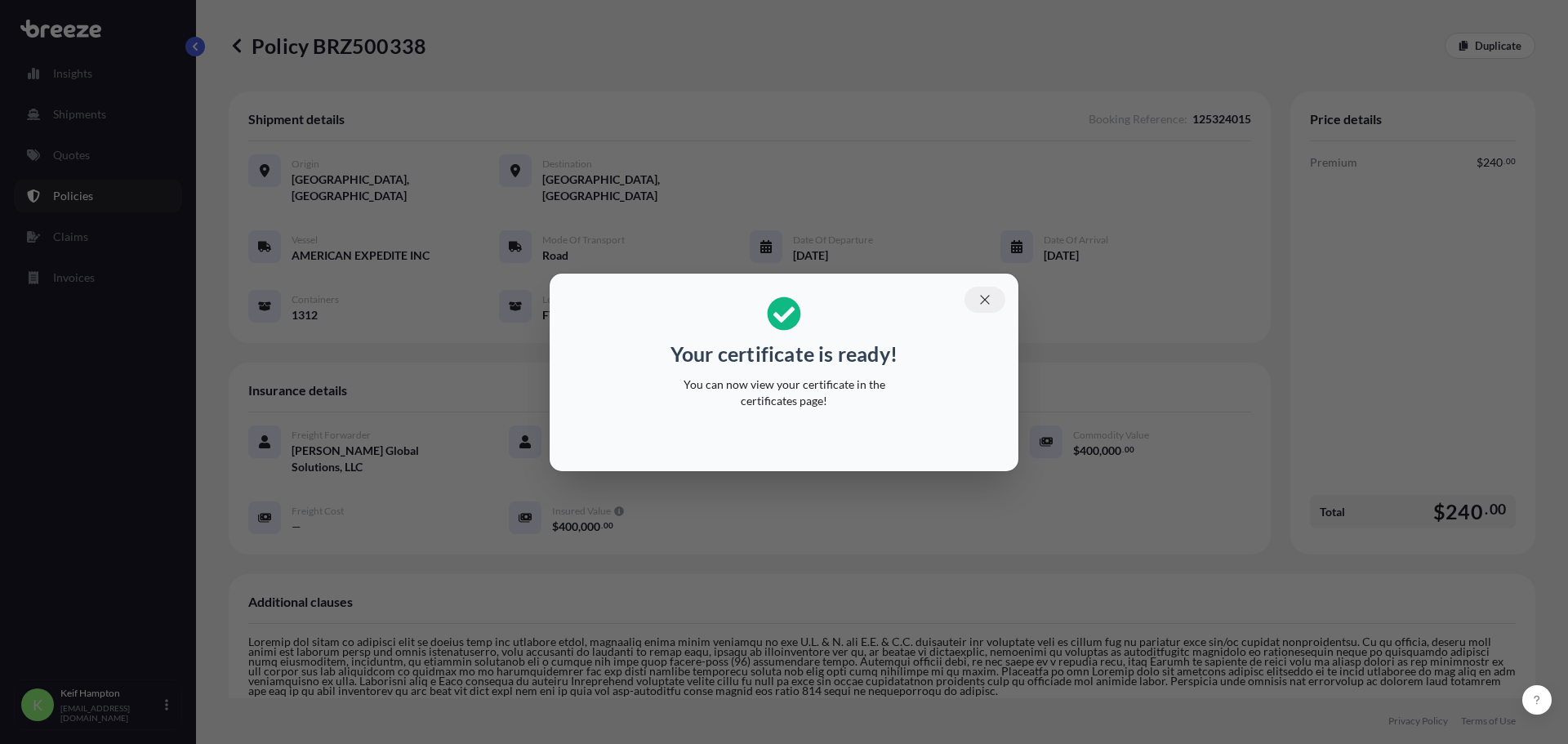
click at [981, 298] on icon "button" at bounding box center [985, 299] width 15 height 15
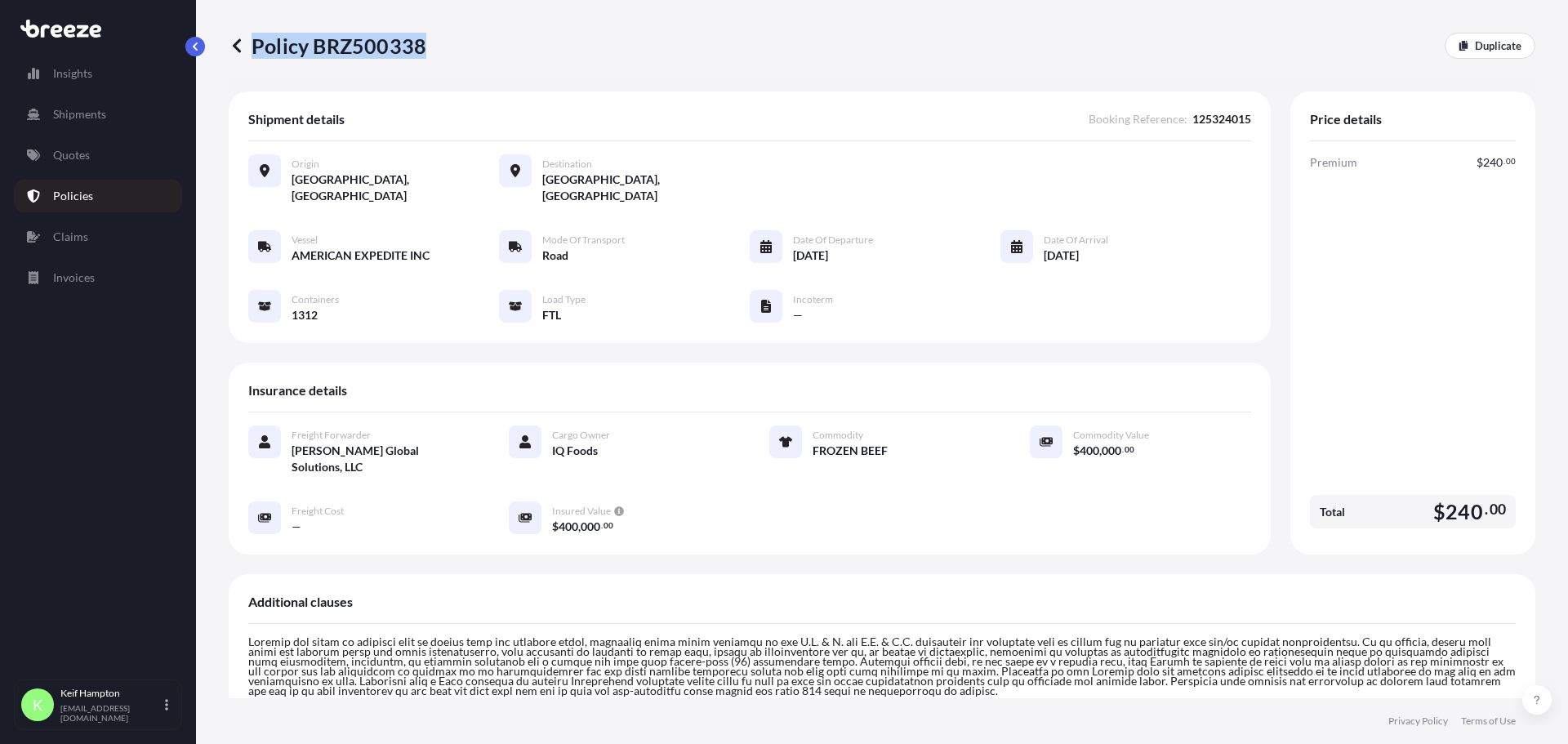
drag, startPoint x: 302, startPoint y: 21, endPoint x: 420, endPoint y: 47, distance: 120.8
click at [420, 47] on div "Policy BRZ500338 Duplicate" at bounding box center [882, 45] width 1307 height 92
copy p "Policy BRZ500338"
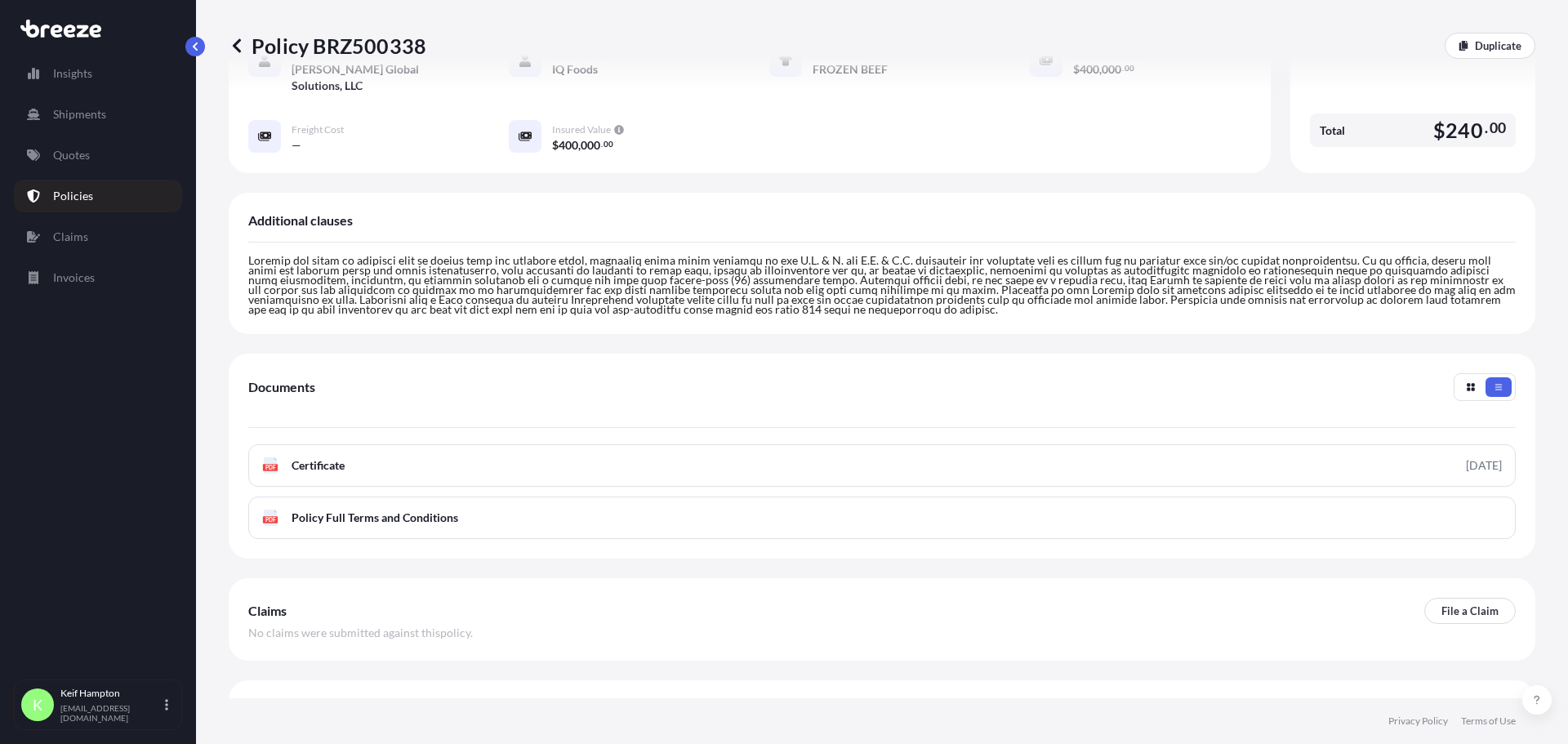
click at [320, 455] on div "PDF Certificate [DATE] PDF Policy Full Terms and Conditions" at bounding box center [882, 491] width 1268 height 95
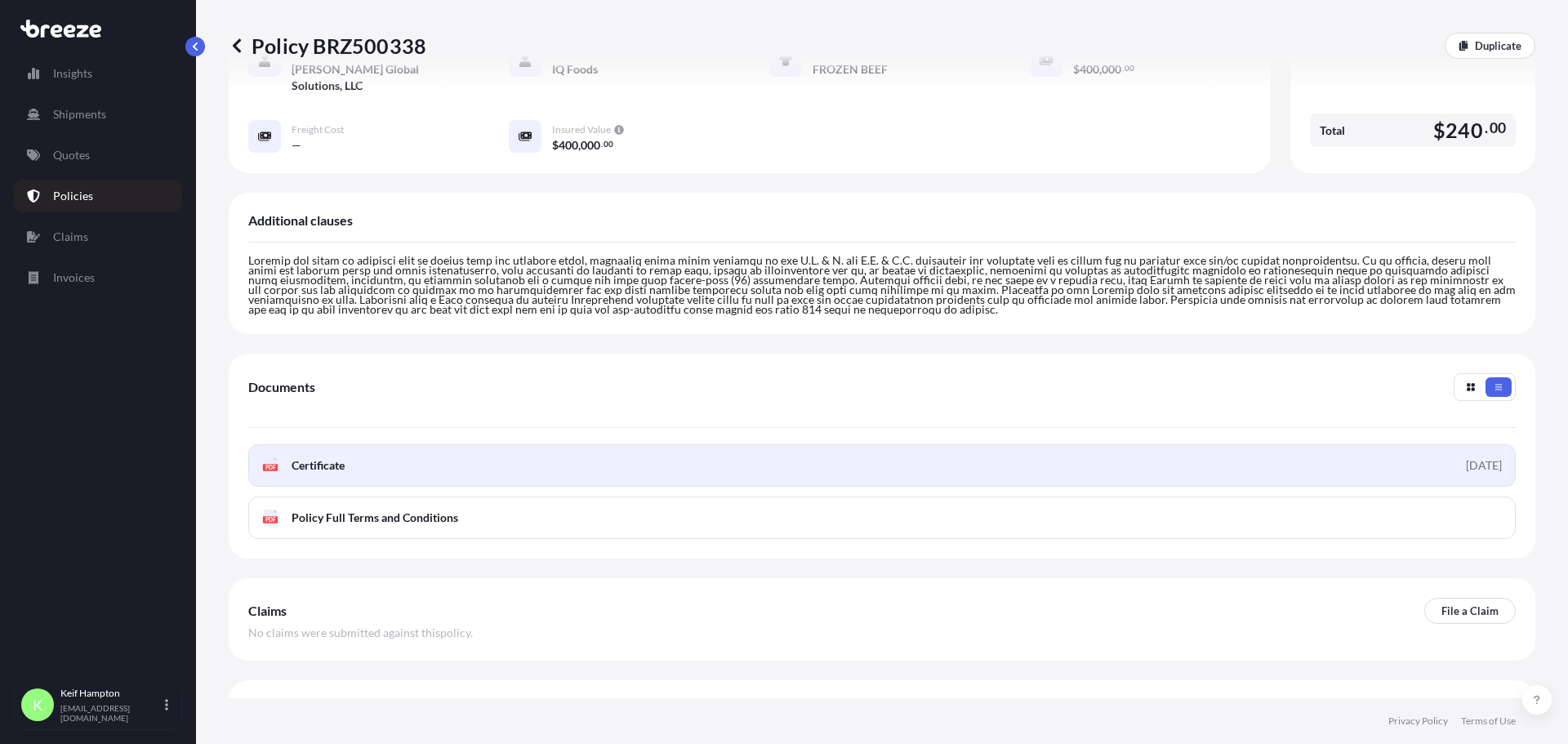
click at [325, 444] on link "PDF Certificate [DATE]" at bounding box center [882, 465] width 1268 height 42
